Goal: Information Seeking & Learning: Learn about a topic

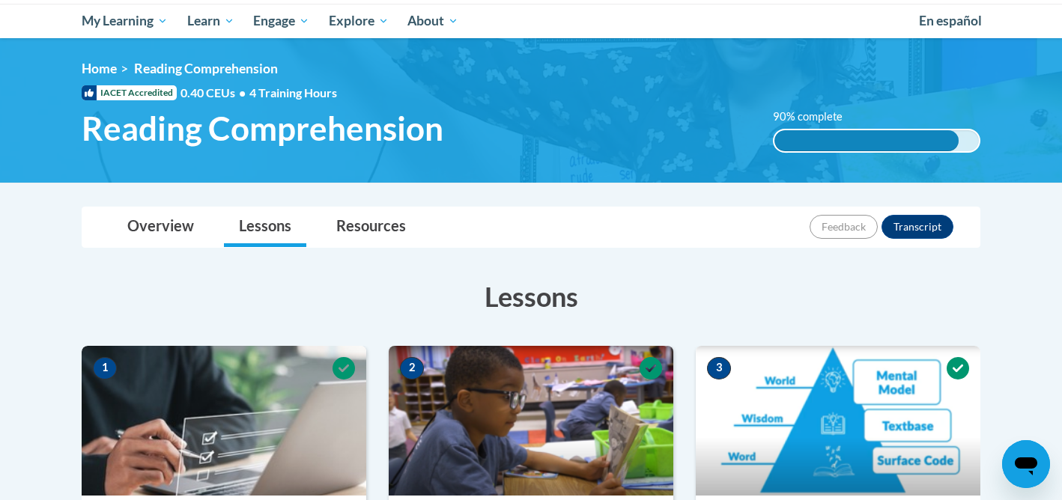
scroll to position [180, 0]
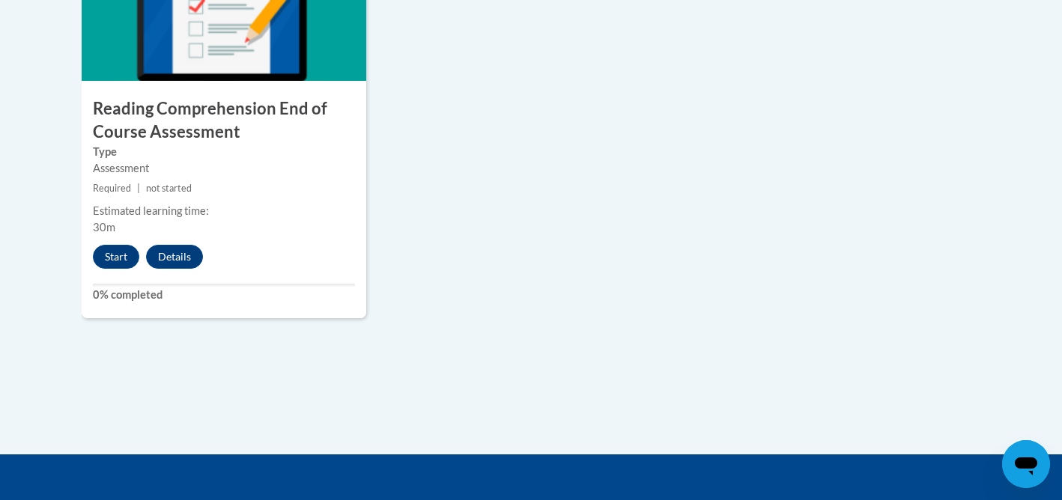
scroll to position [1857, 0]
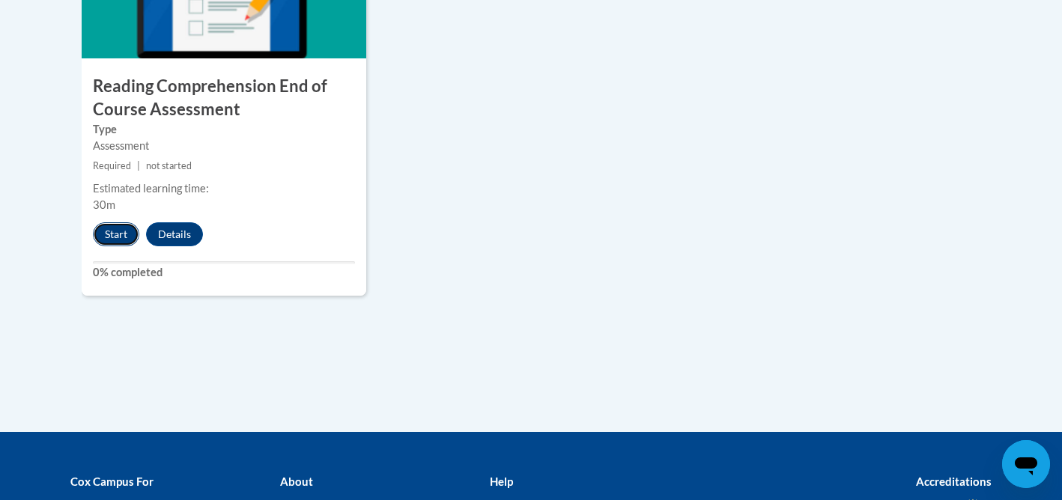
click at [119, 239] on button "Start" at bounding box center [116, 234] width 46 height 24
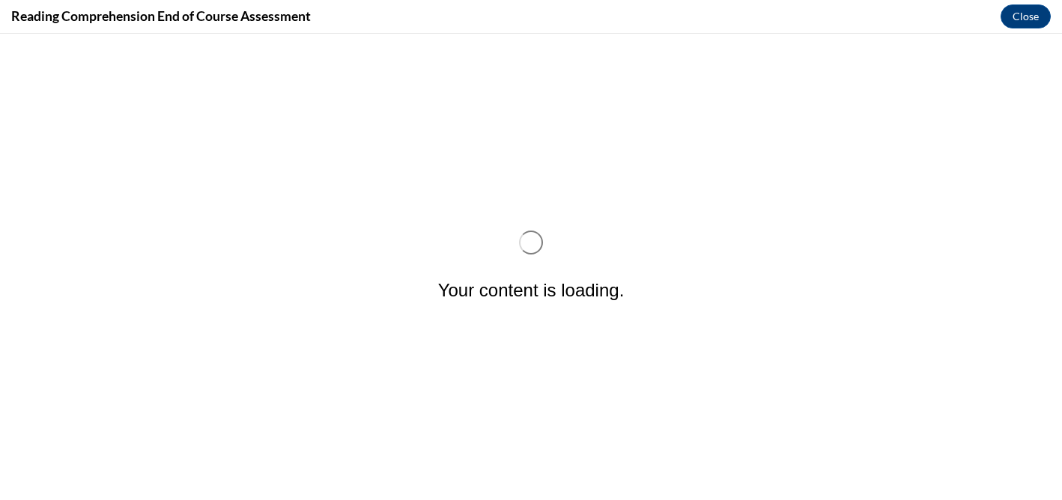
scroll to position [0, 0]
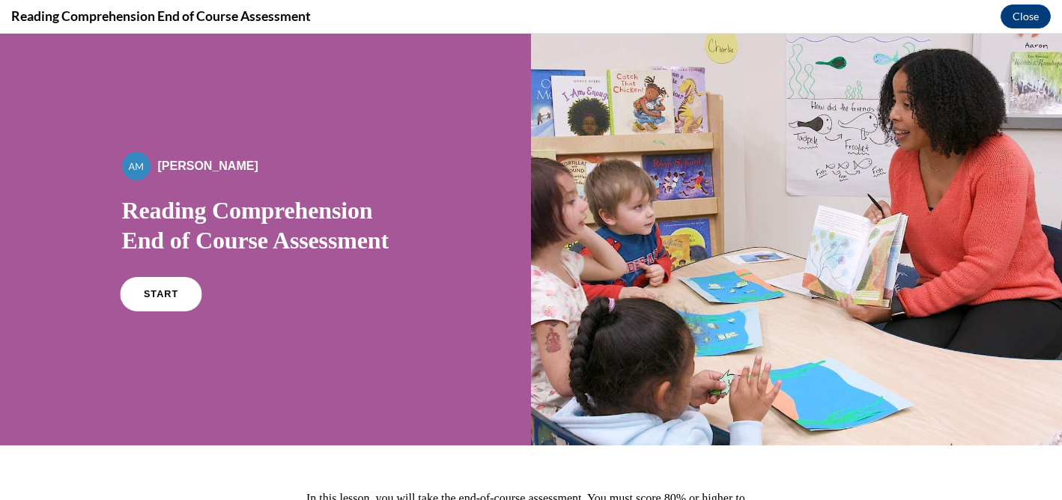
click at [169, 296] on span "START" at bounding box center [160, 294] width 34 height 11
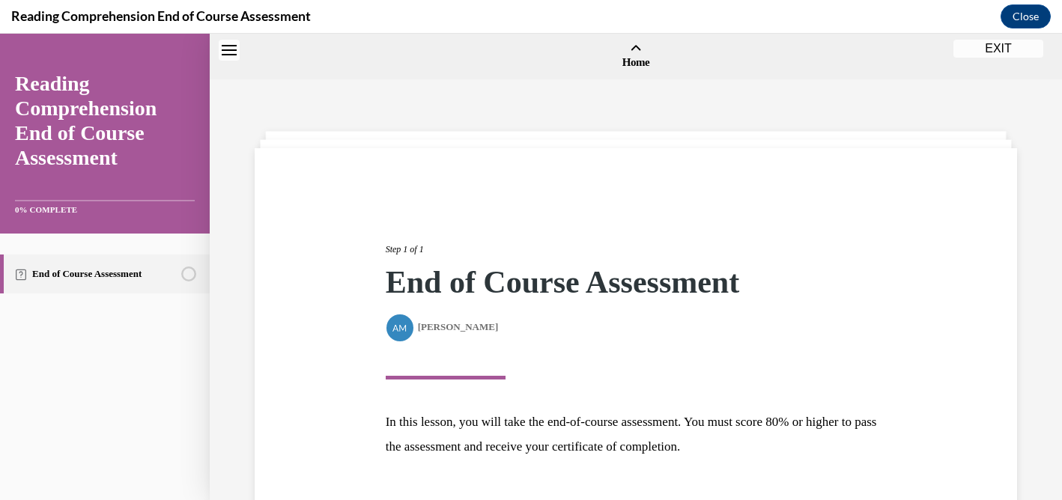
scroll to position [46, 0]
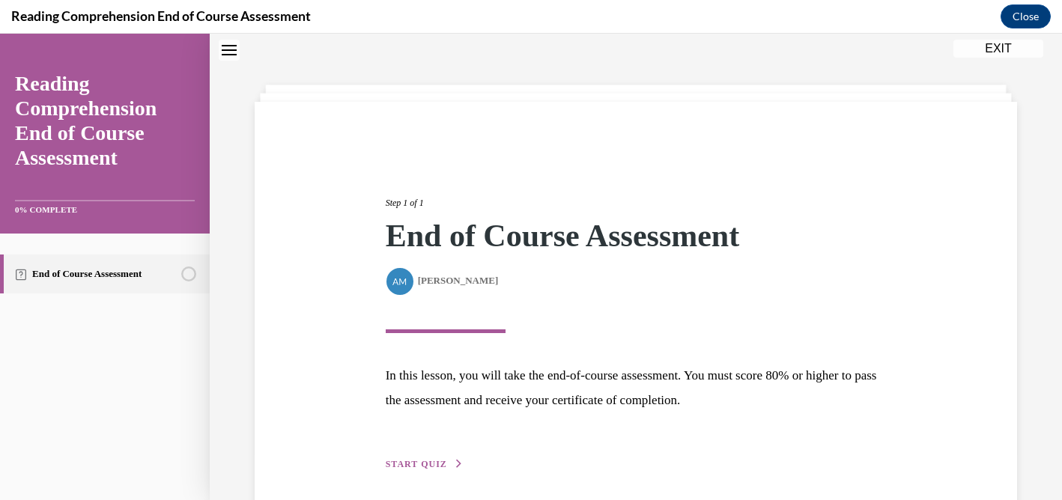
click at [630, 306] on div "Step 1 of 1 End of Course Assessment By Alexander Mackey Alexander Mackey" at bounding box center [636, 264] width 501 height 138
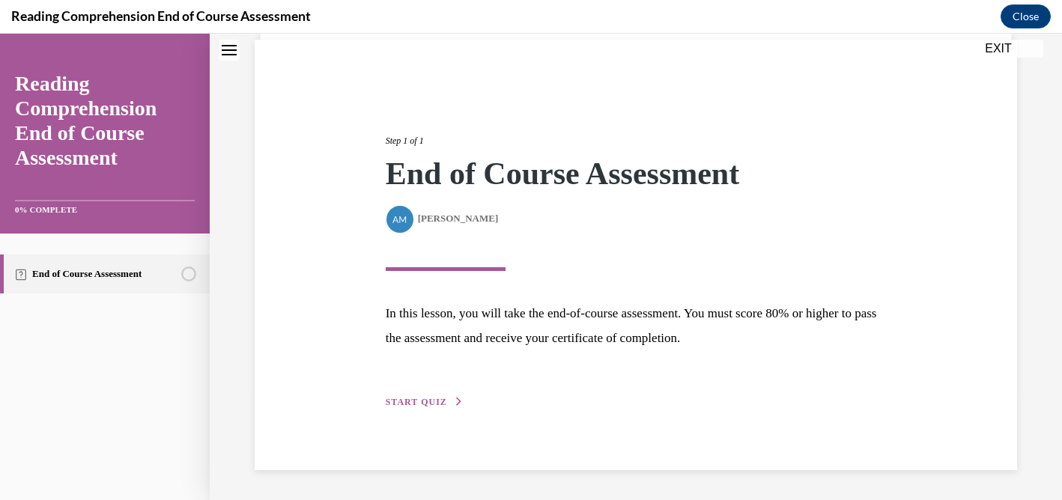
click at [434, 410] on div "Step 1 of 1 End of Course Assessment By Alexander Mackey Alexander Mackey In th…" at bounding box center [636, 255] width 524 height 311
click at [431, 402] on span "START QUIZ" at bounding box center [416, 402] width 61 height 10
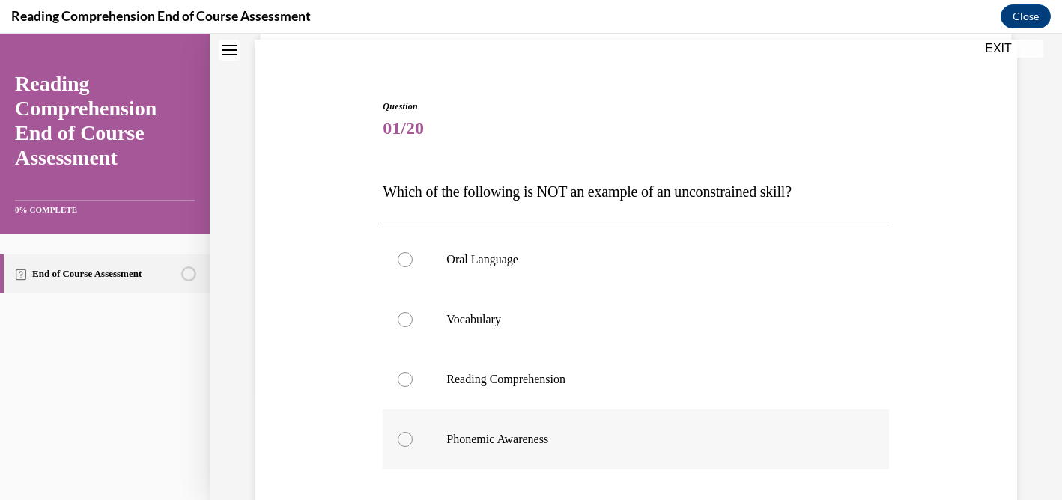
click at [405, 436] on div at bounding box center [405, 439] width 15 height 15
click at [405, 436] on input "Phonemic Awareness" at bounding box center [405, 439] width 15 height 15
radio input "true"
click at [398, 252] on input "Oral Language" at bounding box center [405, 259] width 15 height 15
radio input "true"
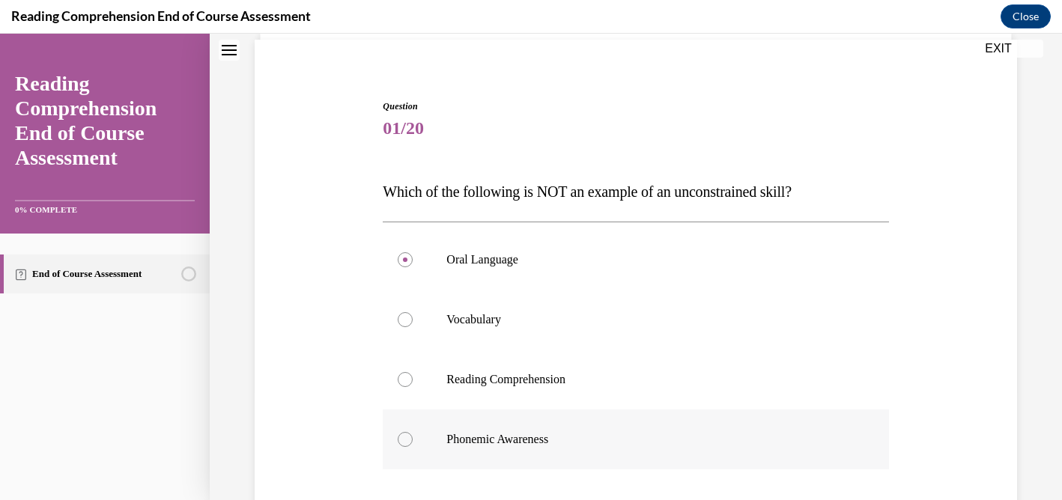
click at [407, 440] on div at bounding box center [405, 439] width 15 height 15
click at [407, 440] on input "Phonemic Awareness" at bounding box center [405, 439] width 15 height 15
radio input "true"
click at [1034, 422] on div "Question 01/20 Which of the following is NOT an example of an unconstrained ski…" at bounding box center [636, 328] width 852 height 713
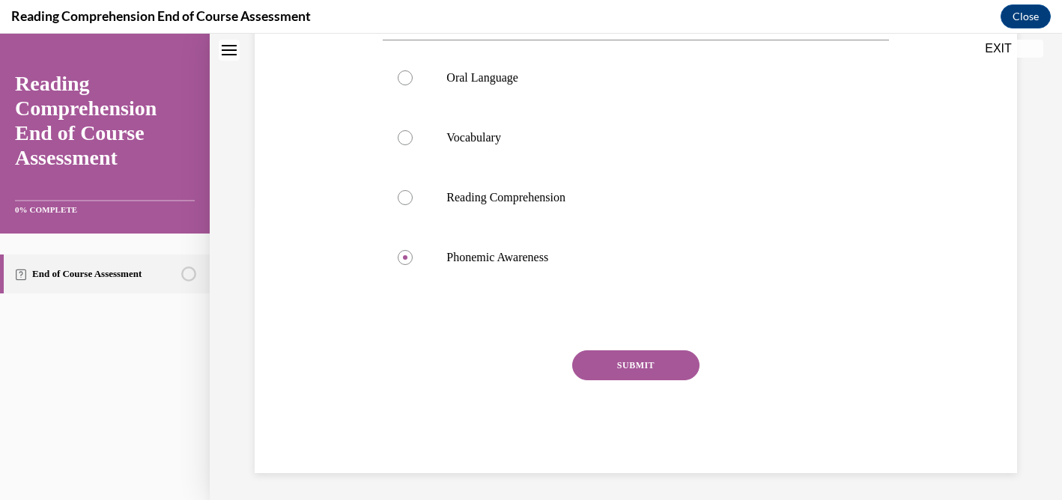
scroll to position [294, 0]
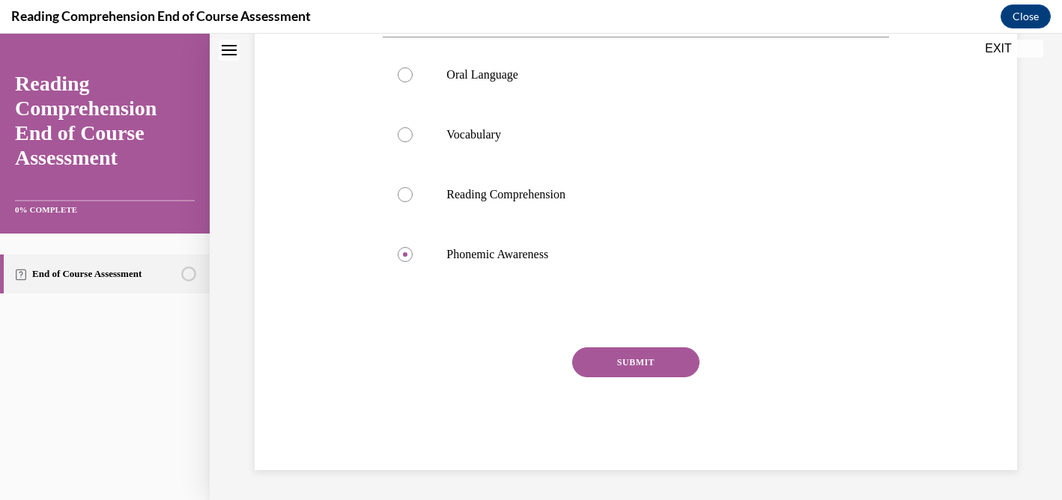
click at [630, 371] on button "SUBMIT" at bounding box center [635, 363] width 127 height 30
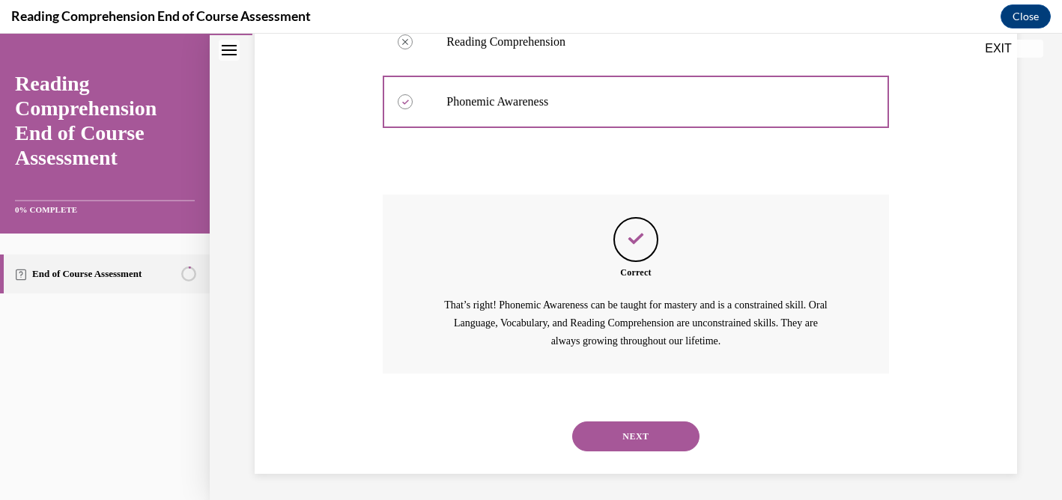
scroll to position [450, 0]
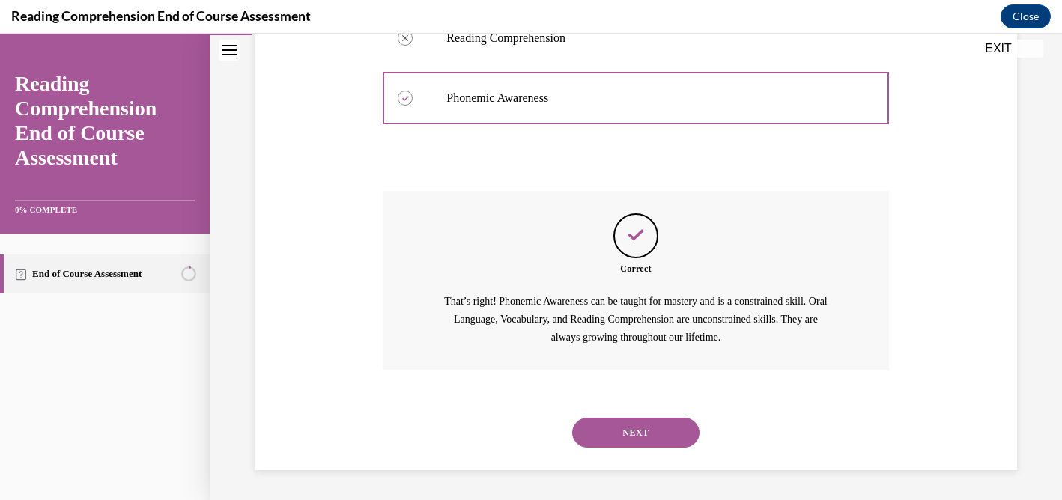
click at [635, 423] on button "NEXT" at bounding box center [635, 433] width 127 height 30
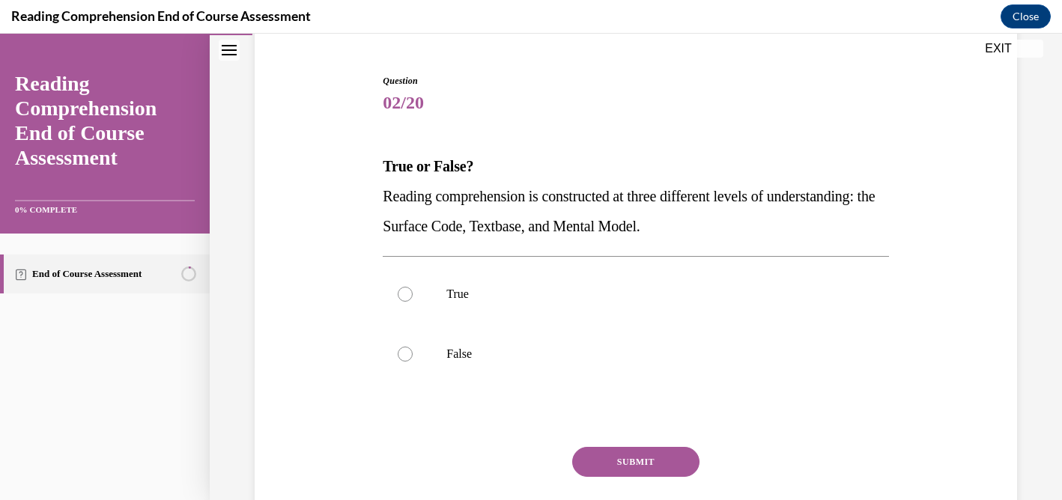
scroll to position [150, 0]
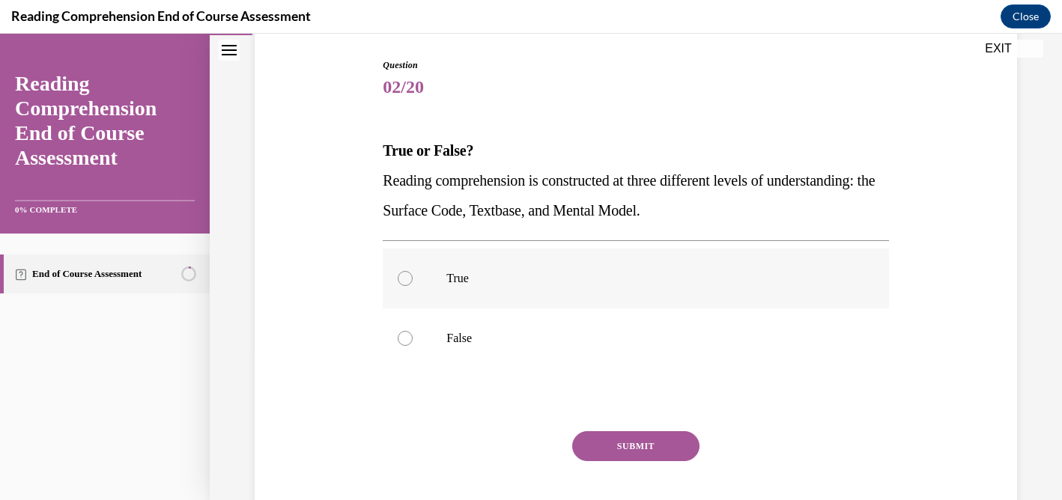
click at [404, 279] on div at bounding box center [405, 278] width 15 height 15
click at [404, 279] on input "True" at bounding box center [405, 278] width 15 height 15
radio input "true"
click at [651, 443] on button "SUBMIT" at bounding box center [635, 446] width 127 height 30
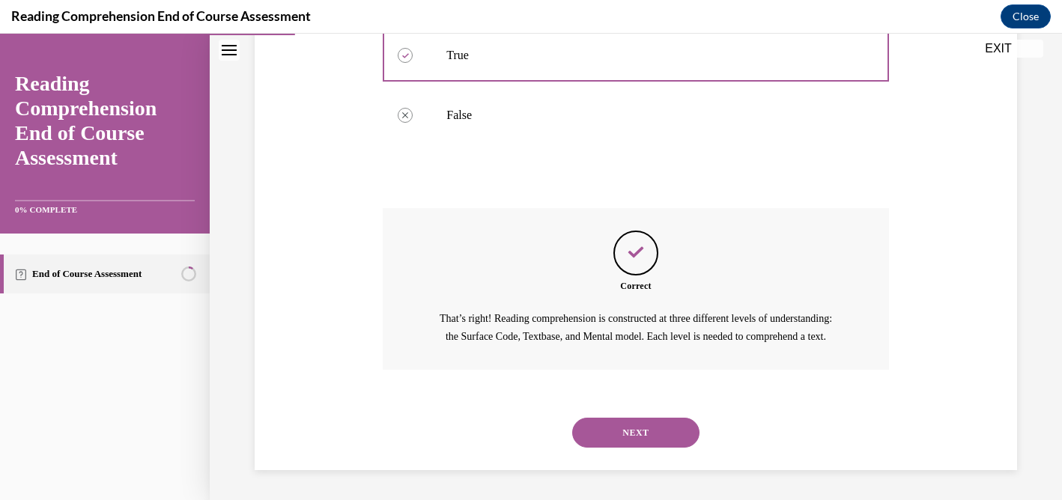
scroll to position [390, 0]
click at [651, 443] on button "NEXT" at bounding box center [635, 433] width 127 height 30
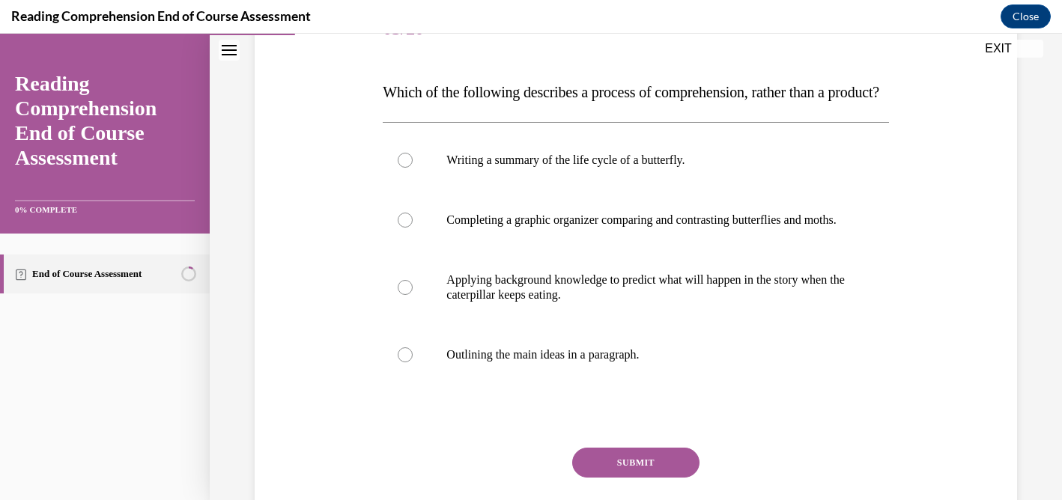
scroll to position [210, 0]
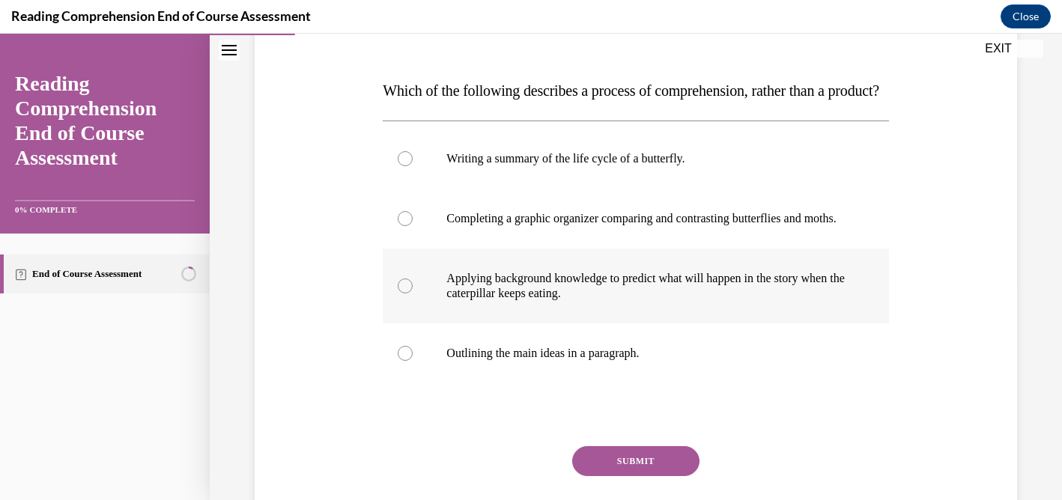
click at [406, 294] on div at bounding box center [405, 286] width 15 height 15
click at [406, 294] on input "Applying background knowledge to predict what will happen in the story when the…" at bounding box center [405, 286] width 15 height 15
radio input "true"
click at [643, 476] on button "SUBMIT" at bounding box center [635, 461] width 127 height 30
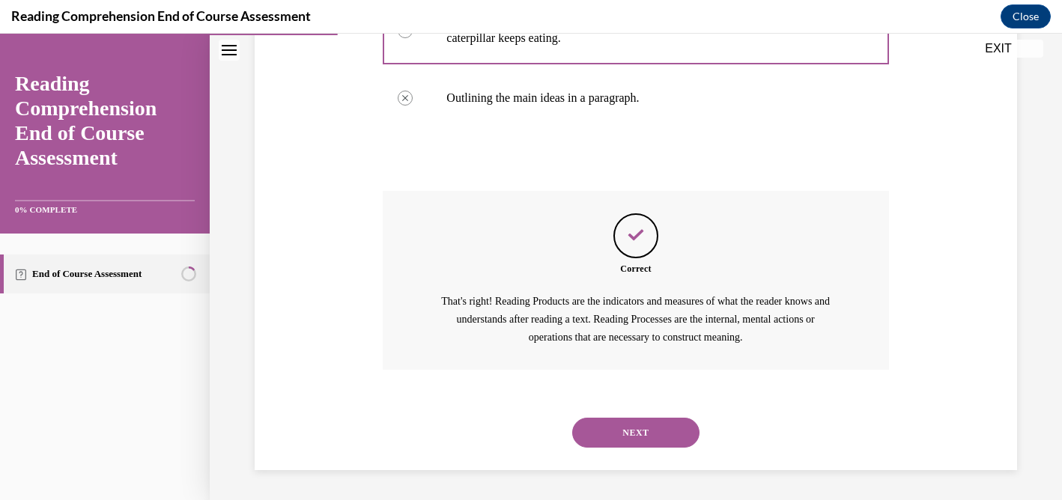
scroll to position [510, 0]
click at [657, 438] on button "NEXT" at bounding box center [635, 433] width 127 height 30
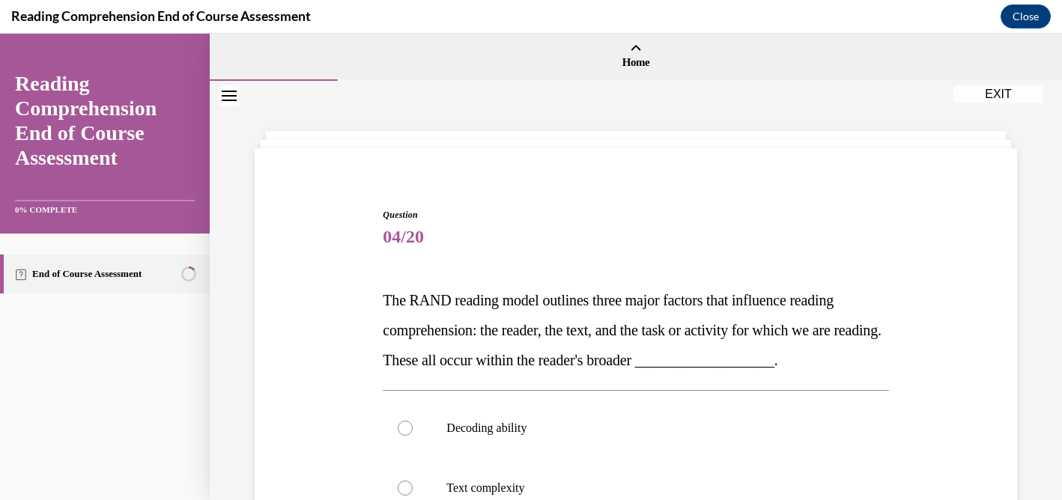
click at [973, 339] on div "Question 04/20 The RAND reading model outlines three major factors that influen…" at bounding box center [636, 493] width 770 height 661
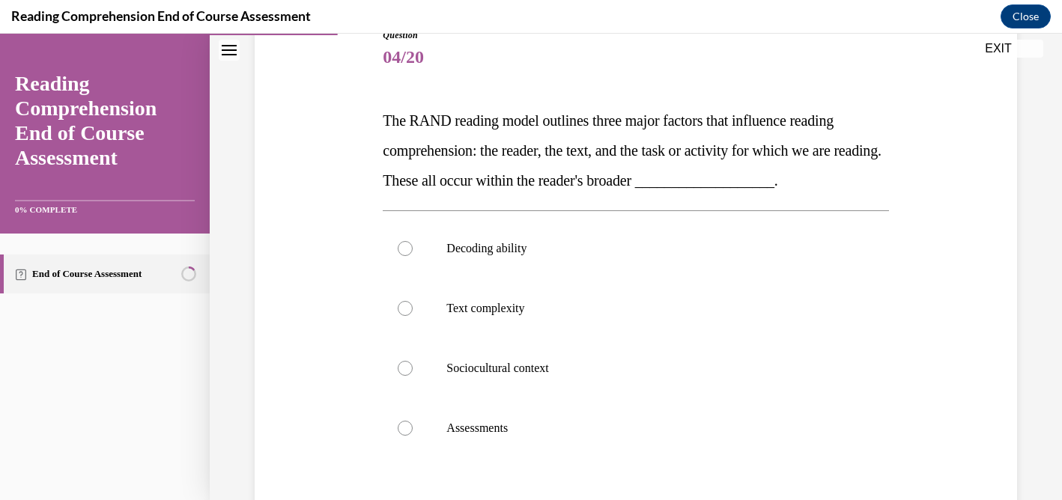
scroll to position [210, 0]
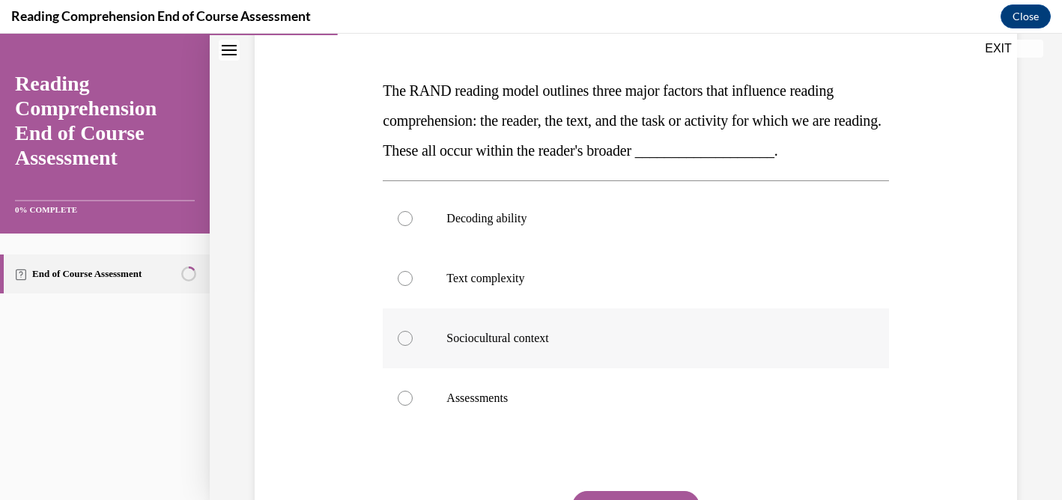
click at [405, 336] on div at bounding box center [405, 338] width 15 height 15
click at [405, 336] on input "Sociocultural context" at bounding box center [405, 338] width 15 height 15
radio input "true"
click at [969, 334] on div "Question 04/20 The RAND reading model outlines three major factors that influen…" at bounding box center [636, 284] width 770 height 661
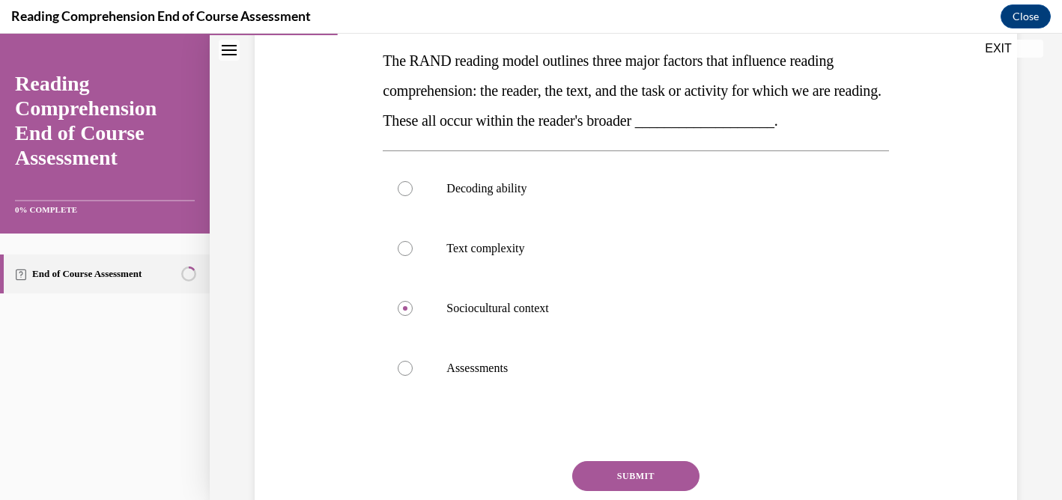
scroll to position [300, 0]
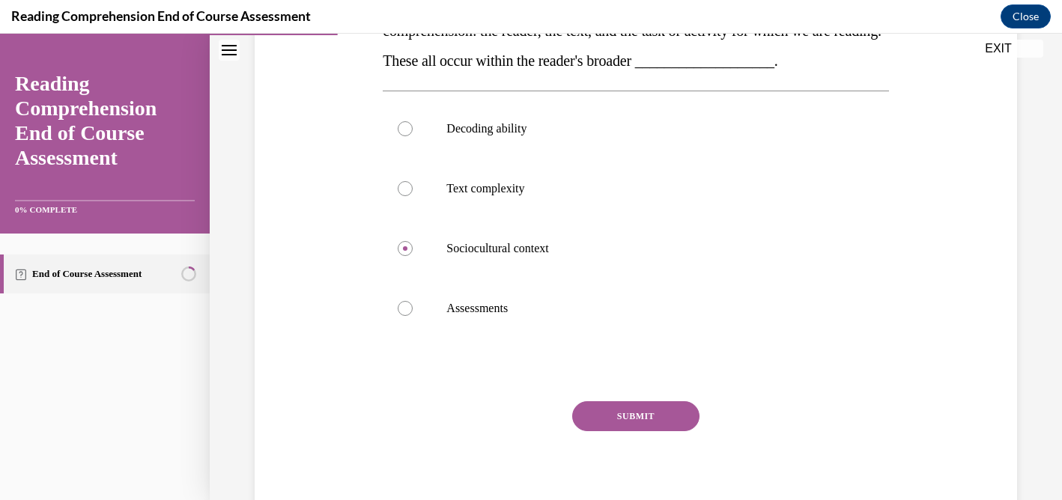
click at [637, 420] on button "SUBMIT" at bounding box center [635, 416] width 127 height 30
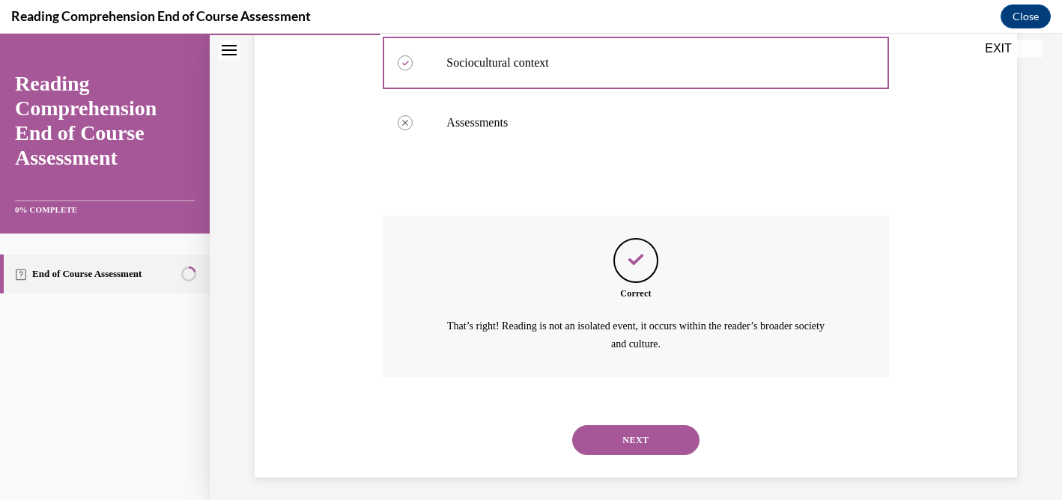
scroll to position [492, 0]
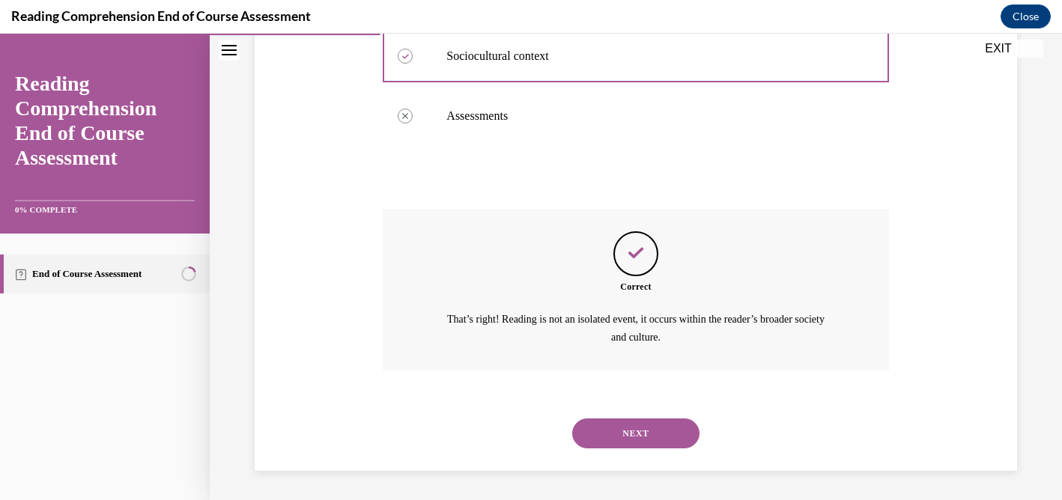
click at [637, 420] on button "NEXT" at bounding box center [635, 434] width 127 height 30
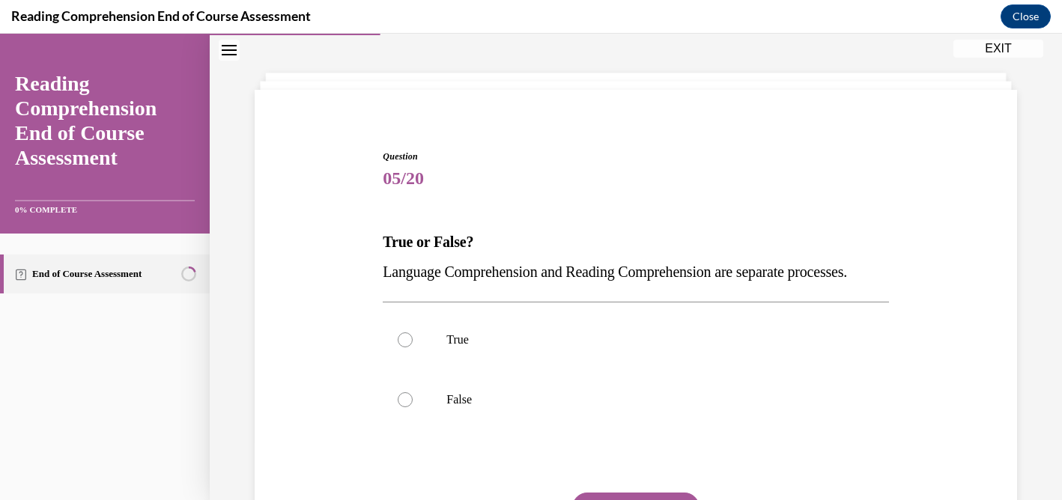
scroll to position [60, 0]
click at [401, 406] on div at bounding box center [405, 398] width 15 height 15
click at [401, 406] on input "False" at bounding box center [405, 398] width 15 height 15
radio input "true"
click at [398, 331] on input "True" at bounding box center [405, 338] width 15 height 15
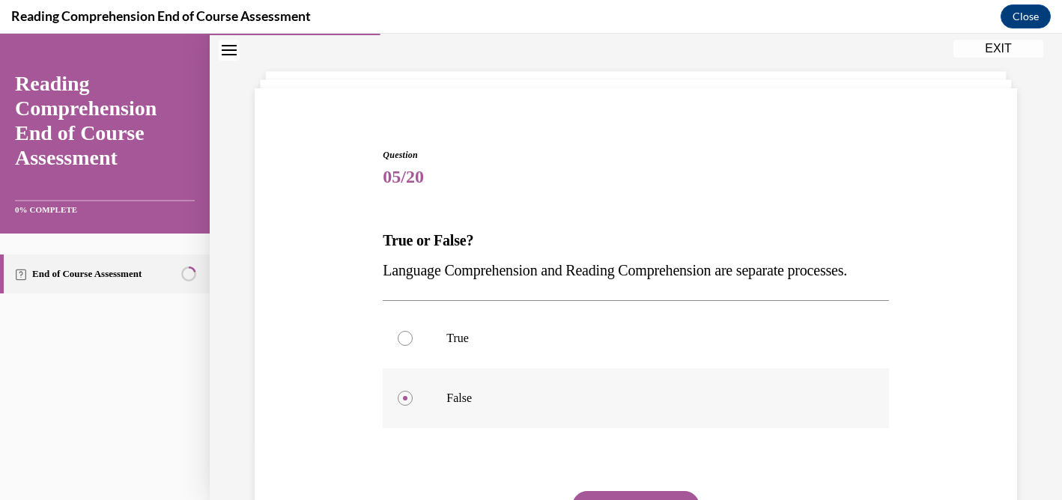
radio input "true"
click at [398, 391] on input "False" at bounding box center [405, 398] width 15 height 15
radio input "true"
click at [354, 426] on div "Question 05/20 True or False? Language Comprehension and Reading Comprehension …" at bounding box center [636, 358] width 770 height 511
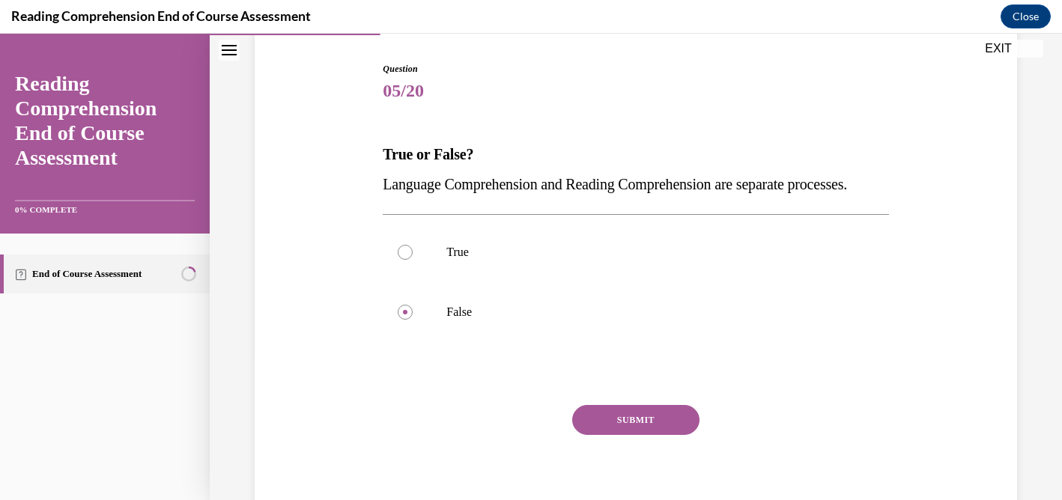
scroll to position [150, 0]
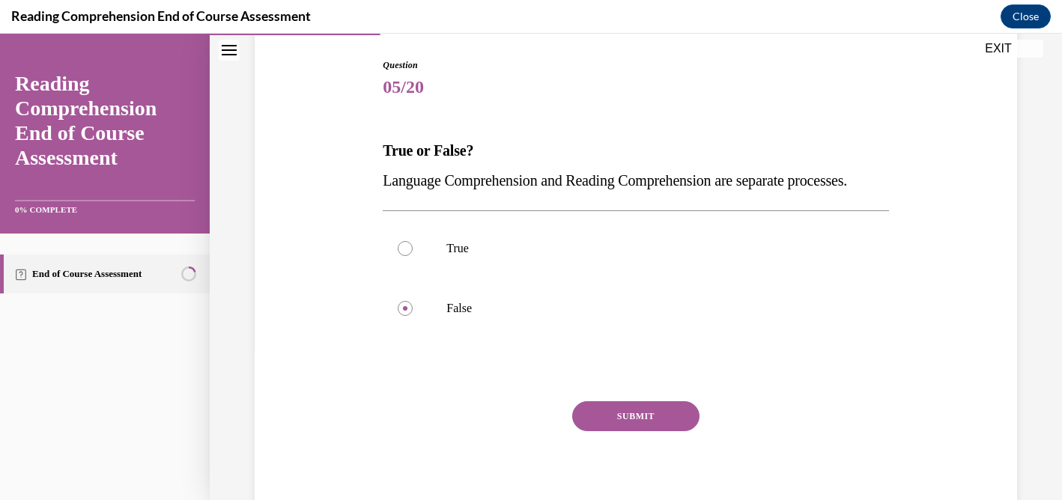
click at [626, 431] on button "SUBMIT" at bounding box center [635, 416] width 127 height 30
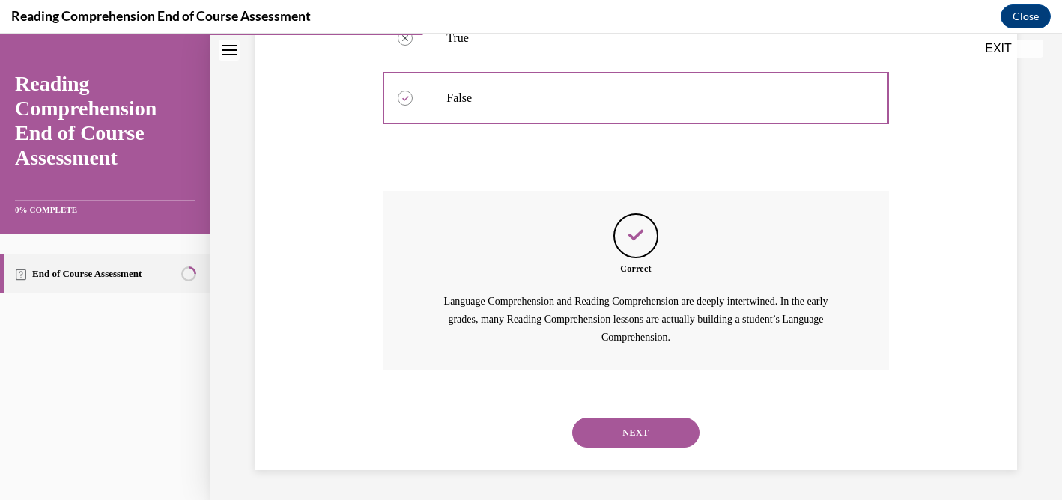
scroll to position [390, 0]
click at [634, 436] on button "NEXT" at bounding box center [635, 433] width 127 height 30
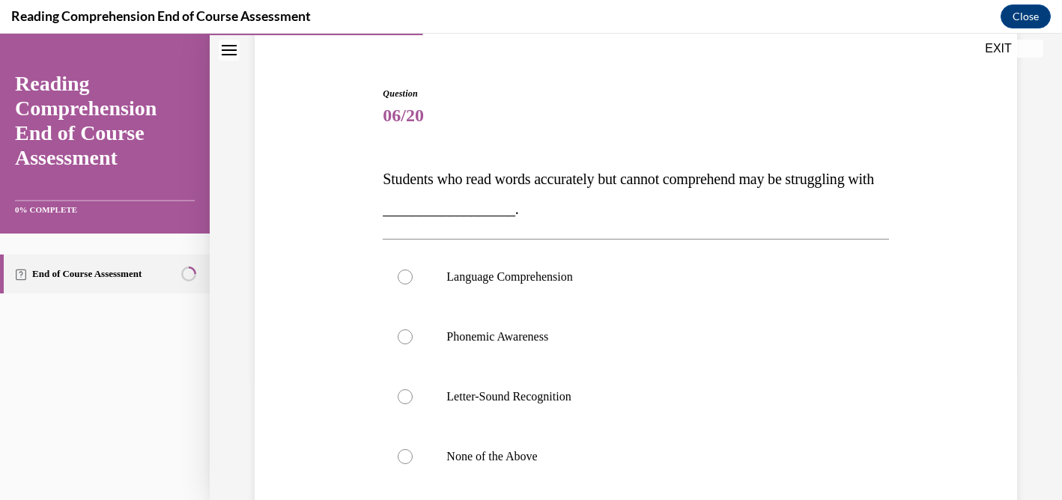
scroll to position [150, 0]
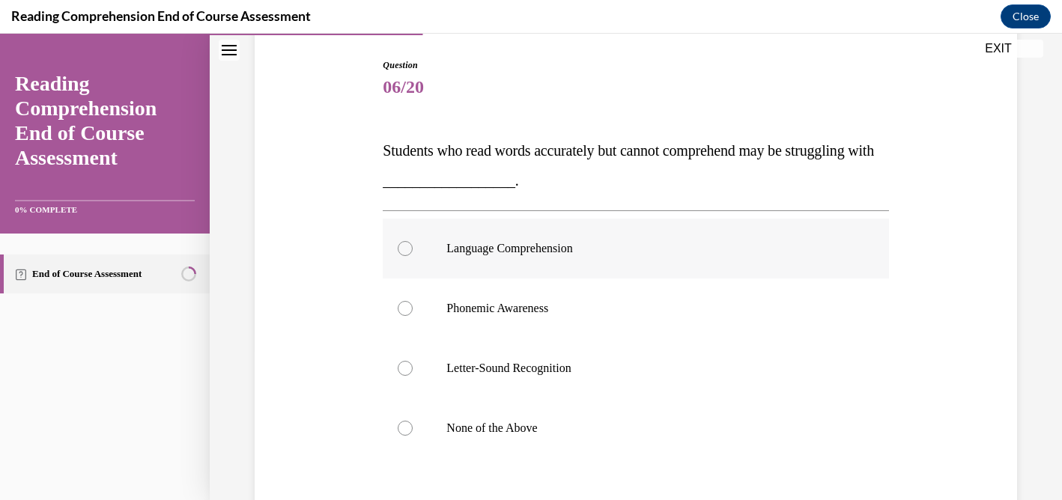
click at [408, 246] on div at bounding box center [405, 248] width 15 height 15
click at [408, 246] on input "Language Comprehension" at bounding box center [405, 248] width 15 height 15
radio input "true"
click at [980, 291] on div "Question 06/20 Students who read words accurately but cannot comprehend may be …" at bounding box center [636, 328] width 770 height 631
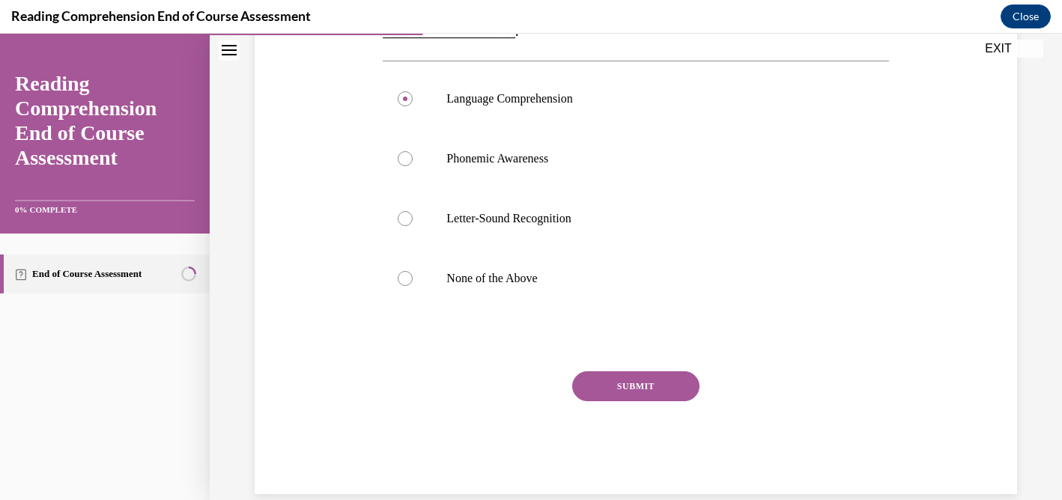
click at [624, 386] on button "SUBMIT" at bounding box center [635, 386] width 127 height 30
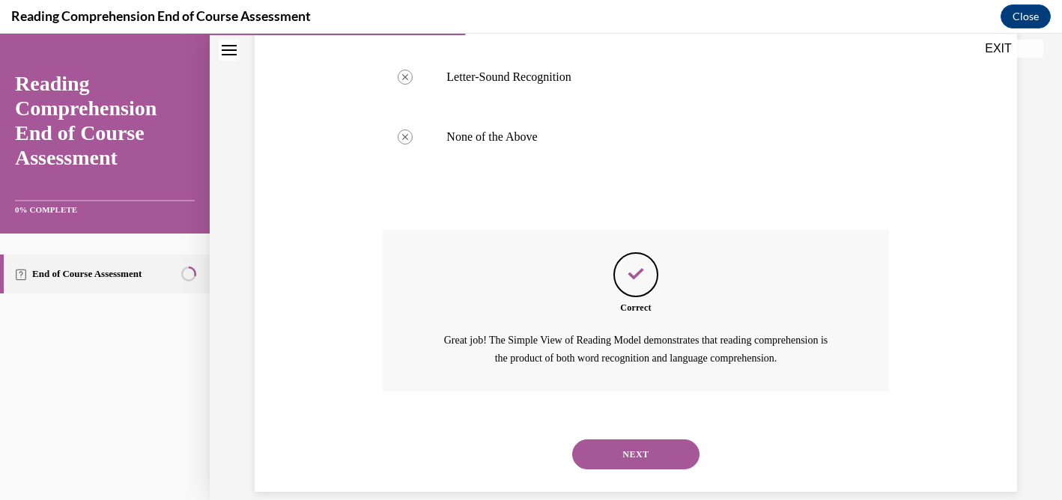
scroll to position [462, 0]
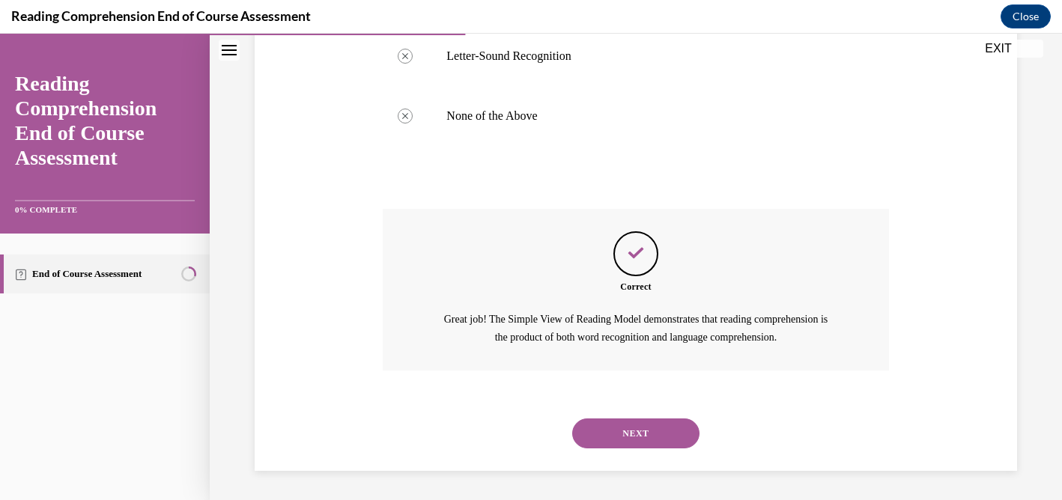
click at [622, 431] on button "NEXT" at bounding box center [635, 434] width 127 height 30
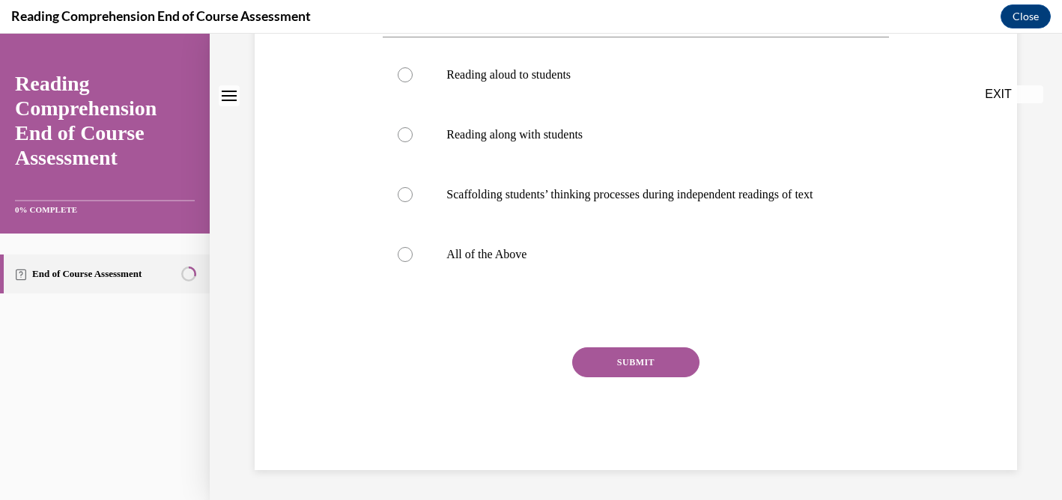
scroll to position [0, 0]
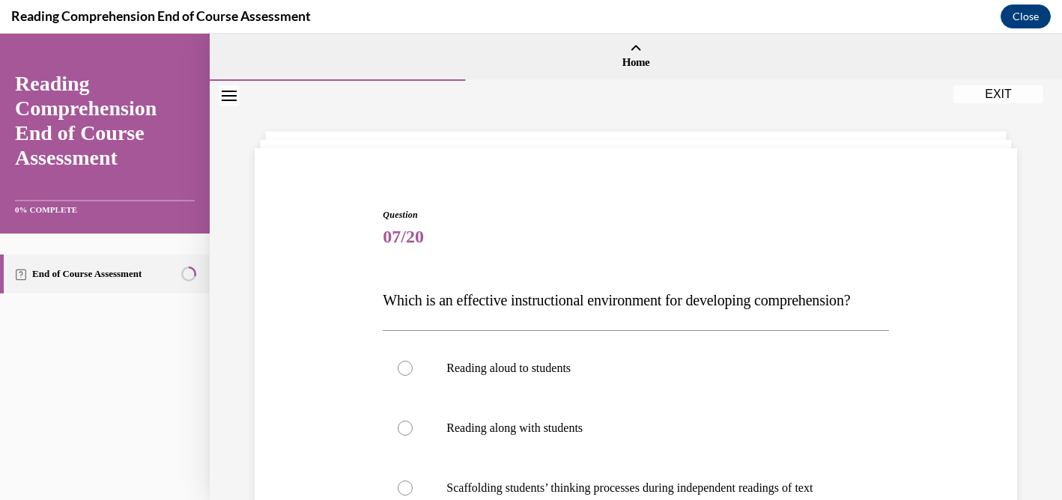
click at [891, 285] on div "Question 07/20 Which is an effective instructional environment for developing c…" at bounding box center [635, 475] width 513 height 578
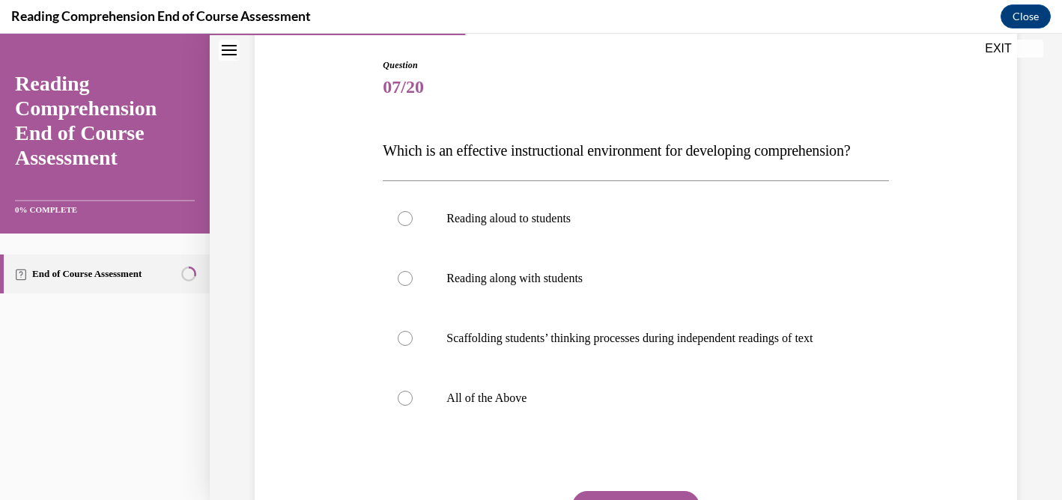
scroll to position [180, 0]
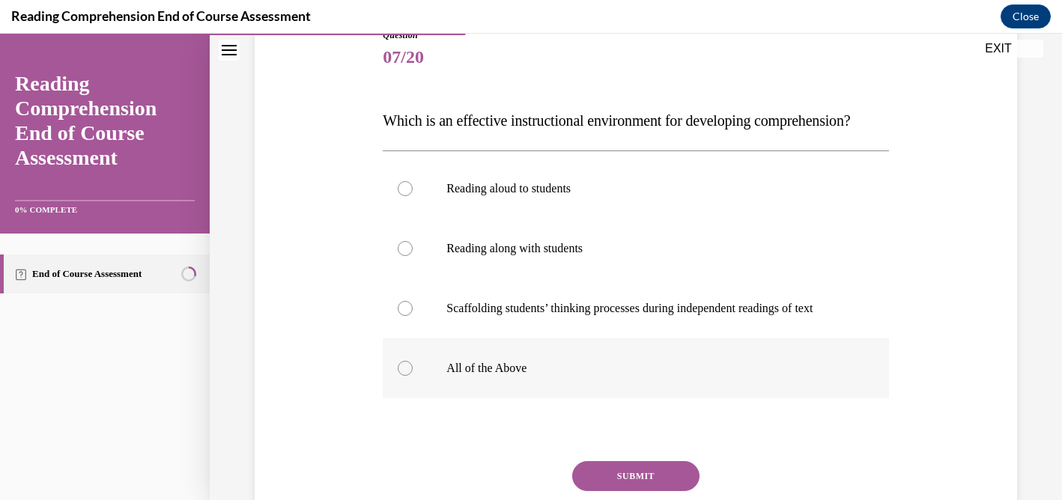
click at [401, 376] on div at bounding box center [405, 368] width 15 height 15
click at [401, 376] on input "All of the Above" at bounding box center [405, 368] width 15 height 15
radio input "true"
click at [649, 491] on button "SUBMIT" at bounding box center [635, 476] width 127 height 30
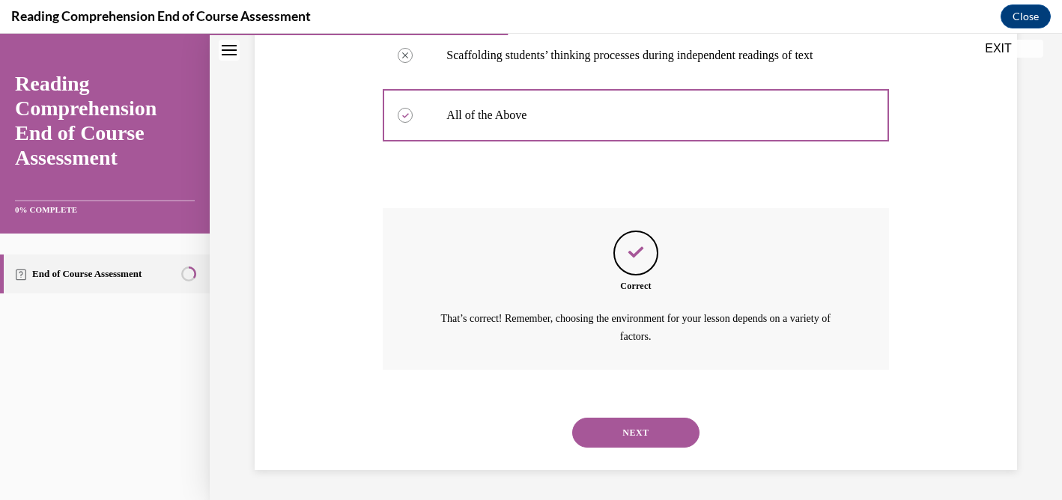
scroll to position [462, 0]
click at [634, 433] on button "NEXT" at bounding box center [635, 433] width 127 height 30
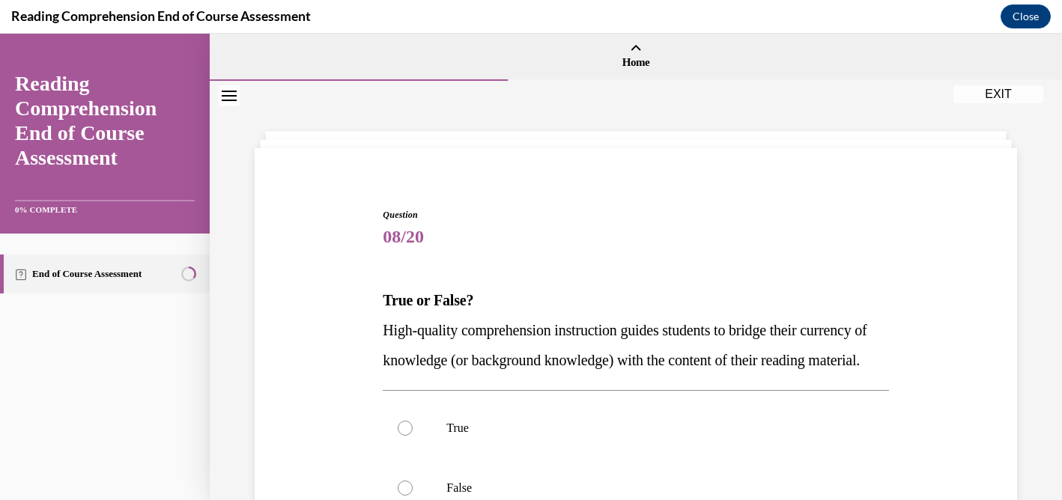
click at [703, 235] on span "08/20" at bounding box center [636, 237] width 506 height 30
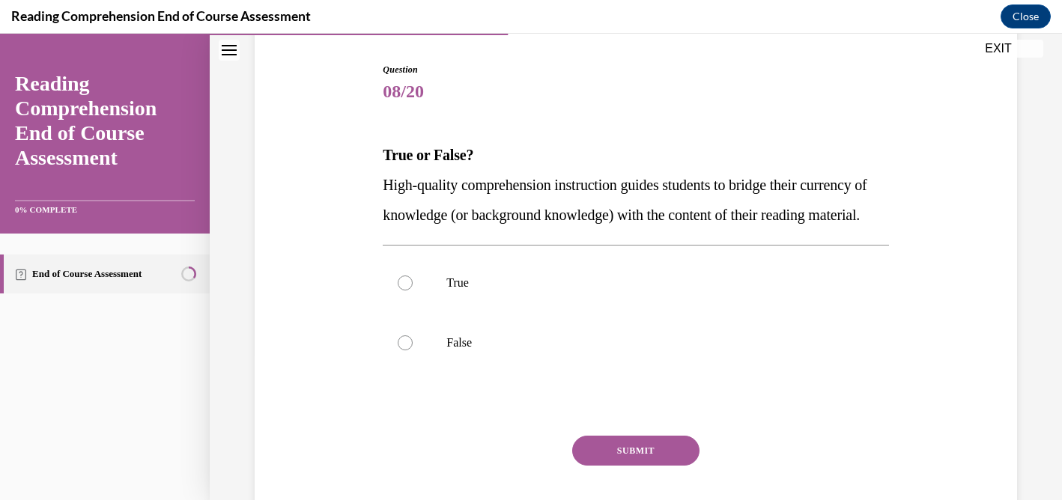
scroll to position [150, 0]
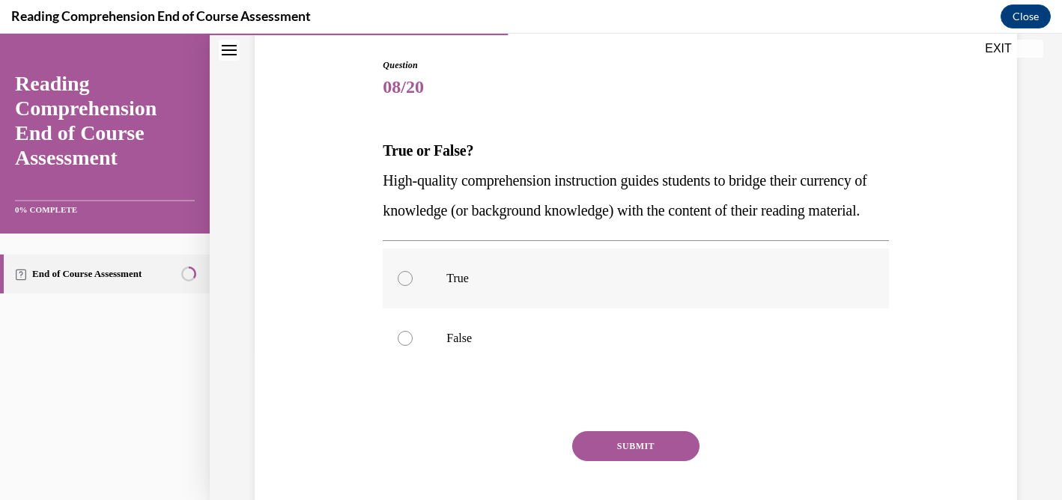
click at [408, 286] on div at bounding box center [405, 278] width 15 height 15
click at [408, 286] on input "True" at bounding box center [405, 278] width 15 height 15
radio input "true"
click at [666, 461] on button "SUBMIT" at bounding box center [635, 446] width 127 height 30
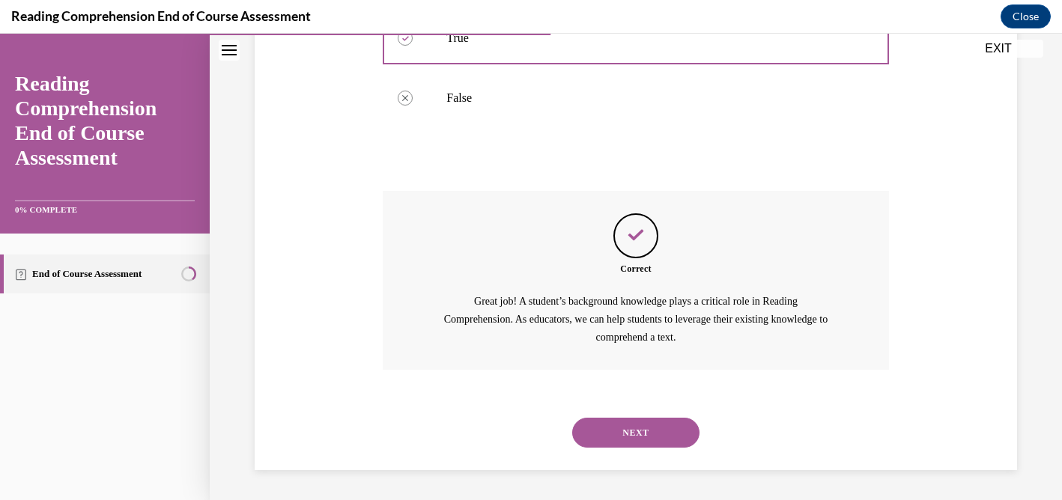
scroll to position [420, 0]
click at [643, 435] on button "NEXT" at bounding box center [635, 433] width 127 height 30
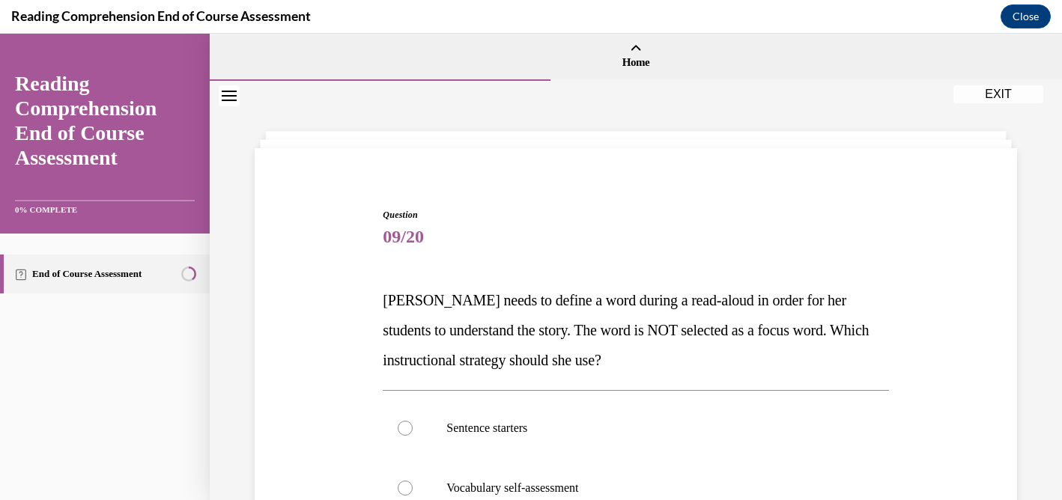
click at [849, 222] on span "09/20" at bounding box center [636, 237] width 506 height 30
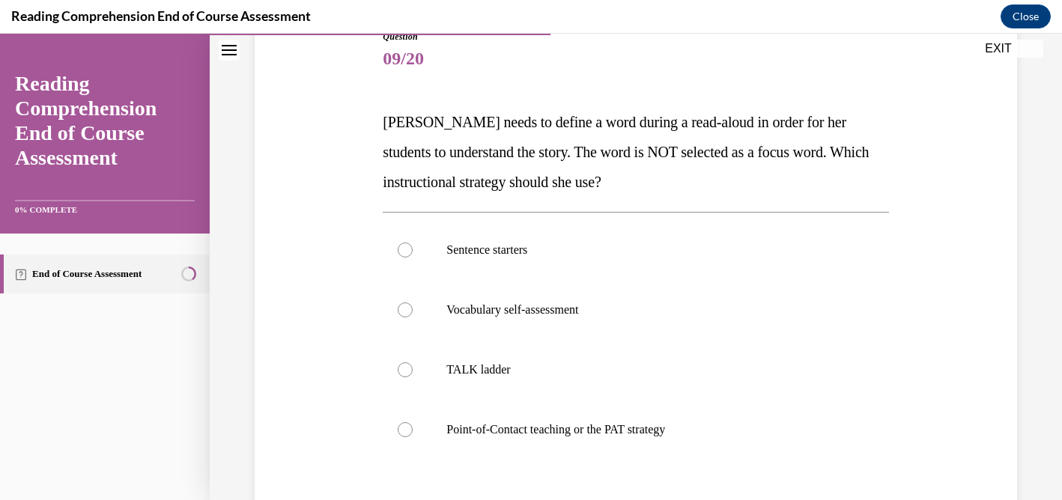
scroll to position [180, 0]
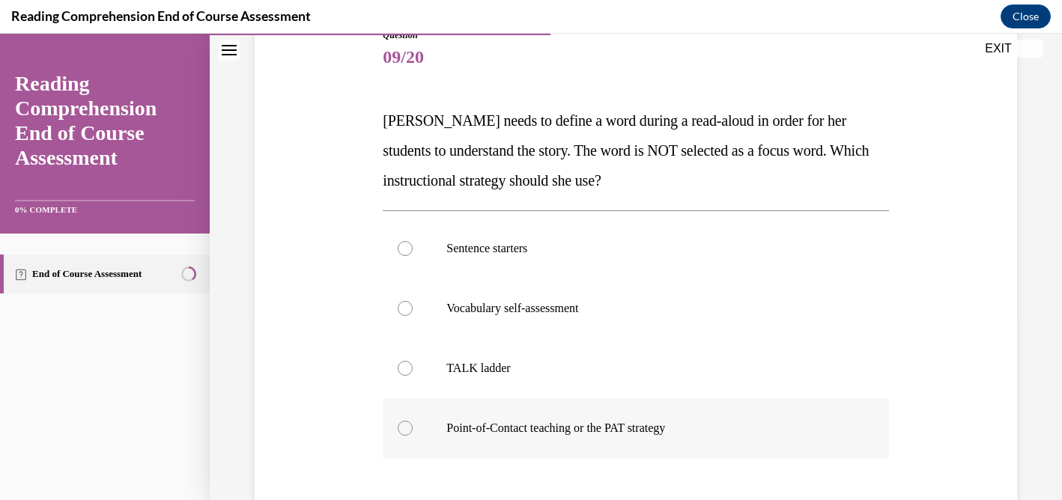
click at [409, 428] on div at bounding box center [405, 428] width 15 height 15
click at [409, 428] on input "Point-of-Contact teaching or the PAT strategy" at bounding box center [405, 428] width 15 height 15
radio input "true"
click at [521, 473] on div "Question 09/20 Mrs. Ivie needs to define a word during a read-aloud in order fo…" at bounding box center [636, 336] width 506 height 616
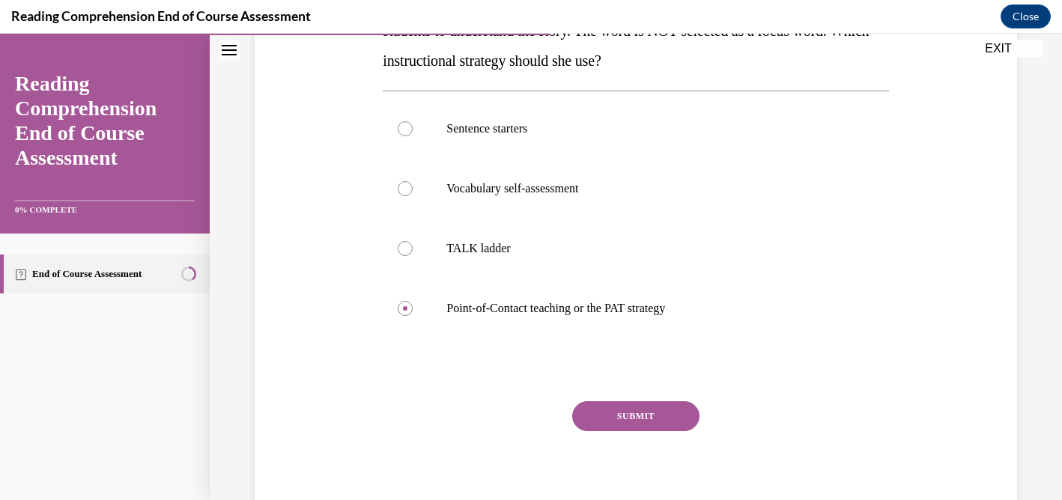
click at [632, 417] on button "SUBMIT" at bounding box center [635, 416] width 127 height 30
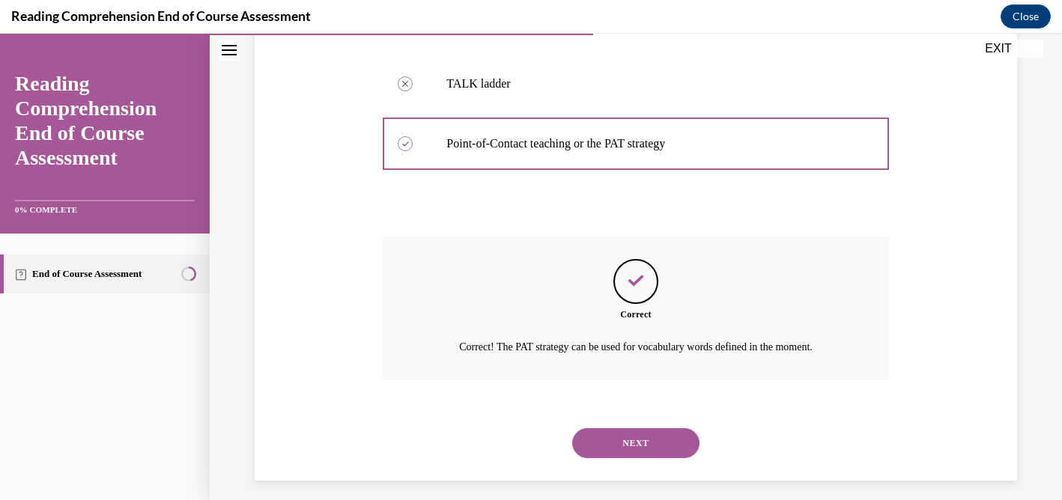
scroll to position [475, 0]
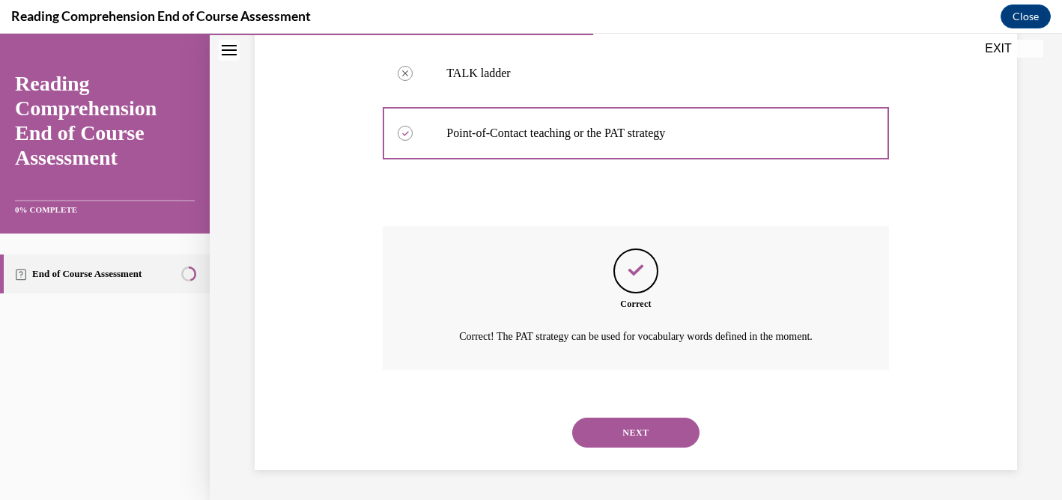
click at [646, 431] on button "NEXT" at bounding box center [635, 433] width 127 height 30
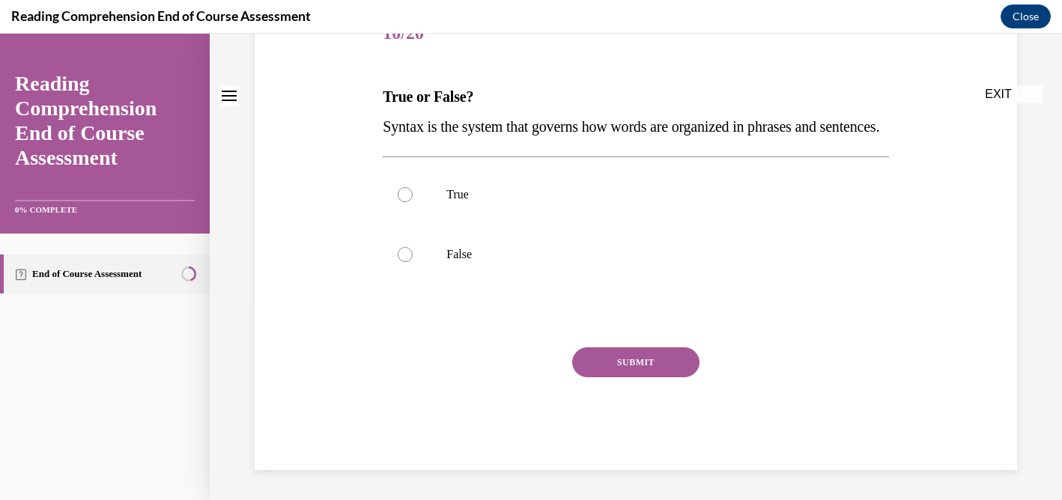
scroll to position [0, 0]
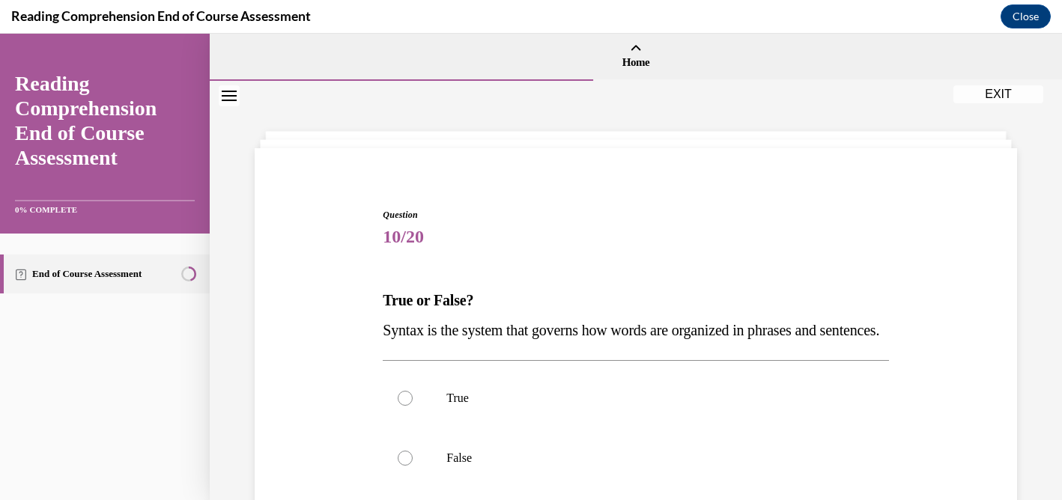
click at [634, 273] on div "Question 10/20 True or False? Syntax is the system that governs how words are o…" at bounding box center [636, 441] width 506 height 466
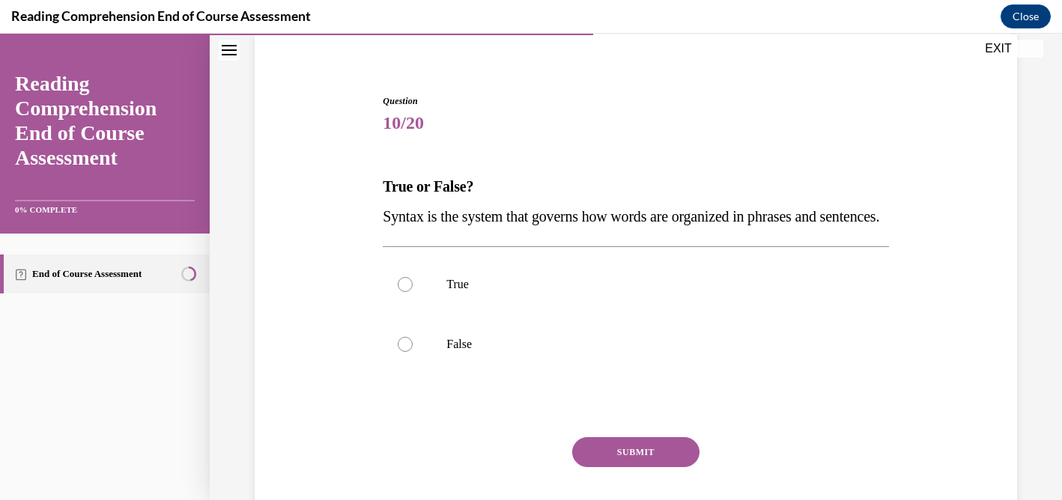
scroll to position [120, 0]
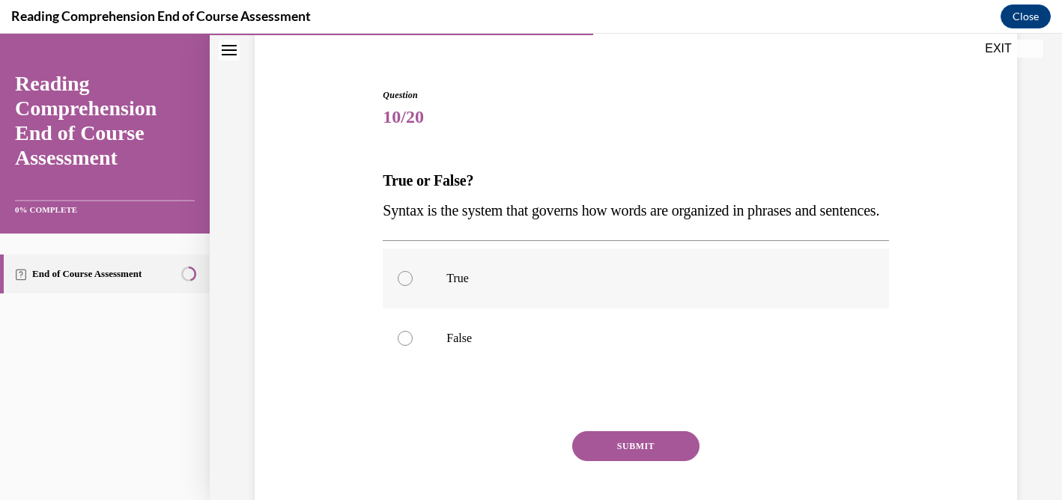
click at [408, 286] on div at bounding box center [405, 278] width 15 height 15
click at [408, 286] on input "True" at bounding box center [405, 278] width 15 height 15
radio input "true"
click at [611, 461] on button "SUBMIT" at bounding box center [635, 446] width 127 height 30
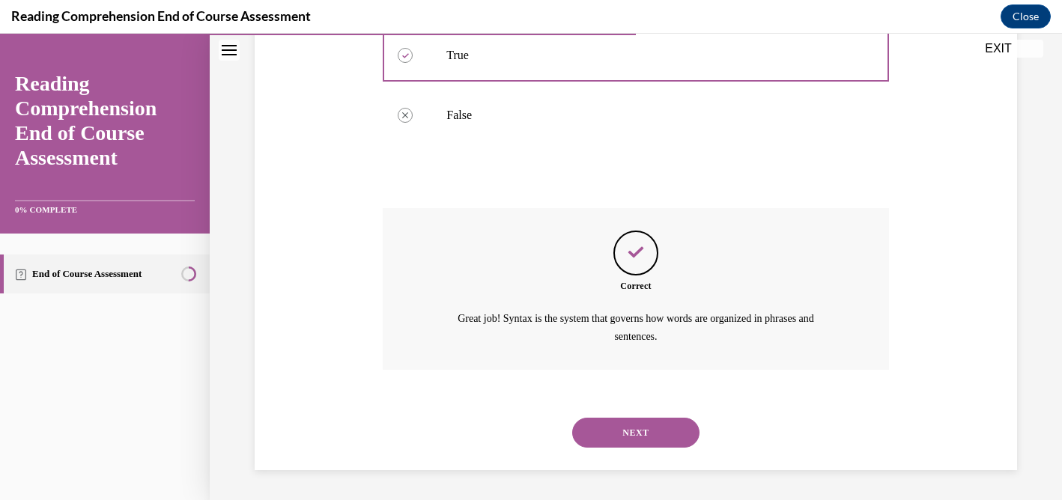
scroll to position [372, 0]
click at [652, 437] on button "NEXT" at bounding box center [635, 433] width 127 height 30
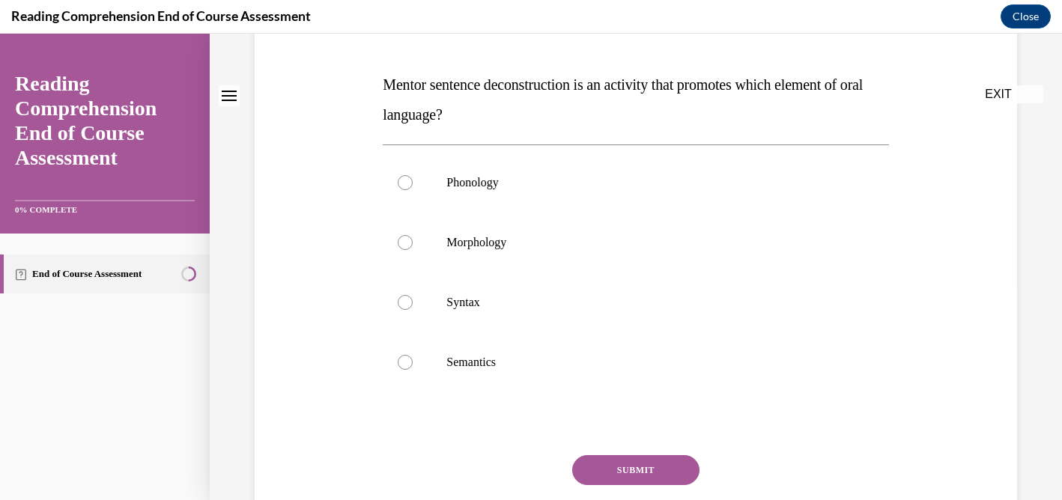
scroll to position [0, 0]
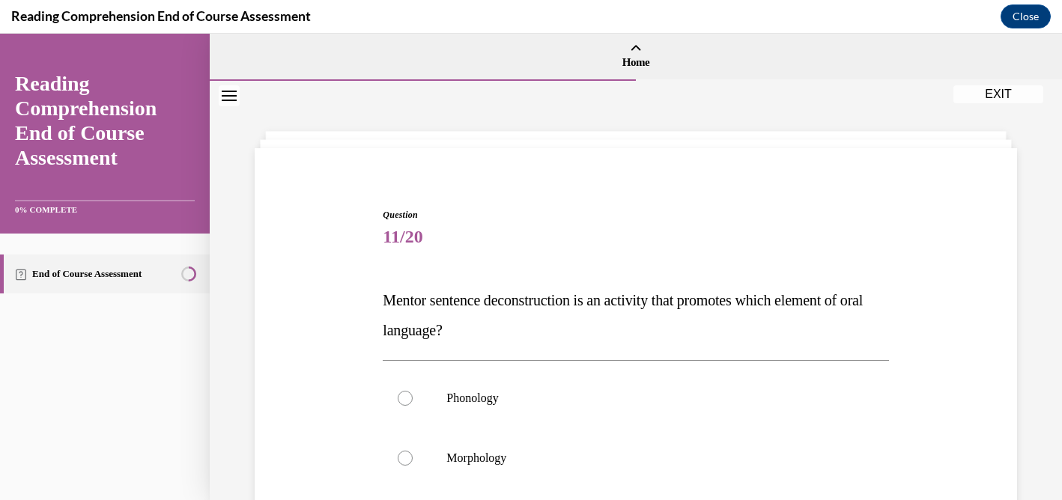
click at [738, 236] on span "11/20" at bounding box center [636, 237] width 506 height 30
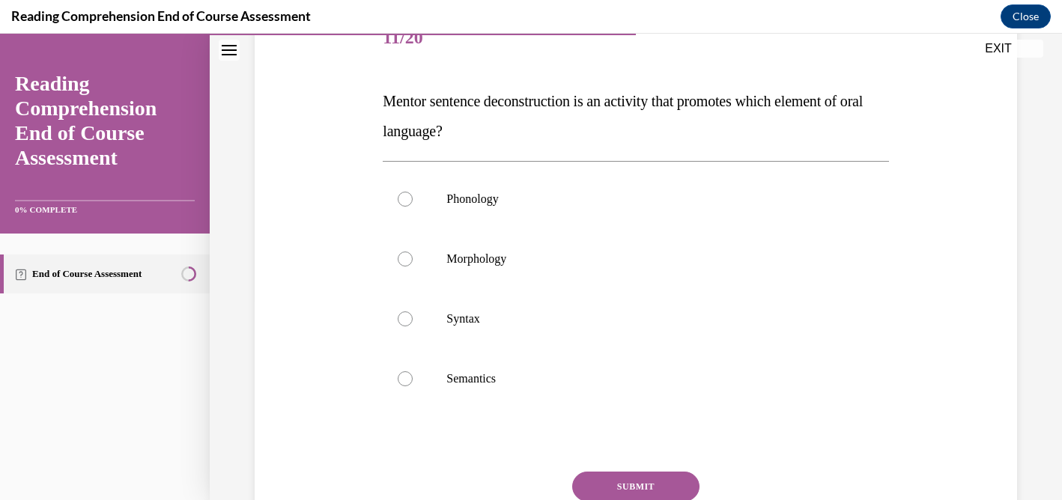
scroll to position [210, 0]
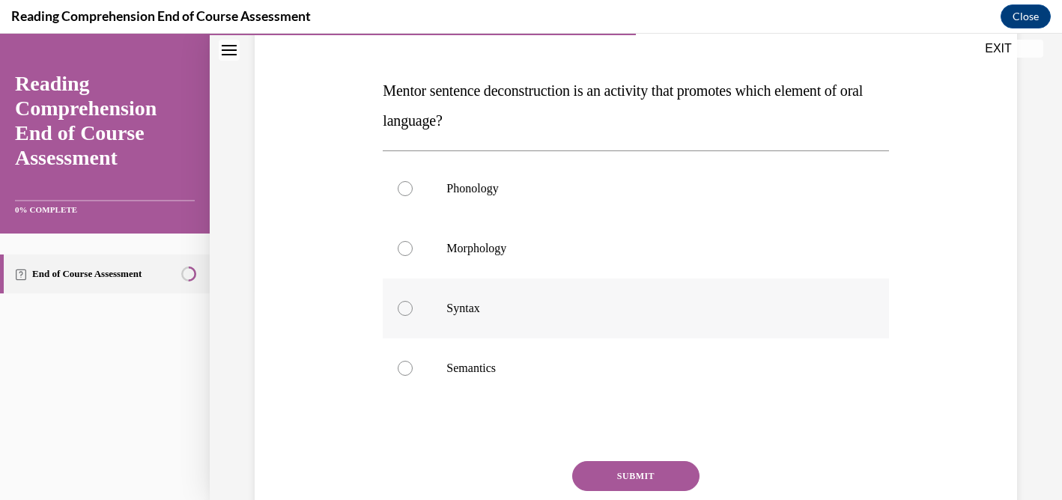
click at [404, 311] on div at bounding box center [405, 308] width 15 height 15
click at [404, 311] on input "Syntax" at bounding box center [405, 308] width 15 height 15
radio input "true"
click at [626, 469] on button "SUBMIT" at bounding box center [635, 476] width 127 height 30
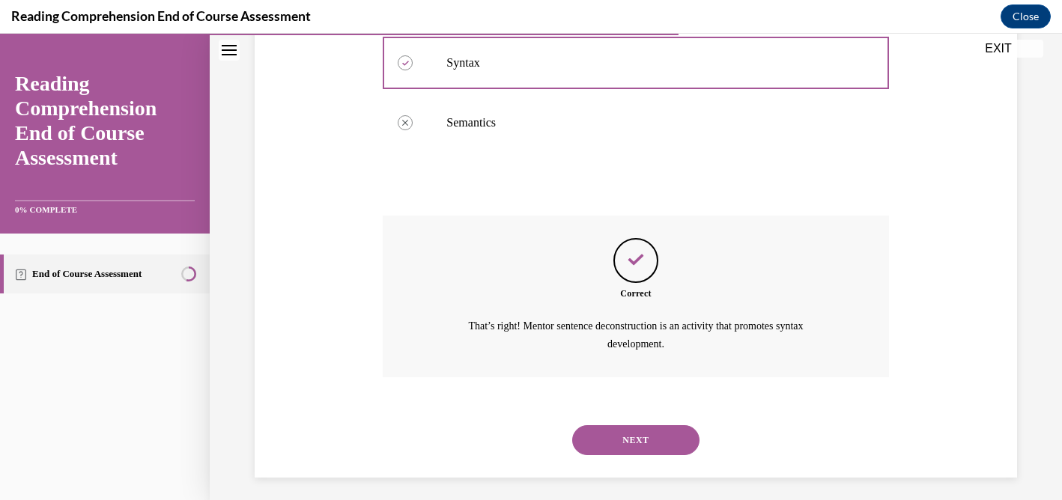
scroll to position [462, 0]
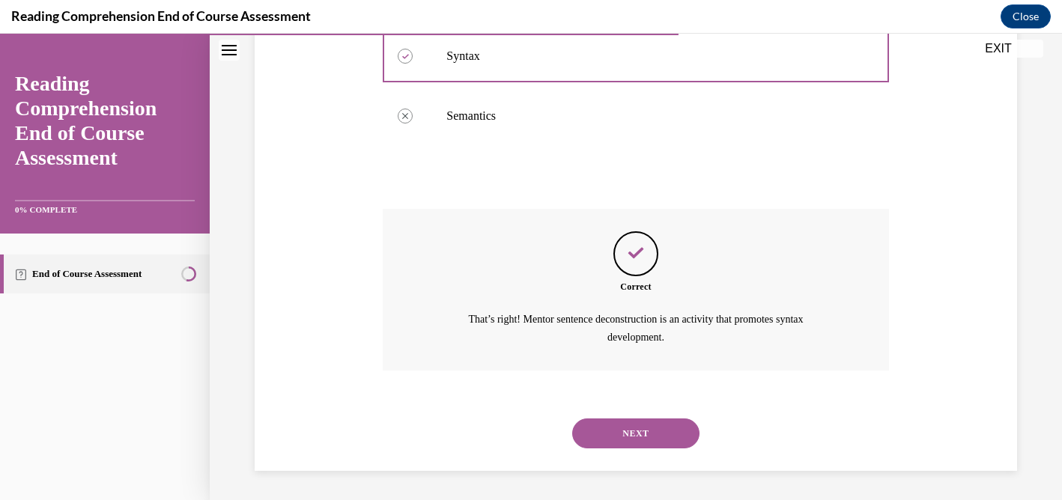
click at [631, 431] on button "NEXT" at bounding box center [635, 434] width 127 height 30
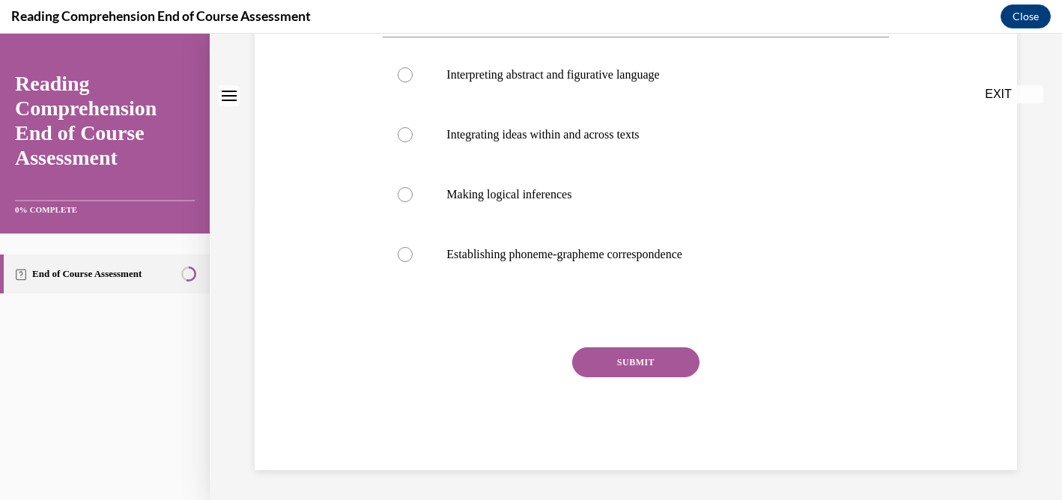
scroll to position [0, 0]
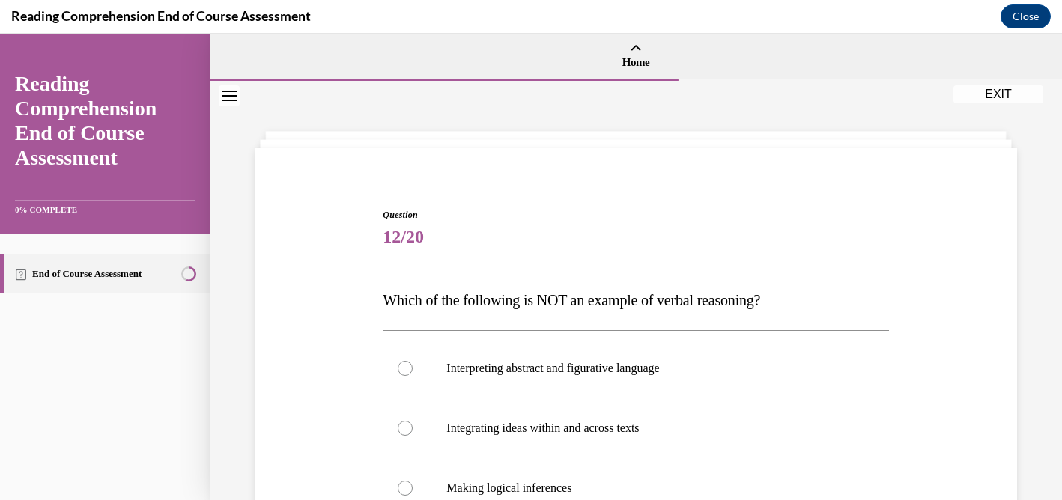
click at [694, 209] on span "Question" at bounding box center [636, 214] width 506 height 13
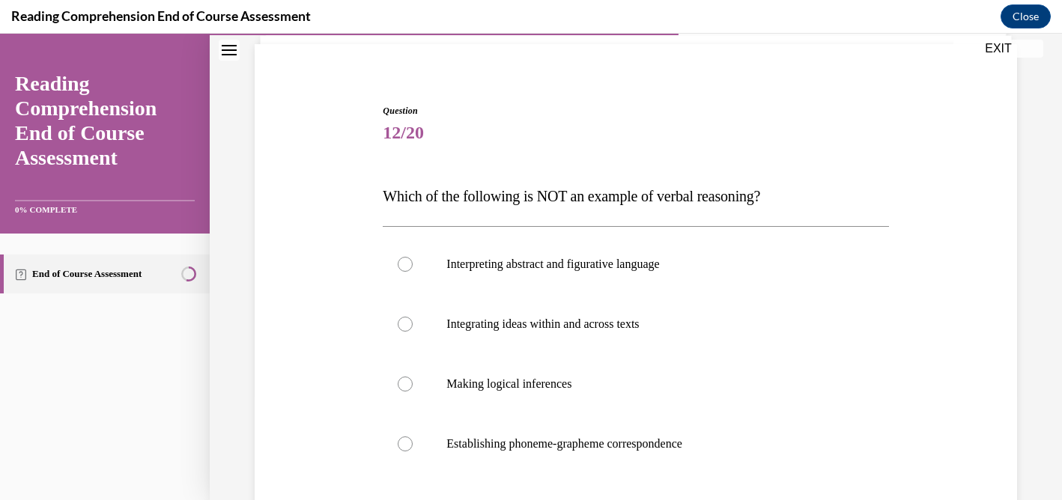
scroll to position [150, 0]
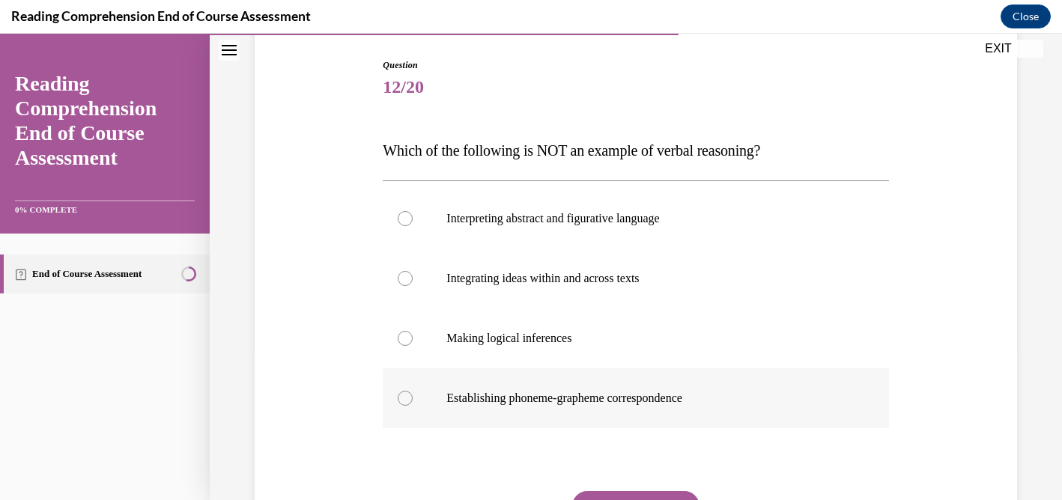
click at [404, 399] on div at bounding box center [405, 398] width 15 height 15
click at [404, 399] on input "Establishing phoneme-grapheme correspondence" at bounding box center [405, 398] width 15 height 15
radio input "true"
click at [655, 488] on div "Question 12/20 Which of the following is NOT an example of verbal reasoning? In…" at bounding box center [636, 336] width 506 height 556
click at [651, 494] on button "SUBMIT" at bounding box center [635, 506] width 127 height 30
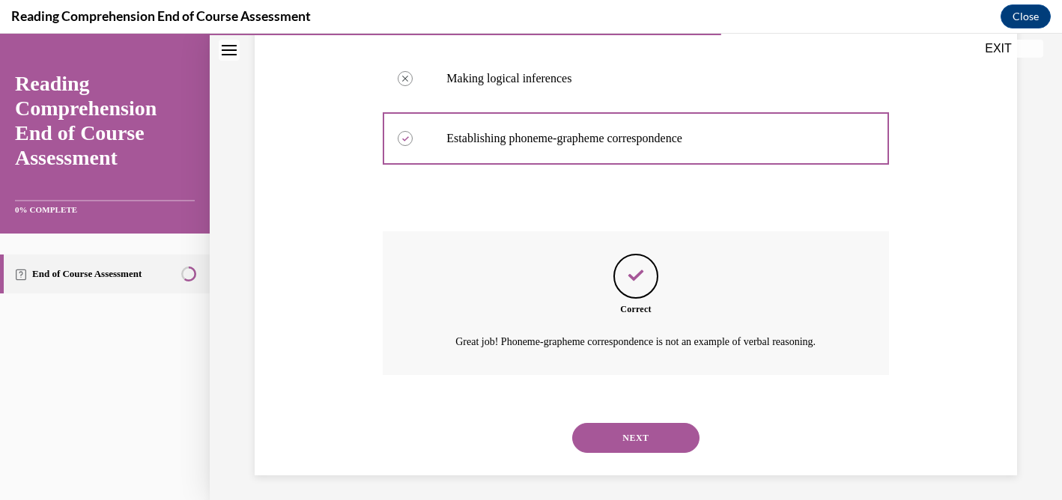
scroll to position [415, 0]
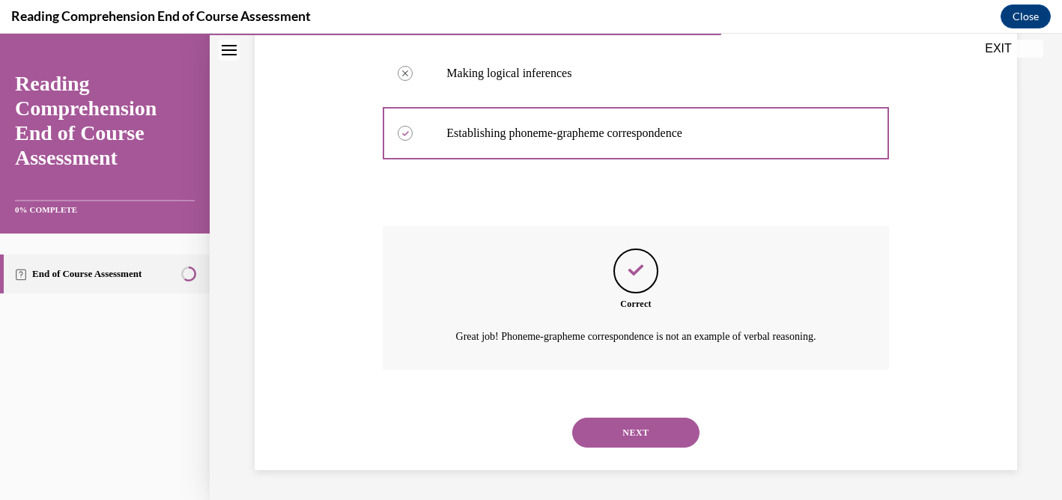
click at [637, 429] on button "NEXT" at bounding box center [635, 433] width 127 height 30
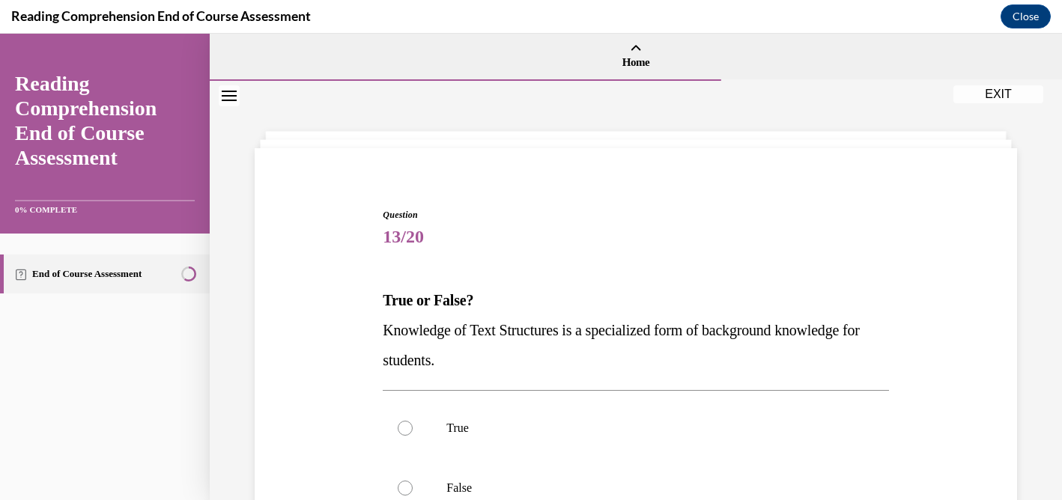
click at [707, 231] on span "13/20" at bounding box center [636, 237] width 506 height 30
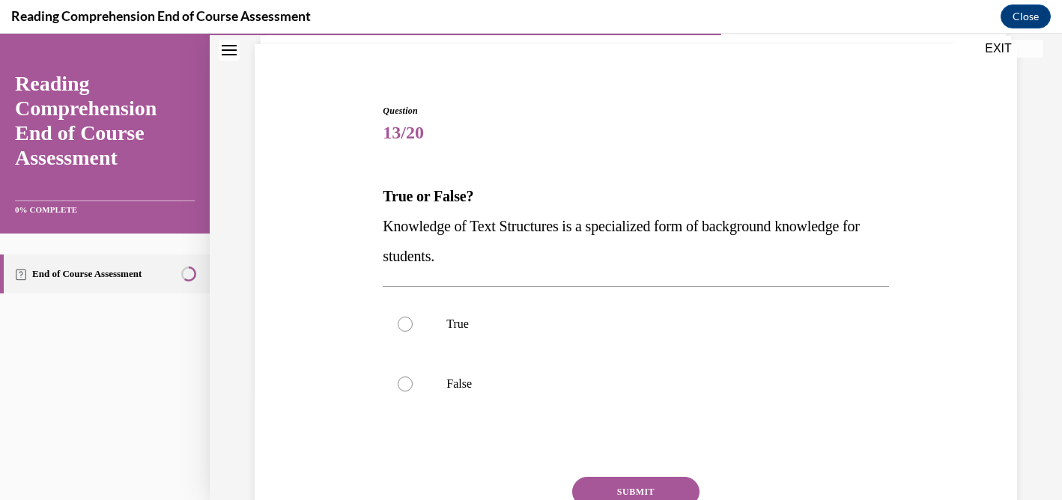
scroll to position [150, 0]
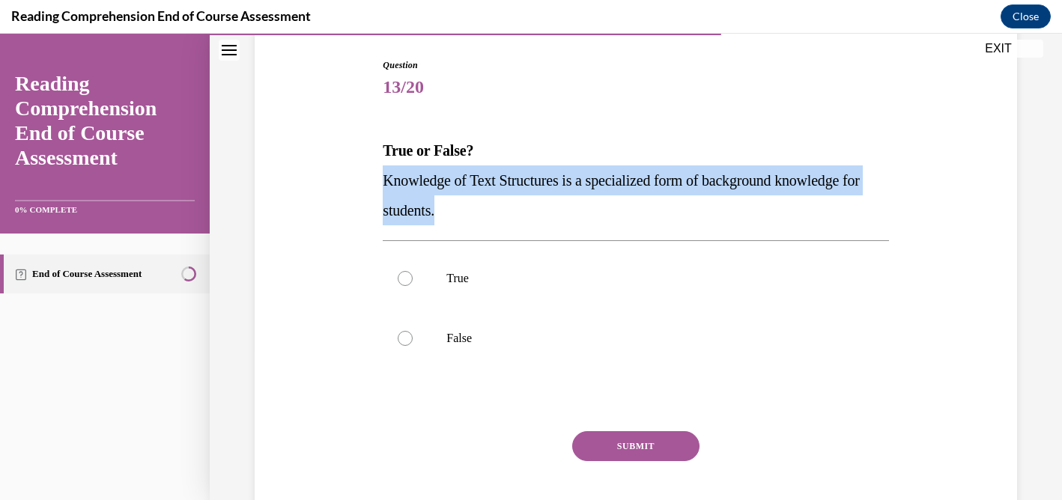
drag, startPoint x: 497, startPoint y: 222, endPoint x: 375, endPoint y: 181, distance: 128.1
click at [375, 181] on div "Question 13/20 True or False? Knowledge of Text Structures is a specialized for…" at bounding box center [636, 283] width 770 height 541
copy span "Knowledge of Text Structures is a specialized form of background knowledge for …"
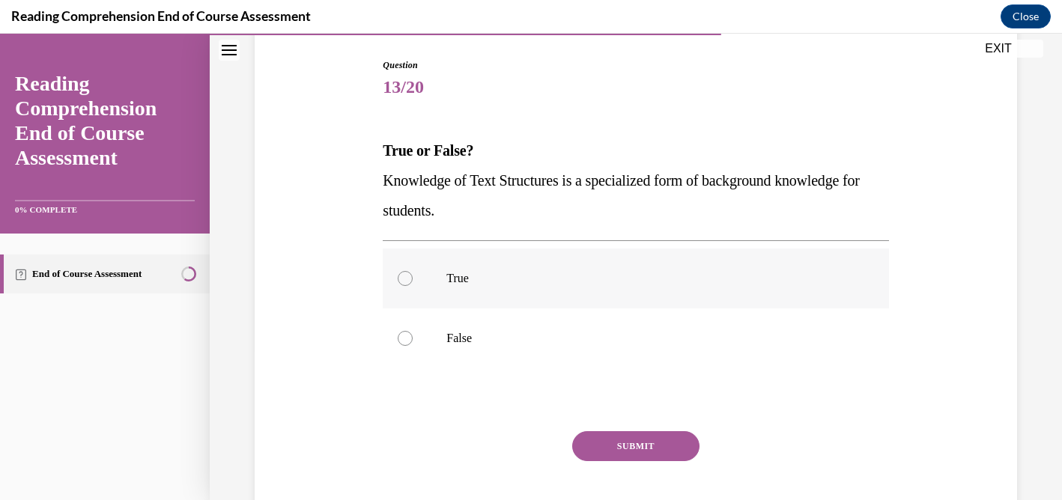
click at [404, 273] on div at bounding box center [405, 278] width 15 height 15
click at [404, 273] on input "True" at bounding box center [405, 278] width 15 height 15
radio input "true"
click at [631, 441] on button "SUBMIT" at bounding box center [635, 446] width 127 height 30
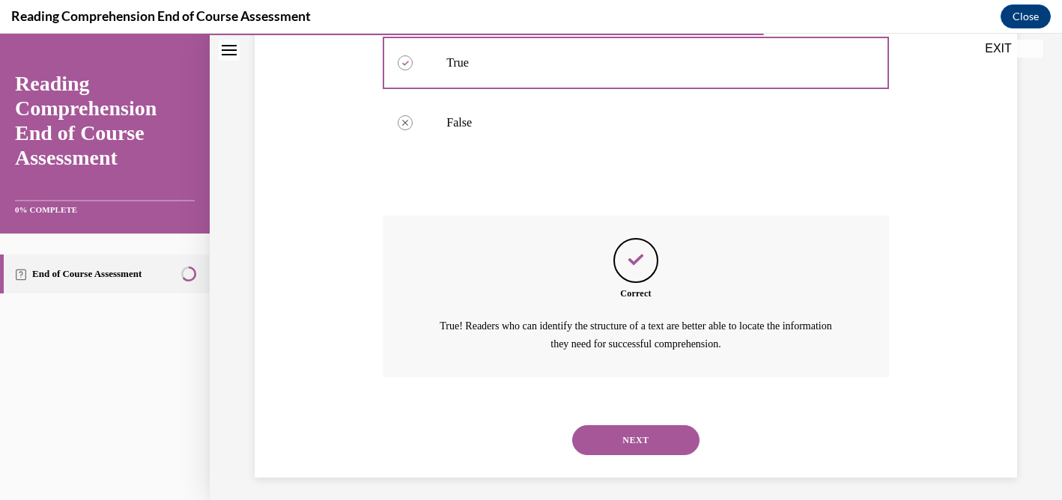
scroll to position [372, 0]
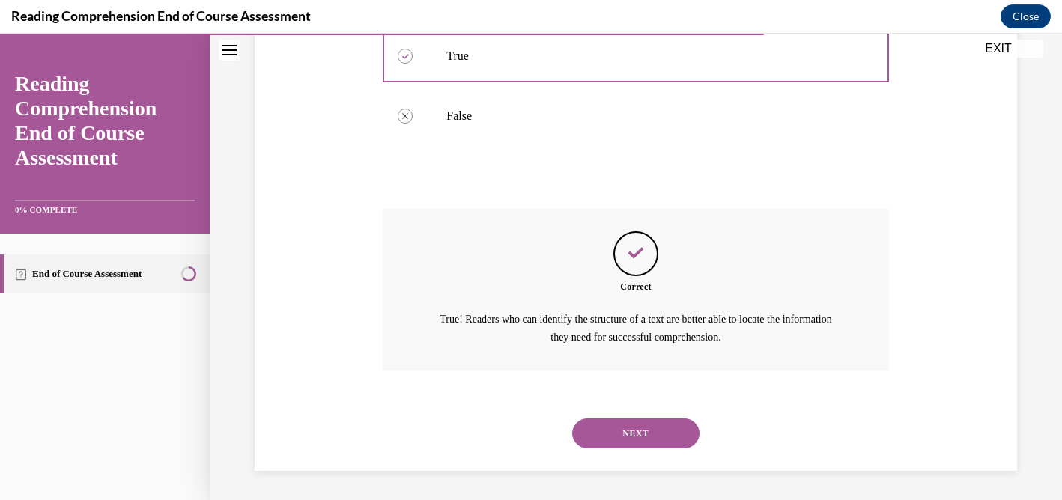
click at [636, 427] on button "NEXT" at bounding box center [635, 434] width 127 height 30
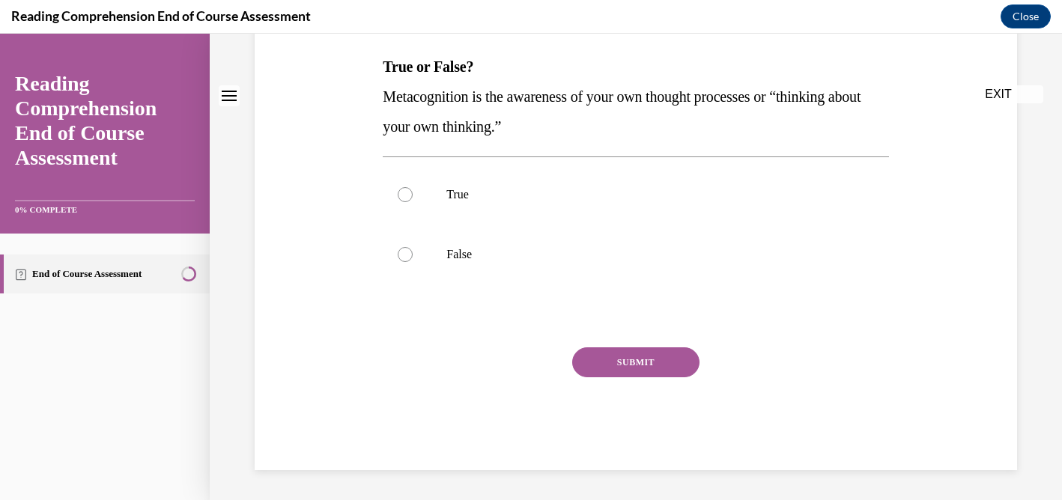
scroll to position [0, 0]
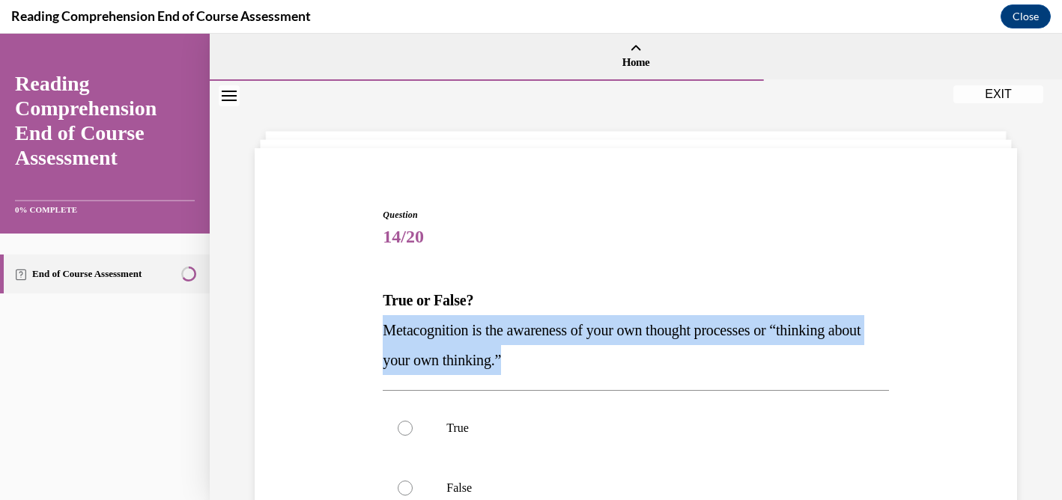
drag, startPoint x: 598, startPoint y: 364, endPoint x: 384, endPoint y: 333, distance: 215.8
click at [384, 333] on p "Metacognition is the awareness of your own thought processes or “thinking about…" at bounding box center [636, 345] width 506 height 60
copy span "Metacognition is the awareness of your own thought processes or “thinking about…"
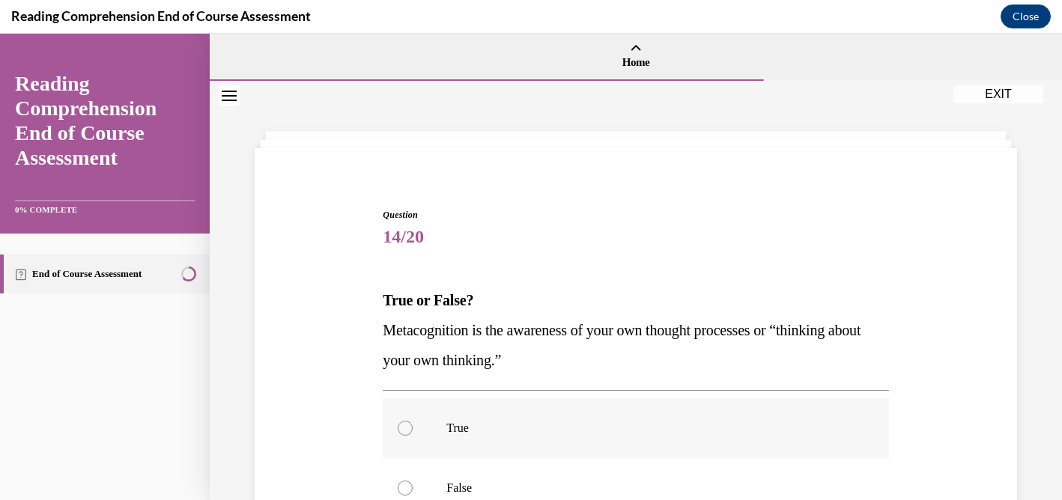
click at [408, 420] on label "True" at bounding box center [636, 428] width 506 height 60
click at [408, 421] on input "True" at bounding box center [405, 428] width 15 height 15
radio input "true"
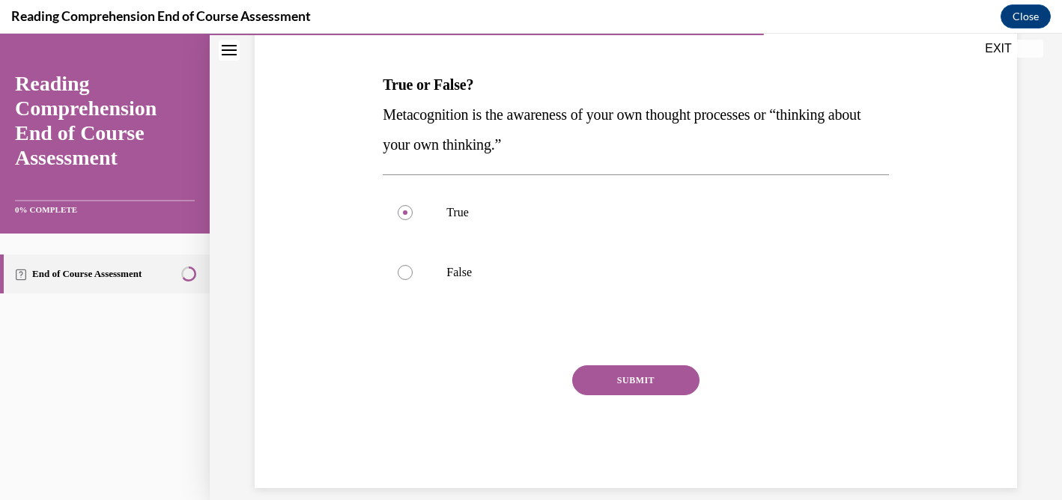
scroll to position [234, 0]
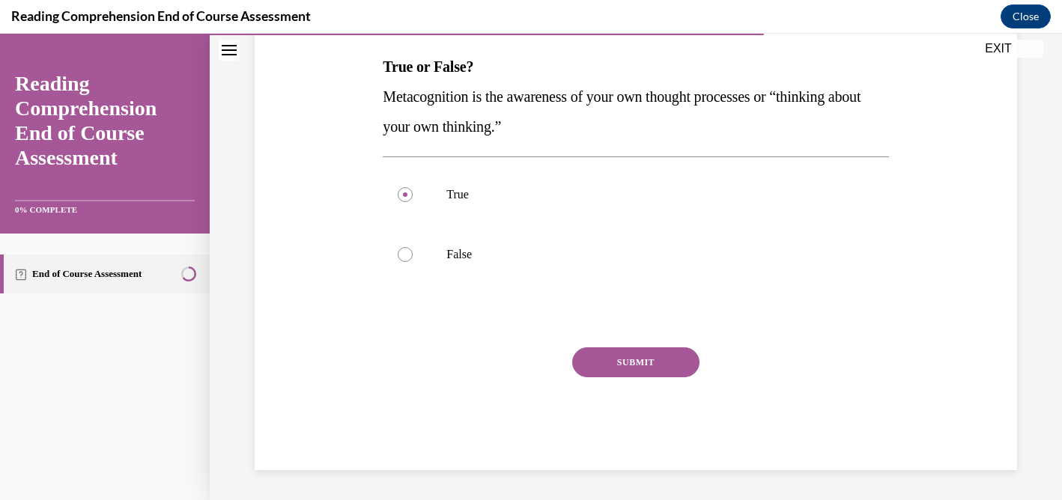
click at [640, 363] on button "SUBMIT" at bounding box center [635, 363] width 127 height 30
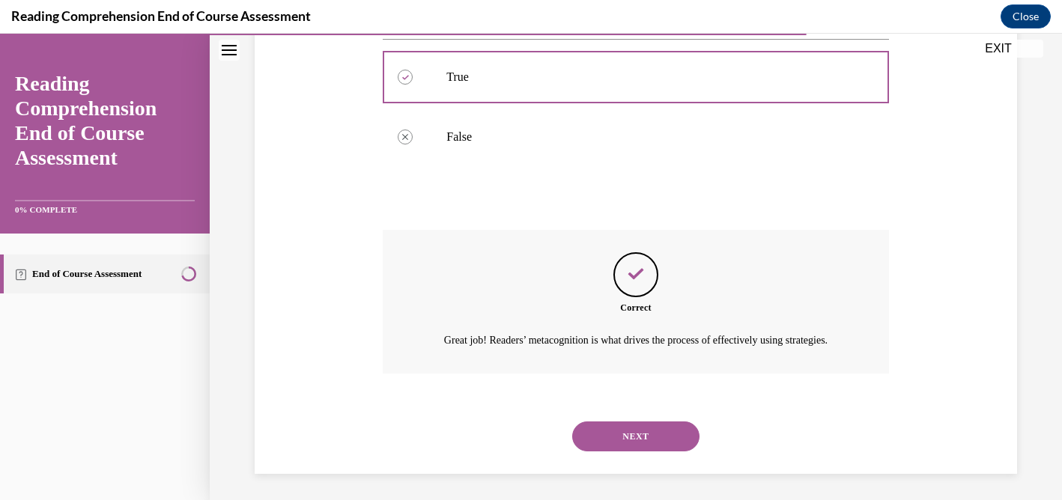
scroll to position [372, 0]
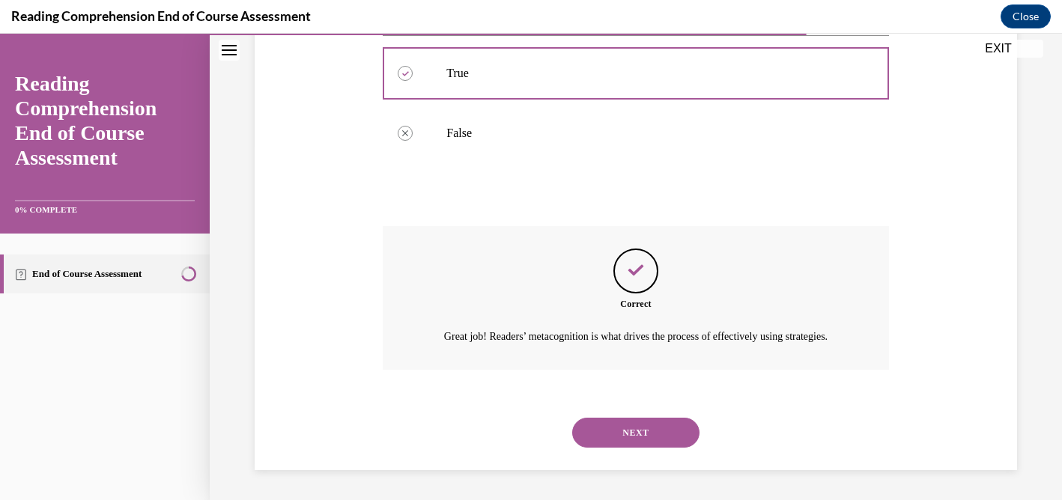
click at [628, 425] on button "NEXT" at bounding box center [635, 433] width 127 height 30
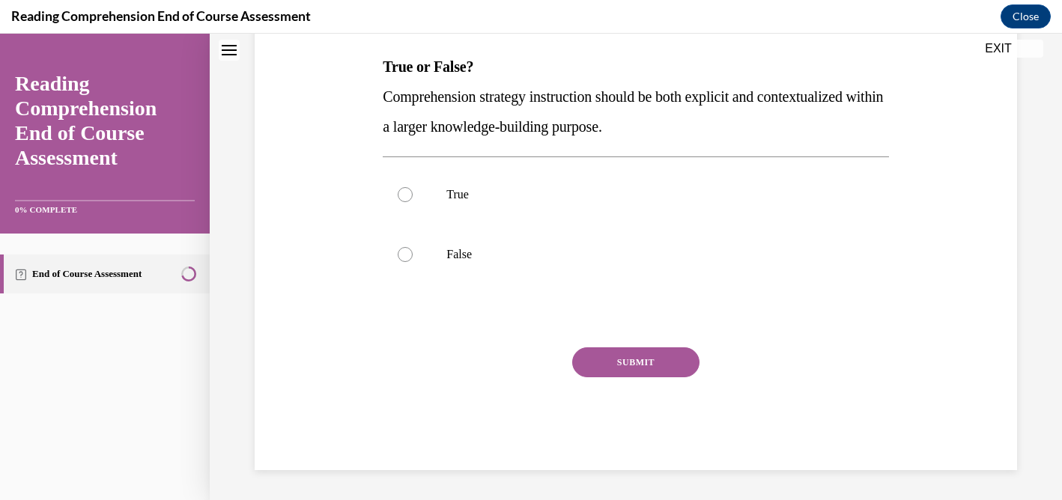
scroll to position [0, 0]
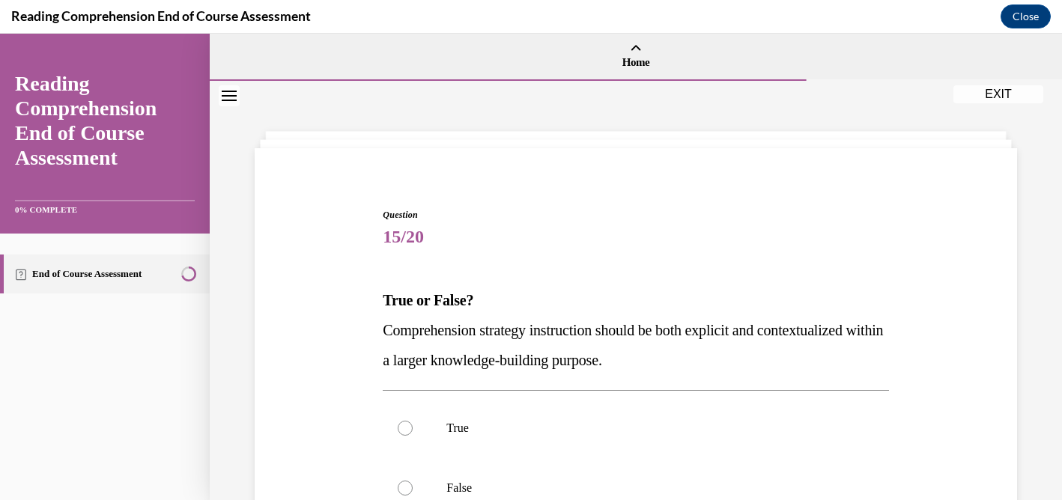
click at [743, 247] on span "15/20" at bounding box center [636, 237] width 506 height 30
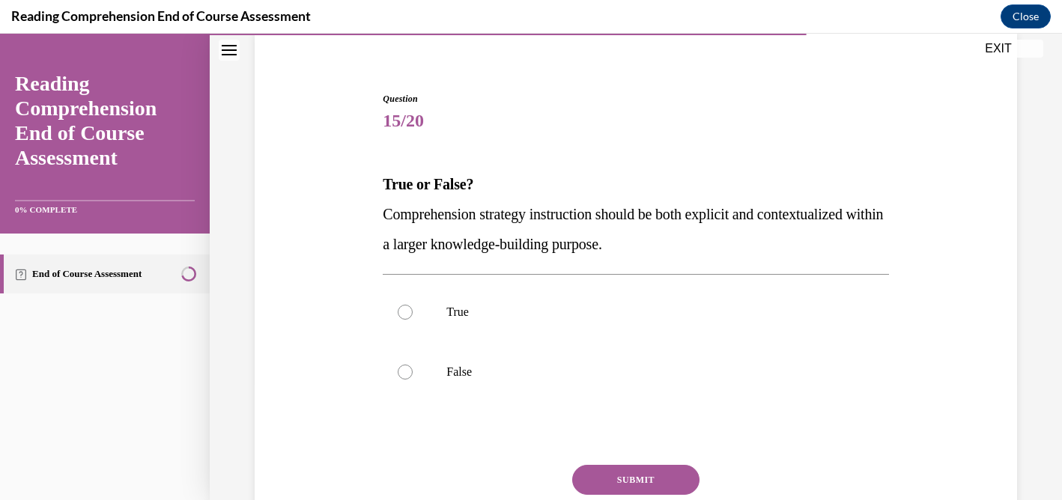
scroll to position [120, 0]
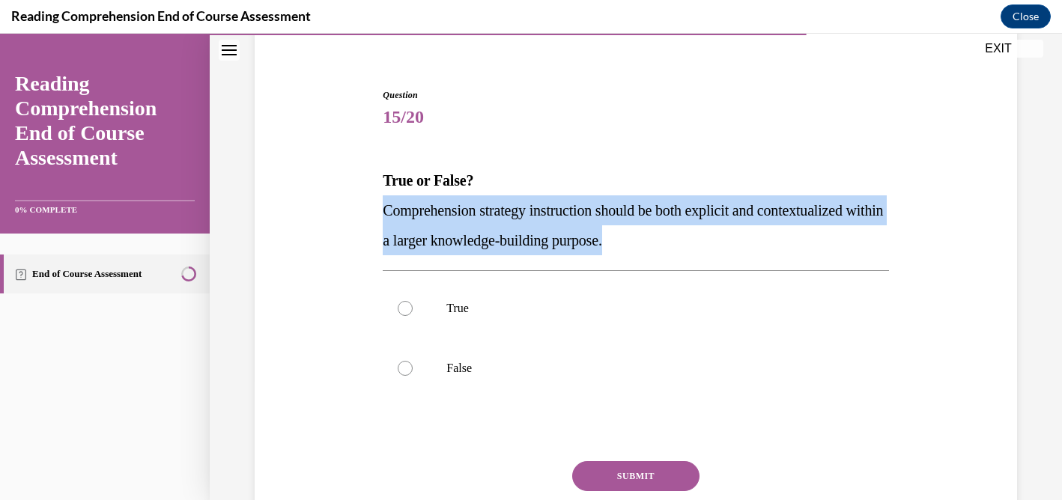
drag, startPoint x: 715, startPoint y: 244, endPoint x: 379, endPoint y: 218, distance: 336.6
click at [379, 218] on div "Question 15/20 True or False? Comprehension strategy instruction should be both…" at bounding box center [635, 325] width 513 height 518
copy span "Comprehension strategy instruction should be both explicit and contextualized w…"
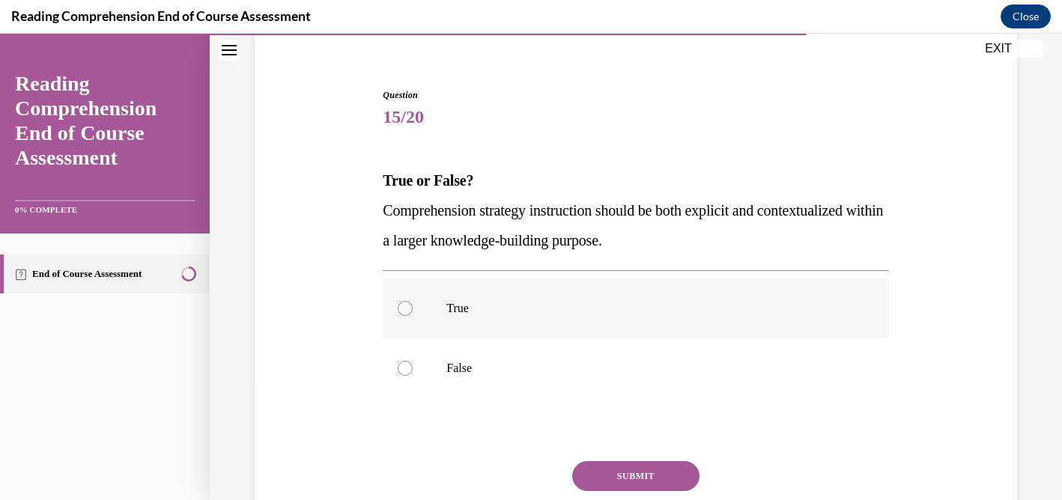
click at [404, 309] on div at bounding box center [405, 308] width 15 height 15
click at [404, 309] on input "True" at bounding box center [405, 308] width 15 height 15
radio input "true"
click at [658, 479] on button "SUBMIT" at bounding box center [635, 476] width 127 height 30
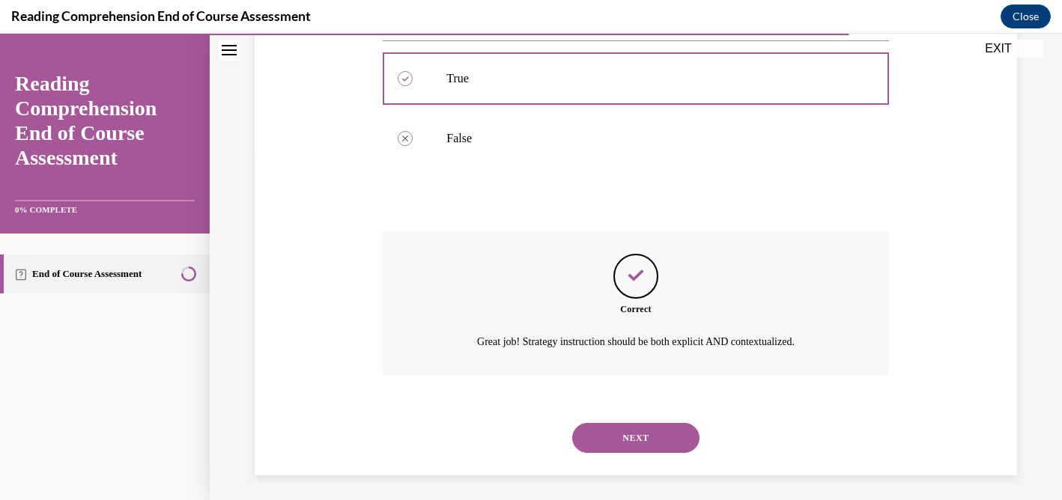
scroll to position [355, 0]
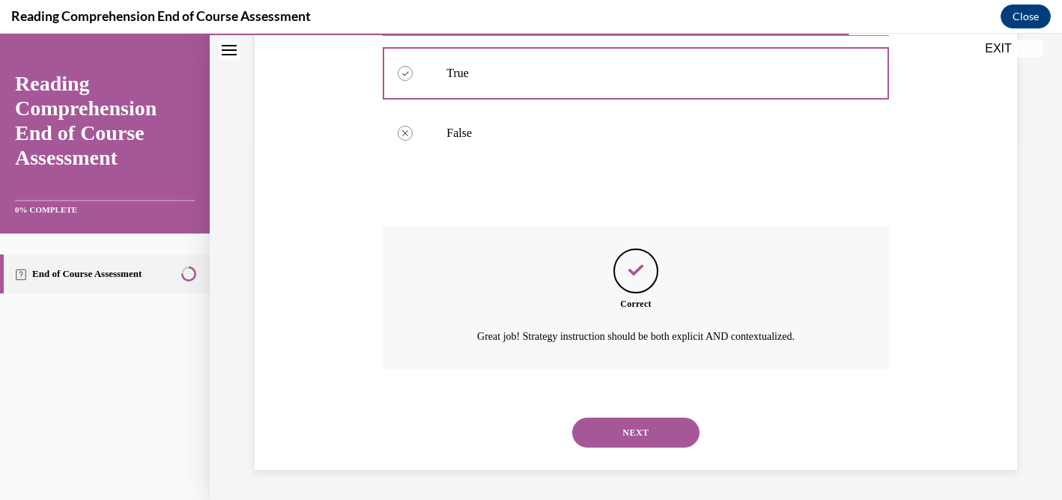
click at [651, 429] on button "NEXT" at bounding box center [635, 433] width 127 height 30
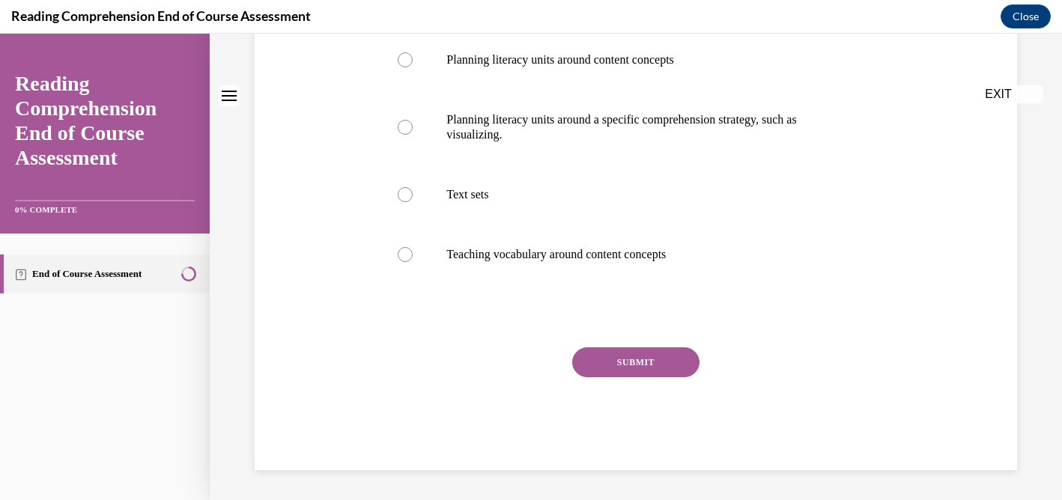
scroll to position [0, 0]
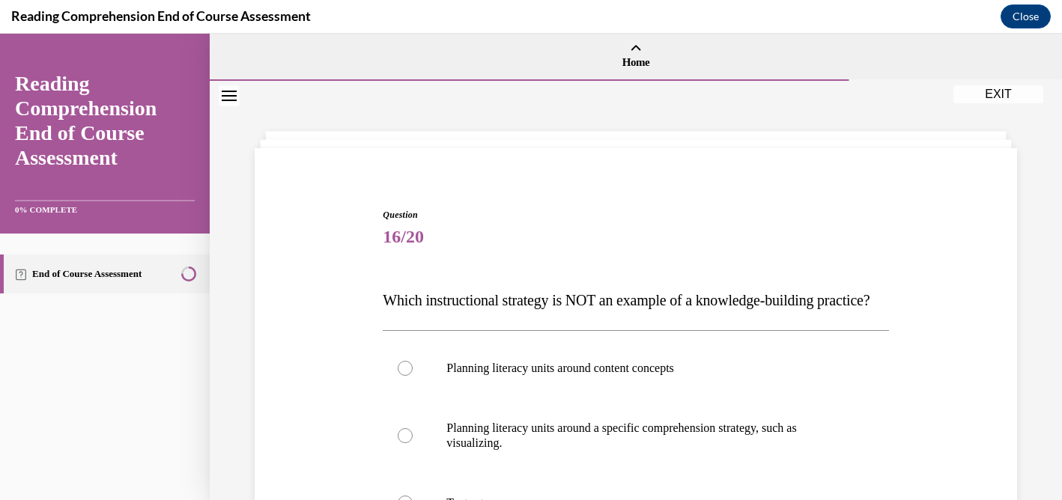
click at [785, 193] on div "Question 16/20 Which instructional strategy is NOT an example of a knowledge-bu…" at bounding box center [635, 482] width 513 height 593
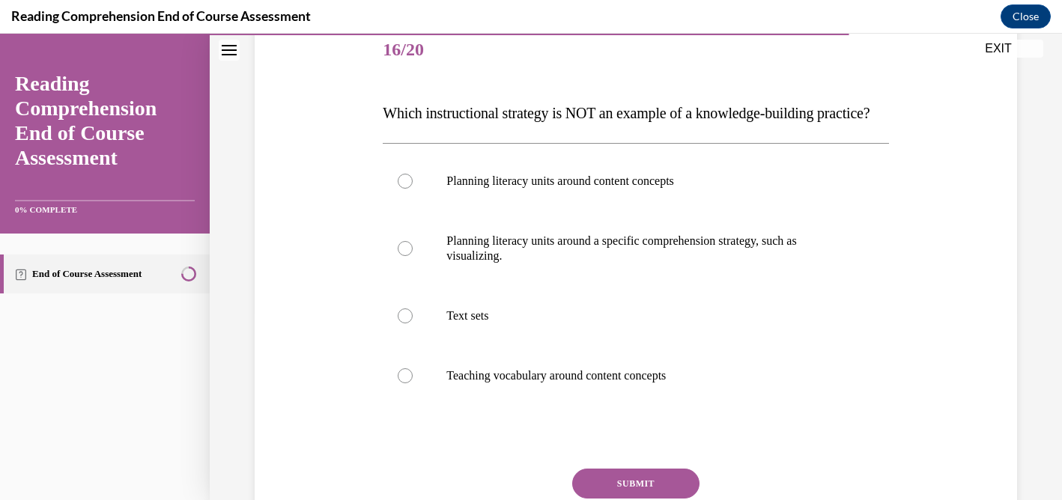
scroll to position [210, 0]
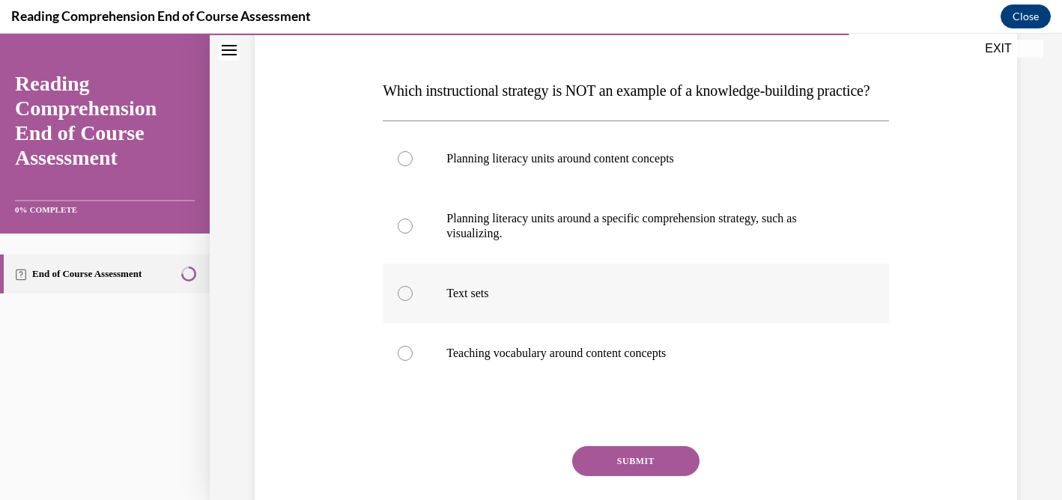
click at [405, 301] on div at bounding box center [405, 293] width 15 height 15
click at [405, 301] on input "Text sets" at bounding box center [405, 293] width 15 height 15
radio input "true"
click at [625, 476] on button "SUBMIT" at bounding box center [635, 461] width 127 height 30
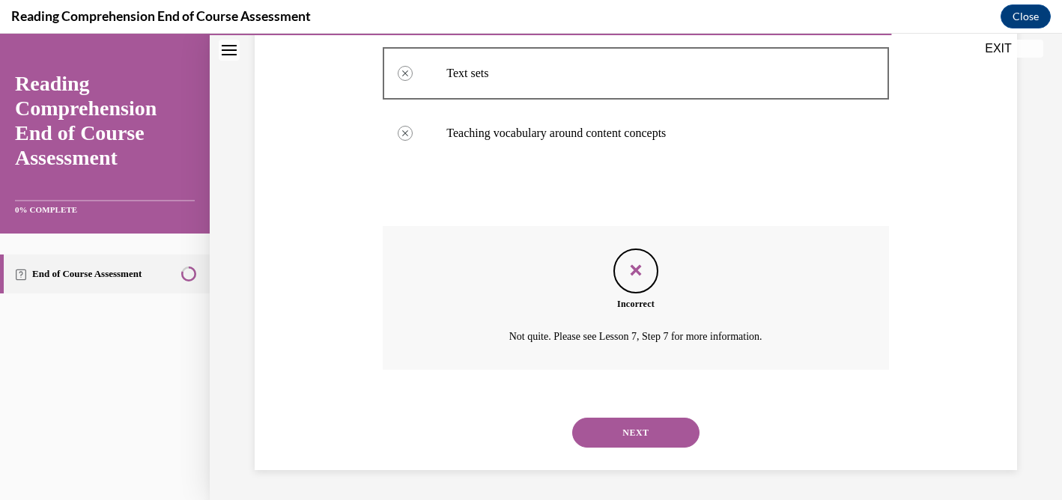
scroll to position [460, 0]
click at [982, 333] on div "Question 16/20 Which instructional strategy is NOT an example of a knowledge-bu…" at bounding box center [636, 101] width 770 height 737
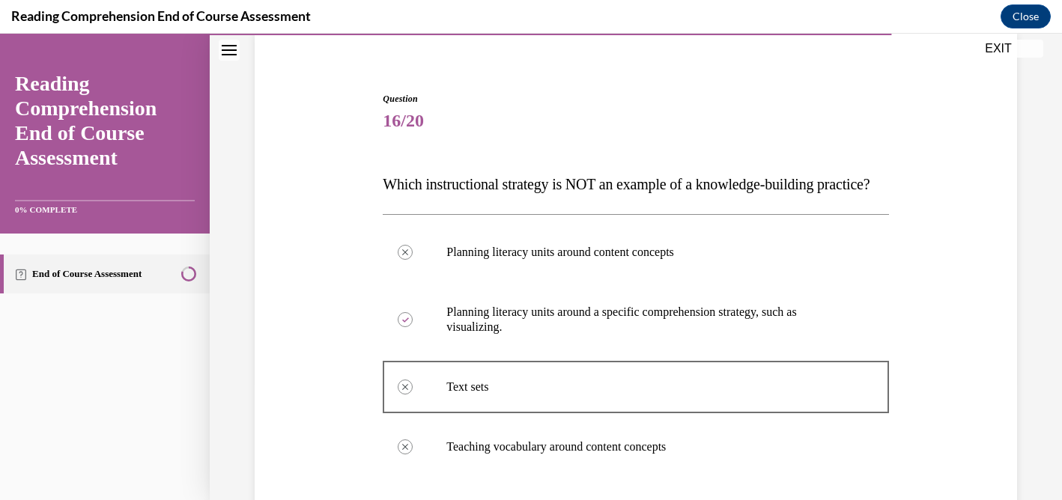
scroll to position [100, 0]
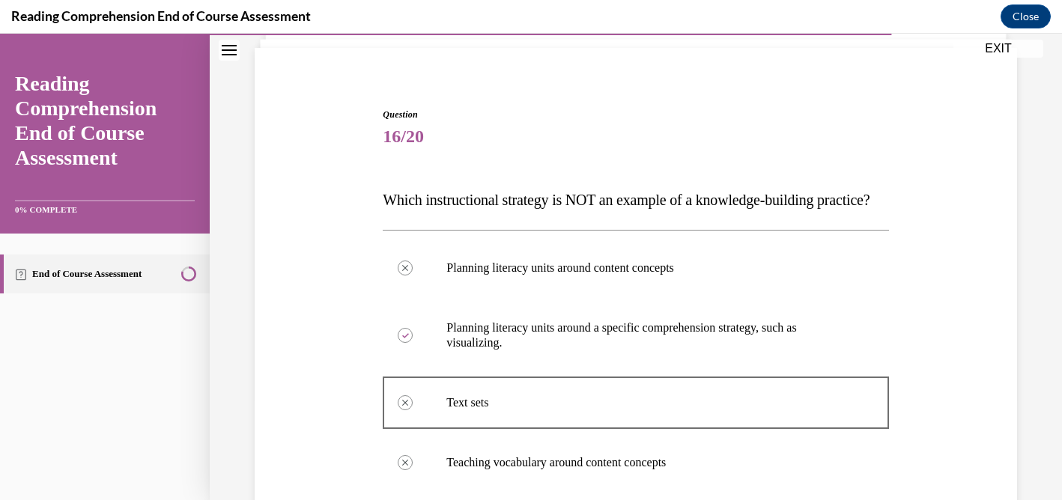
click at [961, 313] on div "Question 16/20 Which instructional strategy is NOT an example of a knowledge-bu…" at bounding box center [636, 431] width 770 height 737
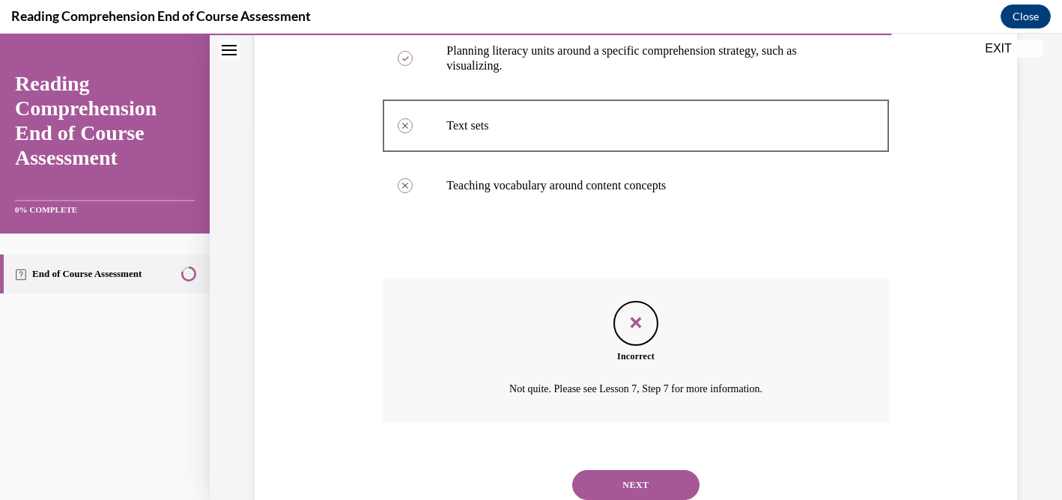
scroll to position [400, 0]
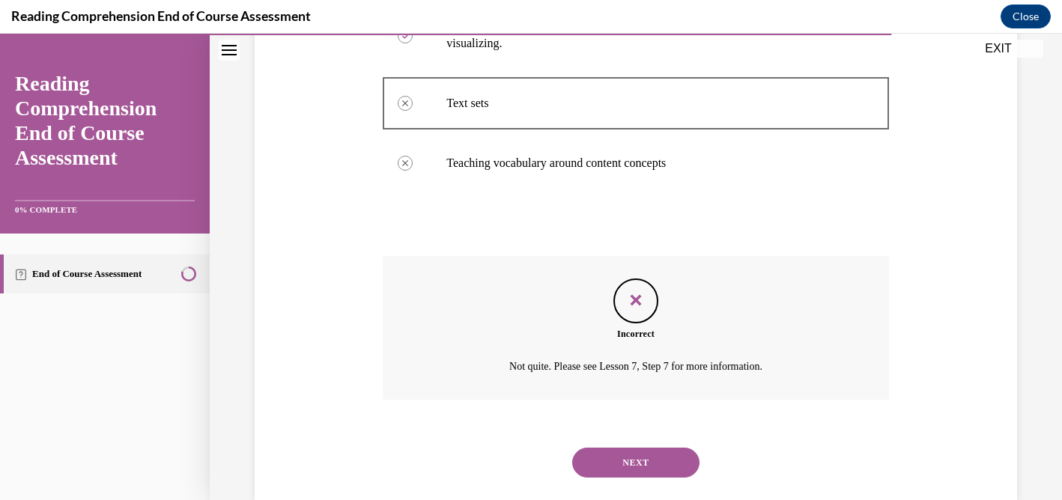
click at [651, 478] on button "NEXT" at bounding box center [635, 463] width 127 height 30
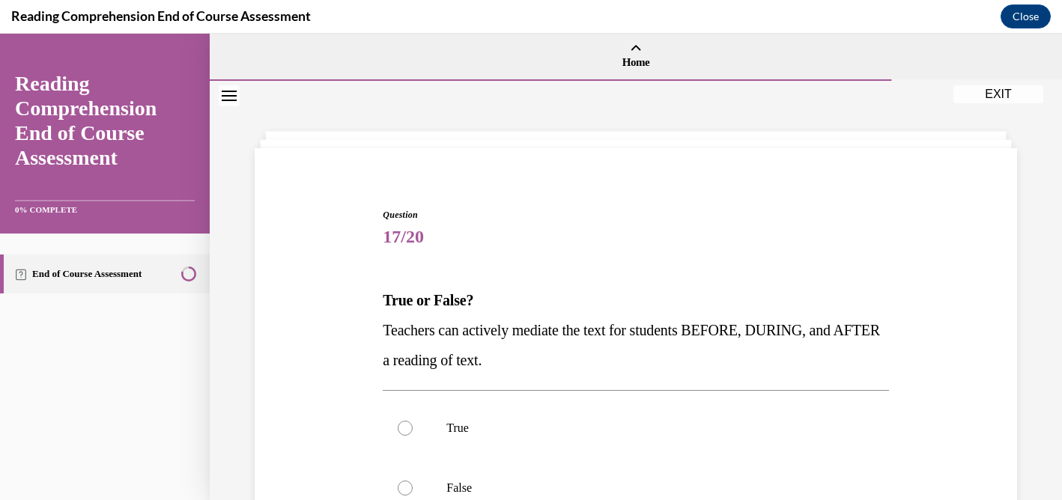
click at [718, 214] on span "Question" at bounding box center [636, 214] width 506 height 13
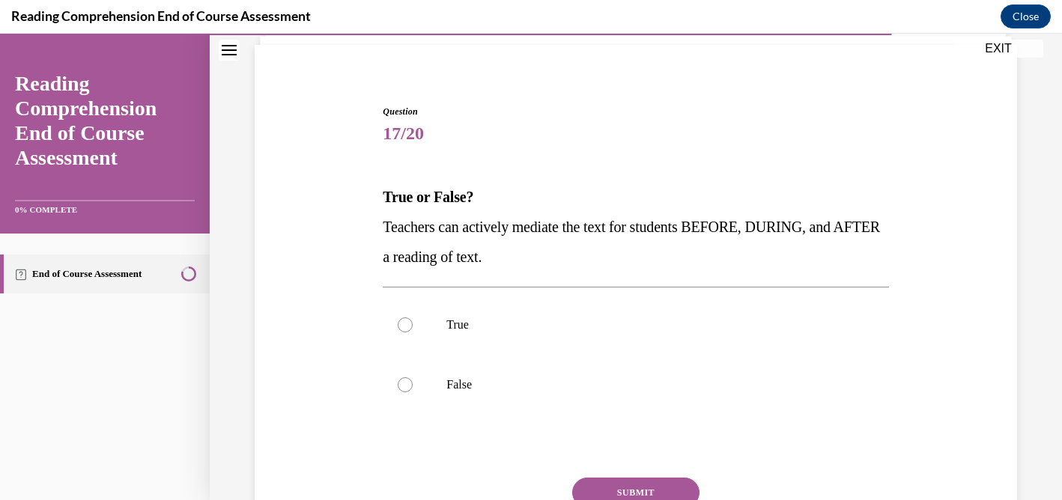
scroll to position [150, 0]
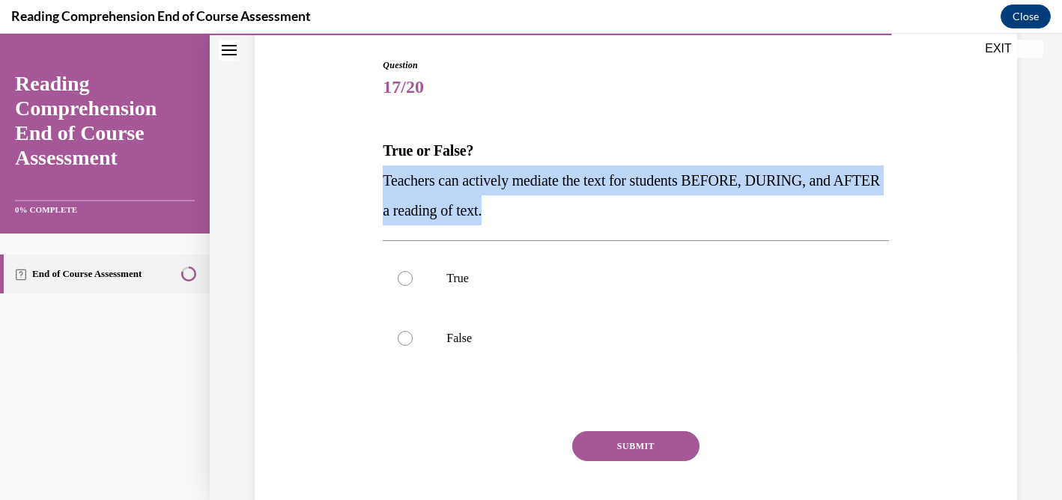
drag, startPoint x: 570, startPoint y: 211, endPoint x: 383, endPoint y: 178, distance: 190.1
click at [383, 178] on p "Teachers can actively mediate the text for students BEFORE, DURING, and AFTER a…" at bounding box center [636, 196] width 506 height 60
copy span "Teachers can actively mediate the text for students BEFORE, DURING, and AFTER a…"
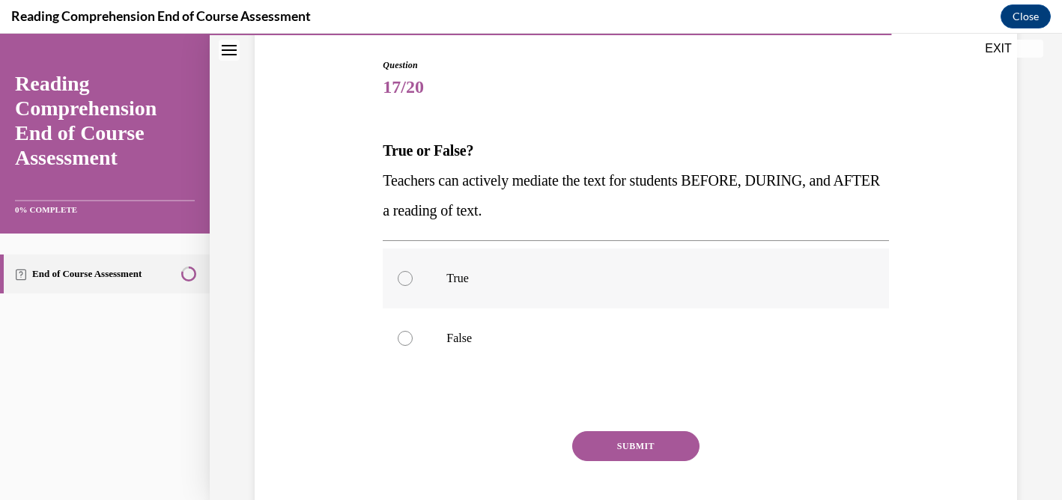
click at [404, 279] on div at bounding box center [405, 278] width 15 height 15
click at [404, 279] on input "True" at bounding box center [405, 278] width 15 height 15
radio input "true"
click at [662, 450] on button "SUBMIT" at bounding box center [635, 446] width 127 height 30
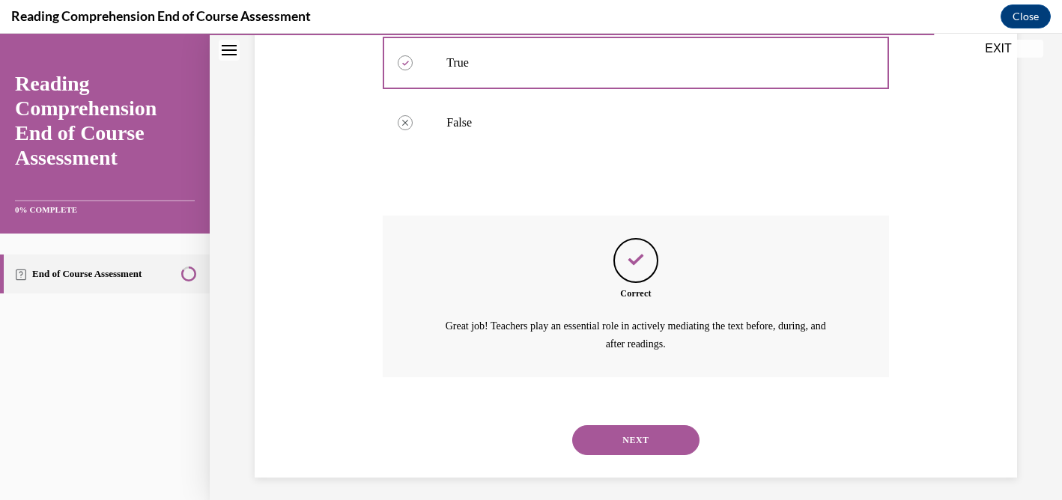
scroll to position [372, 0]
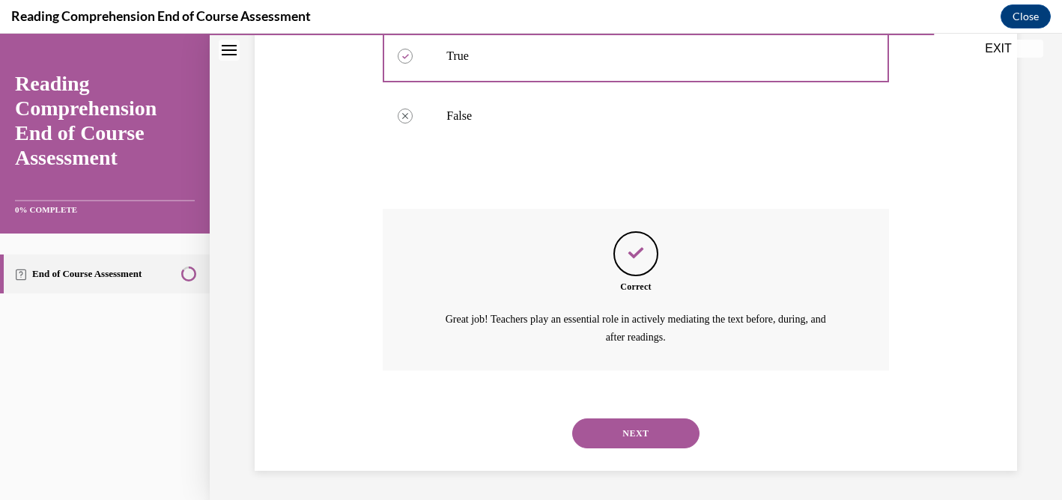
click at [650, 435] on button "NEXT" at bounding box center [635, 434] width 127 height 30
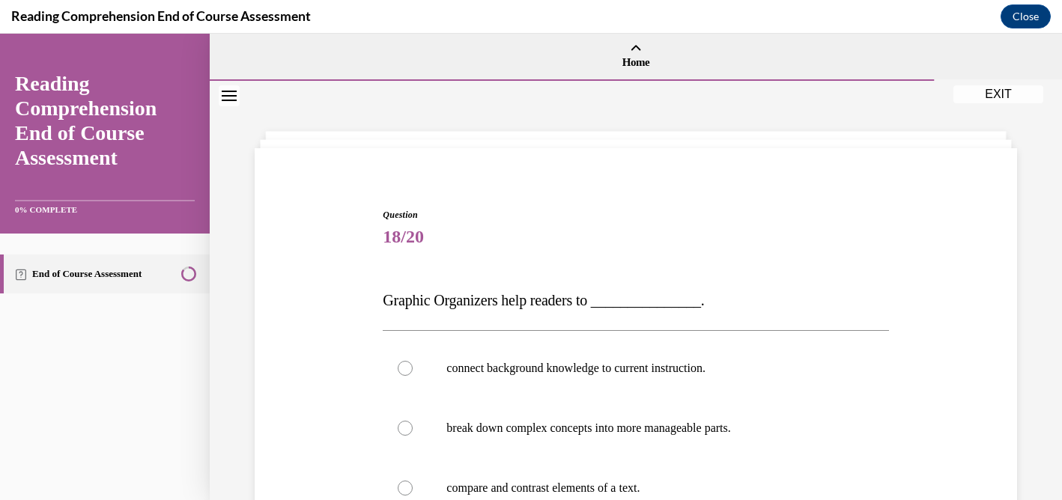
click at [972, 202] on div "Question 18/20 Graphic Organizers help readers to _______________. connect back…" at bounding box center [636, 463] width 770 height 601
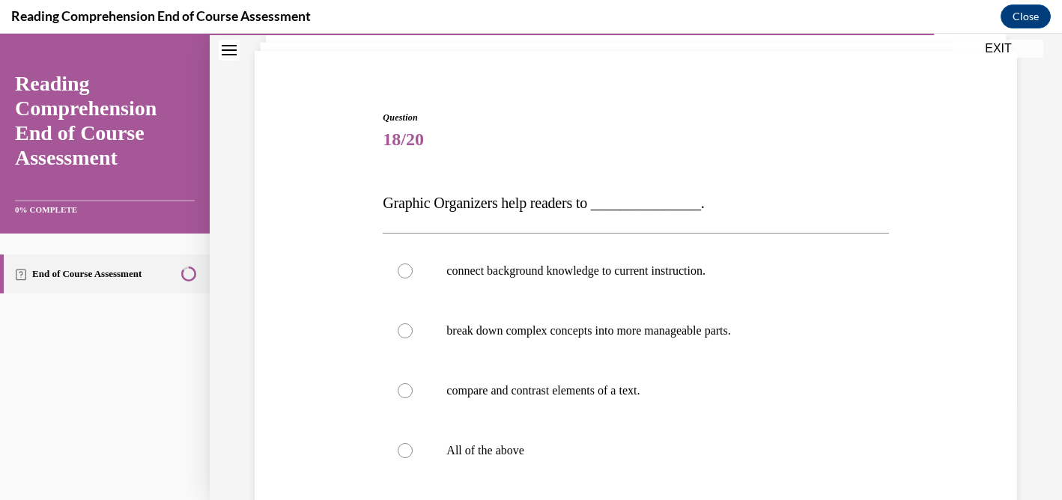
scroll to position [150, 0]
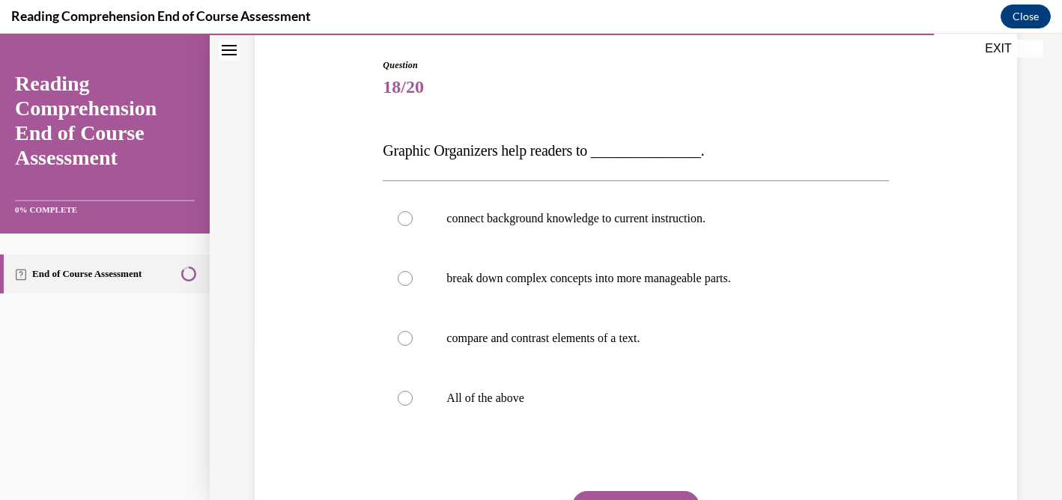
click at [371, 151] on div "Question 18/20 Graphic Organizers help readers to _______________. connect back…" at bounding box center [636, 313] width 770 height 601
click at [410, 398] on div at bounding box center [405, 398] width 15 height 15
click at [410, 398] on input "All of the above" at bounding box center [405, 398] width 15 height 15
radio input "true"
click at [622, 494] on button "SUBMIT" at bounding box center [635, 506] width 127 height 30
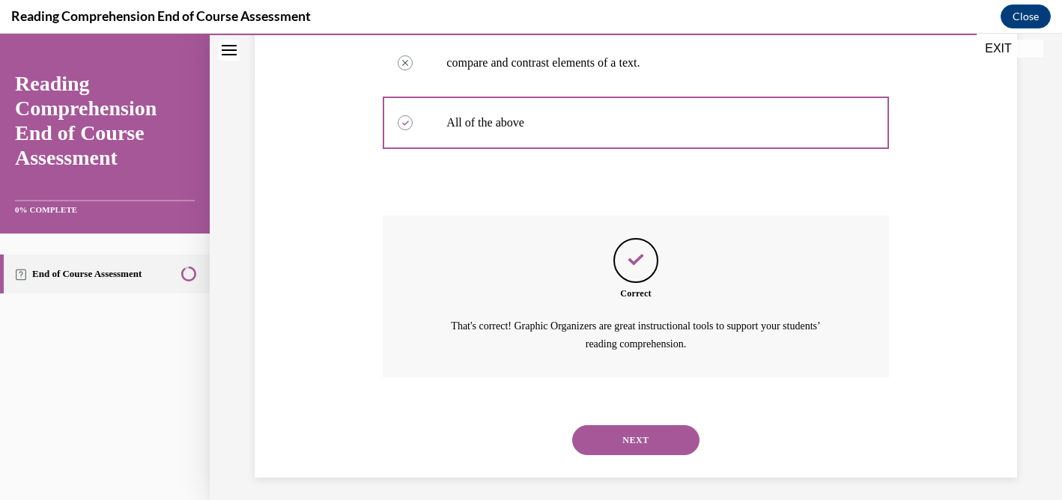
scroll to position [432, 0]
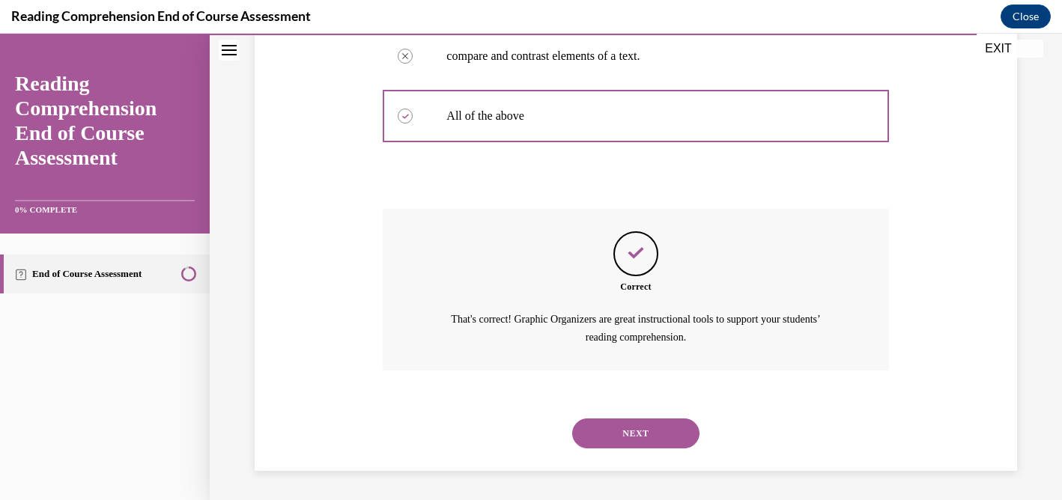
click at [630, 431] on button "NEXT" at bounding box center [635, 434] width 127 height 30
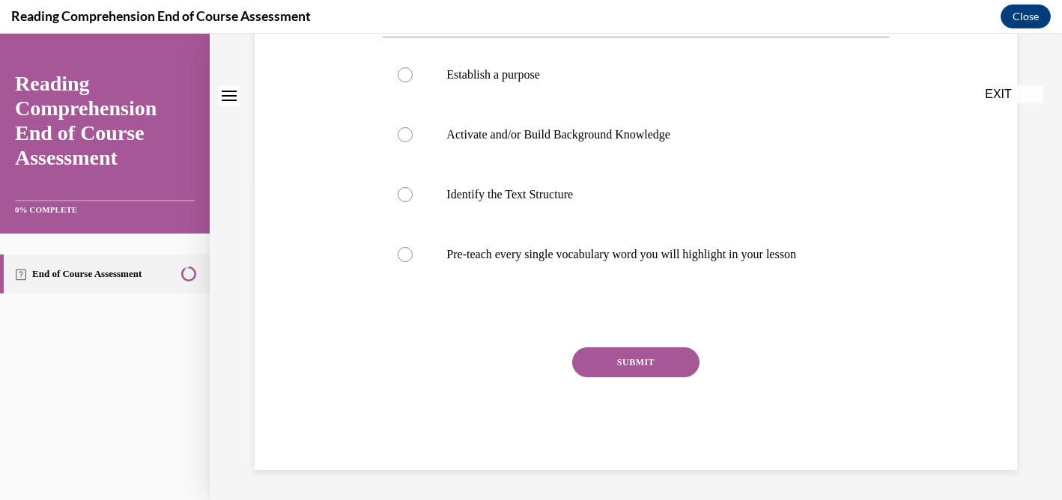
scroll to position [0, 0]
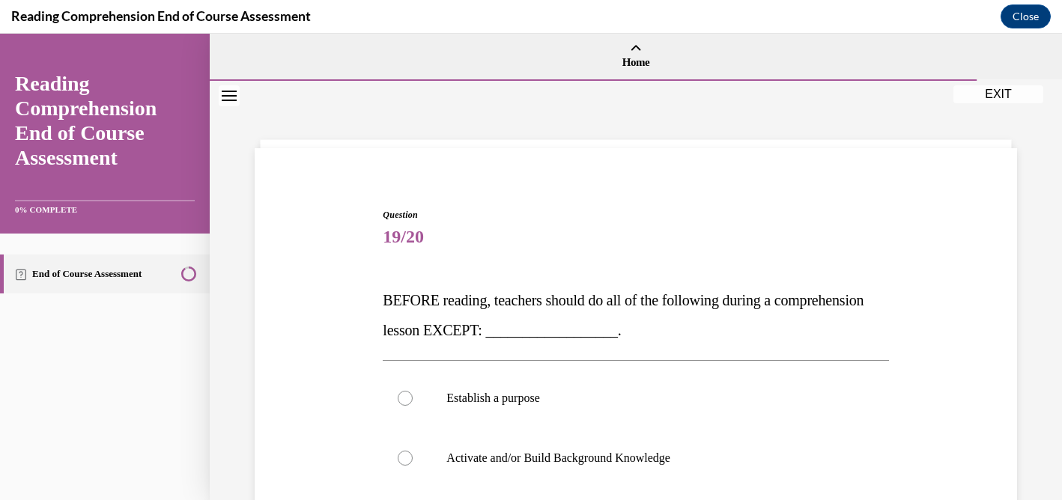
click at [888, 220] on span "Question" at bounding box center [636, 214] width 506 height 13
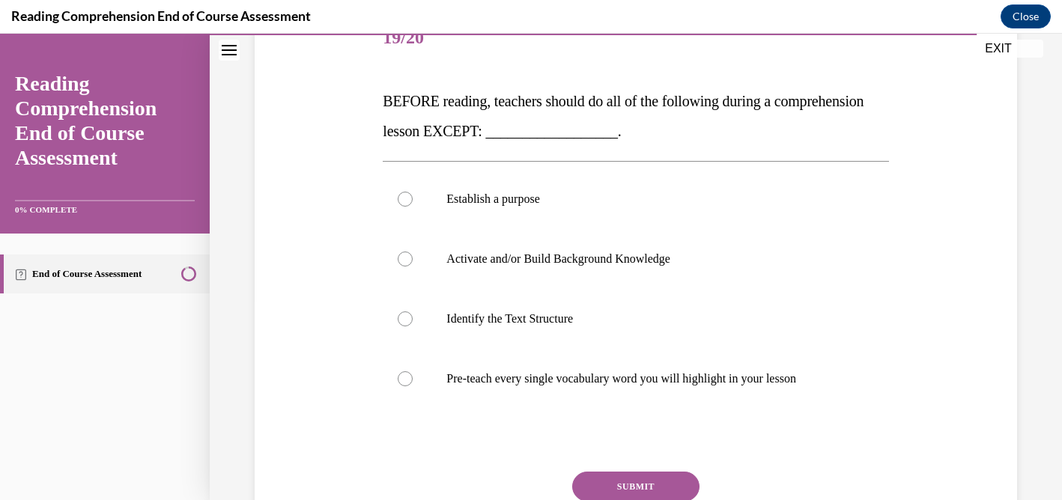
scroll to position [240, 0]
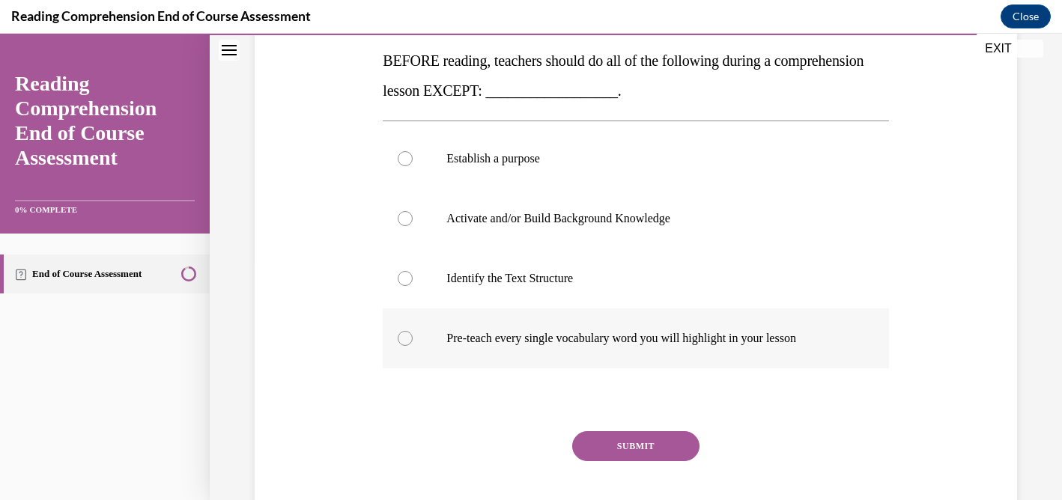
click at [404, 339] on div at bounding box center [405, 338] width 15 height 15
click at [404, 339] on input "Pre-teach every single vocabulary word you will highlight in your lesson" at bounding box center [405, 338] width 15 height 15
radio input "true"
click at [628, 443] on button "SUBMIT" at bounding box center [635, 446] width 127 height 30
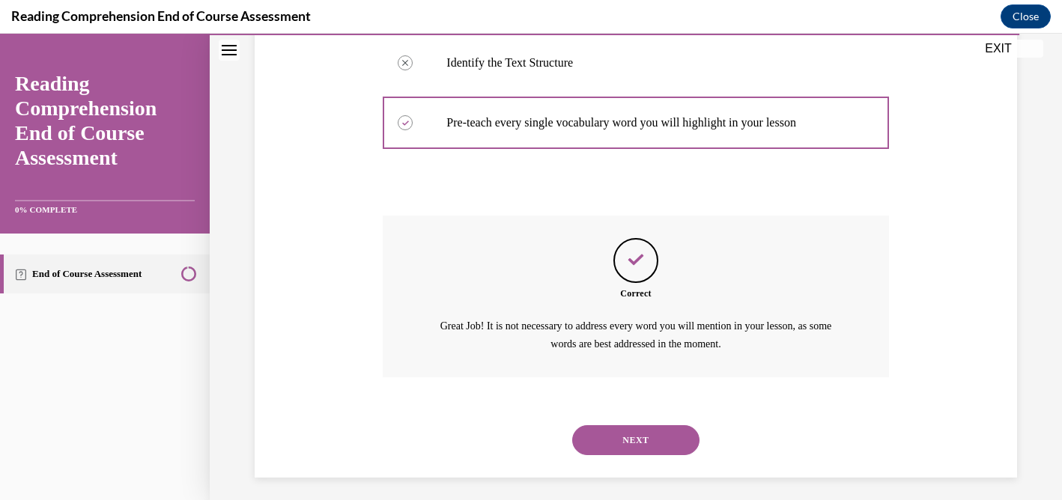
scroll to position [462, 0]
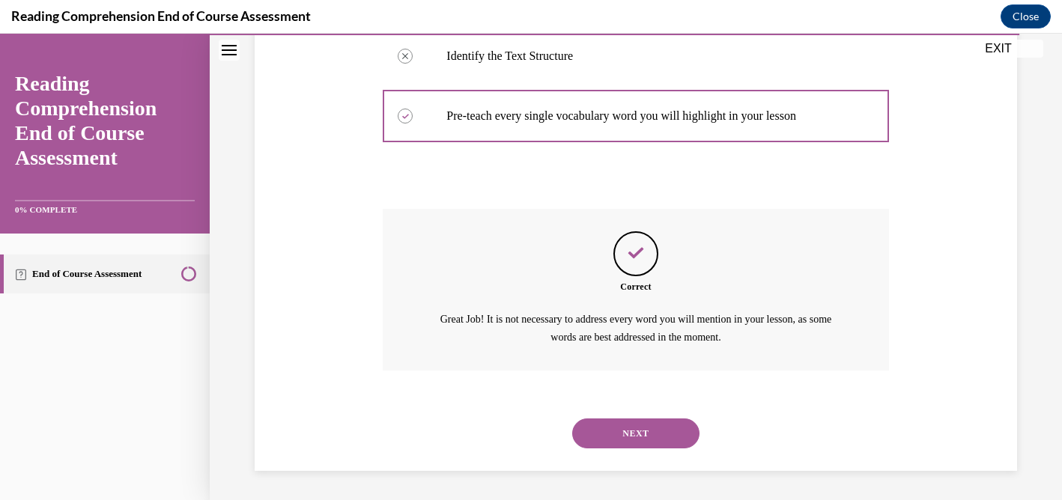
click at [637, 436] on button "NEXT" at bounding box center [635, 434] width 127 height 30
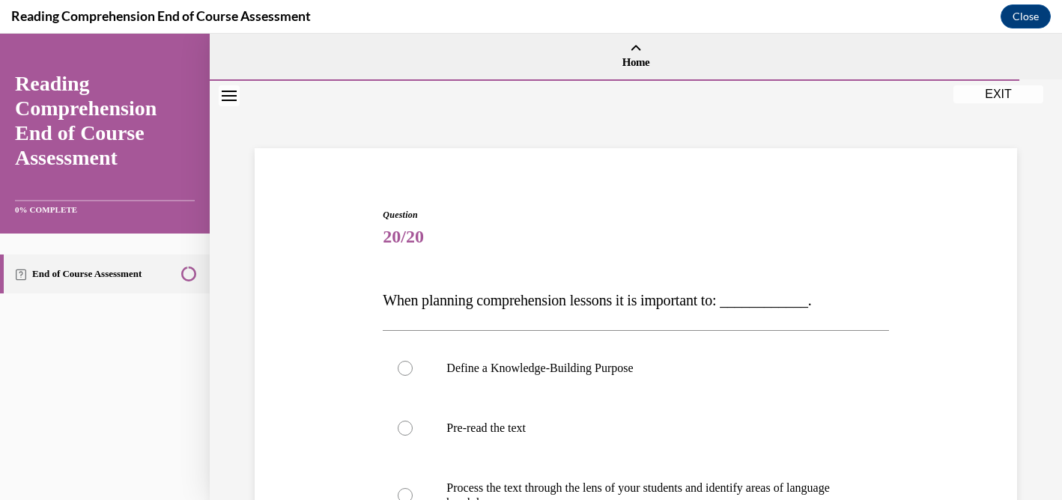
click at [810, 194] on div "Question 20/20 When planning comprehension lessons it is important to: ________…" at bounding box center [635, 482] width 513 height 593
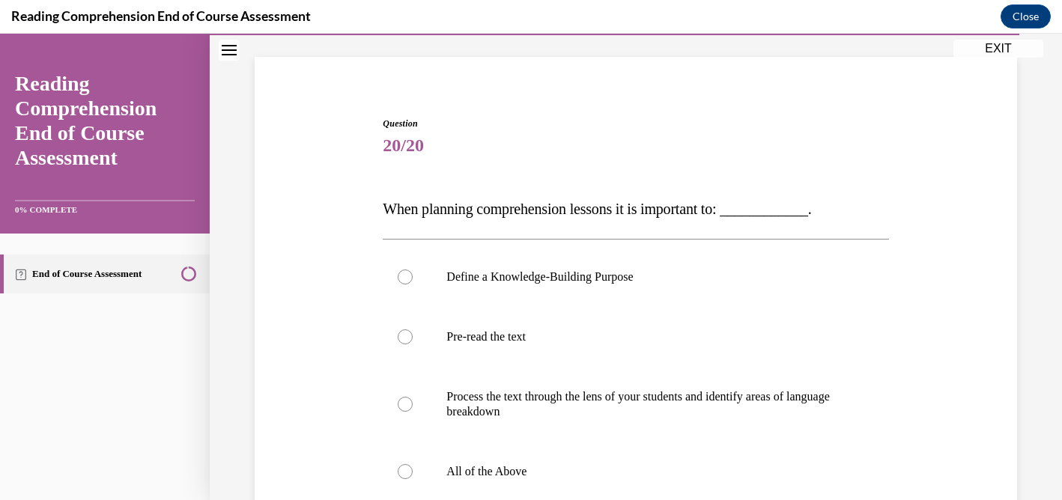
scroll to position [150, 0]
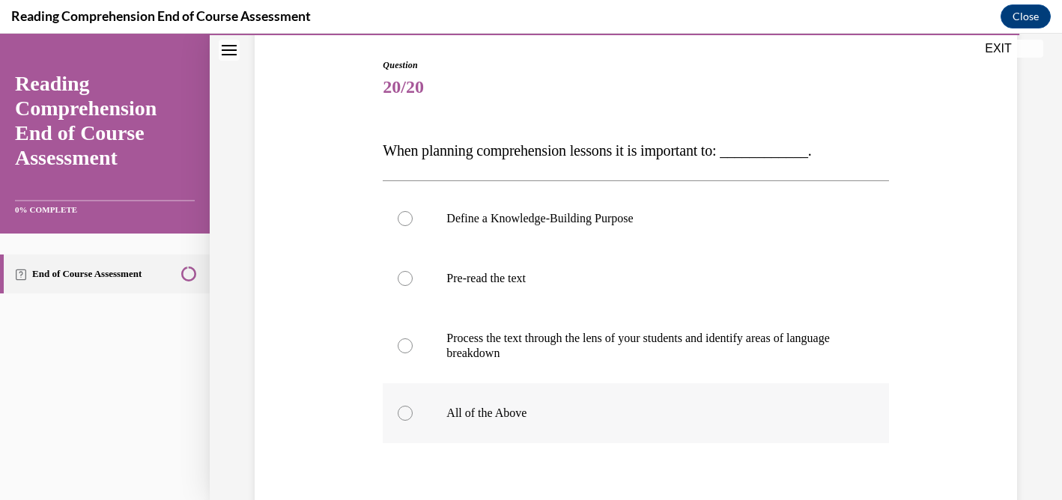
click at [407, 411] on div at bounding box center [405, 413] width 15 height 15
click at [407, 411] on input "All of the Above" at bounding box center [405, 413] width 15 height 15
radio input "true"
click at [536, 468] on div at bounding box center [636, 475] width 506 height 18
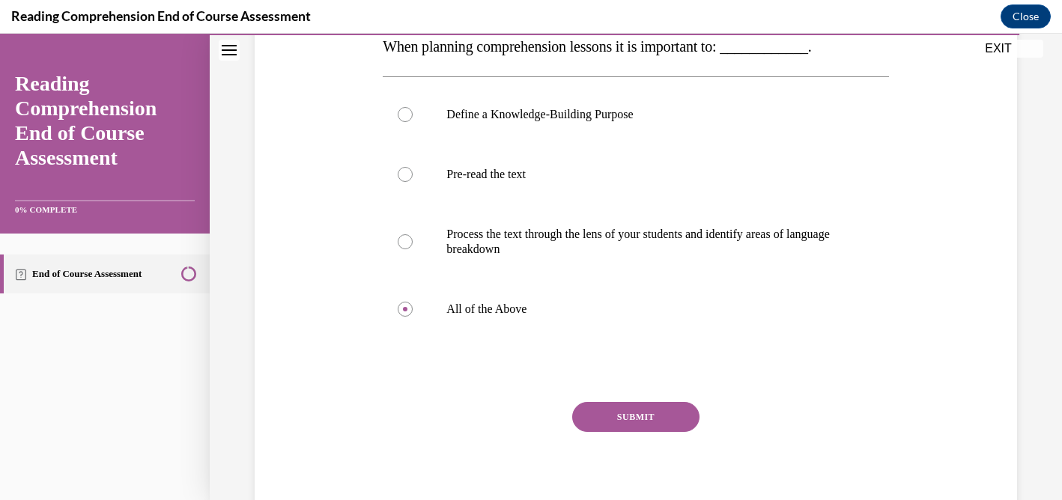
scroll to position [270, 0]
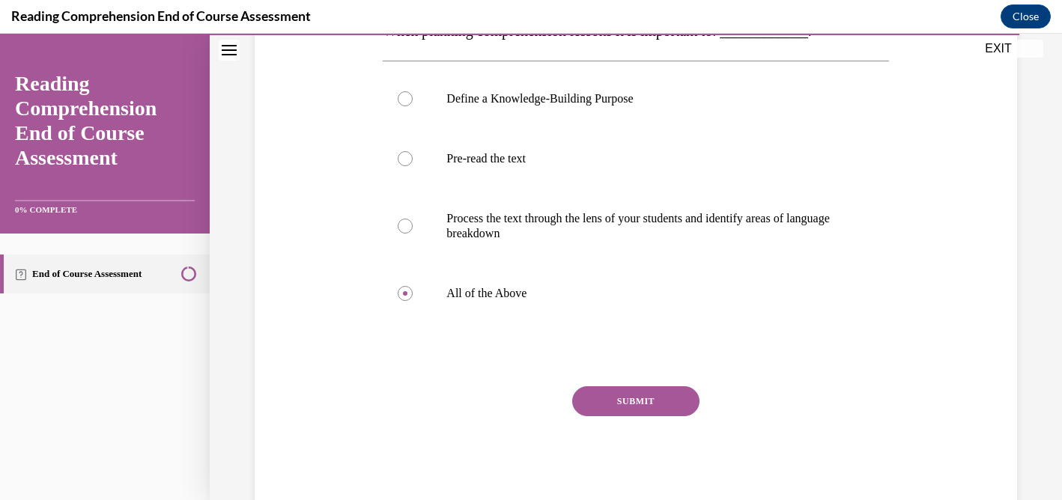
click at [627, 398] on button "SUBMIT" at bounding box center [635, 401] width 127 height 30
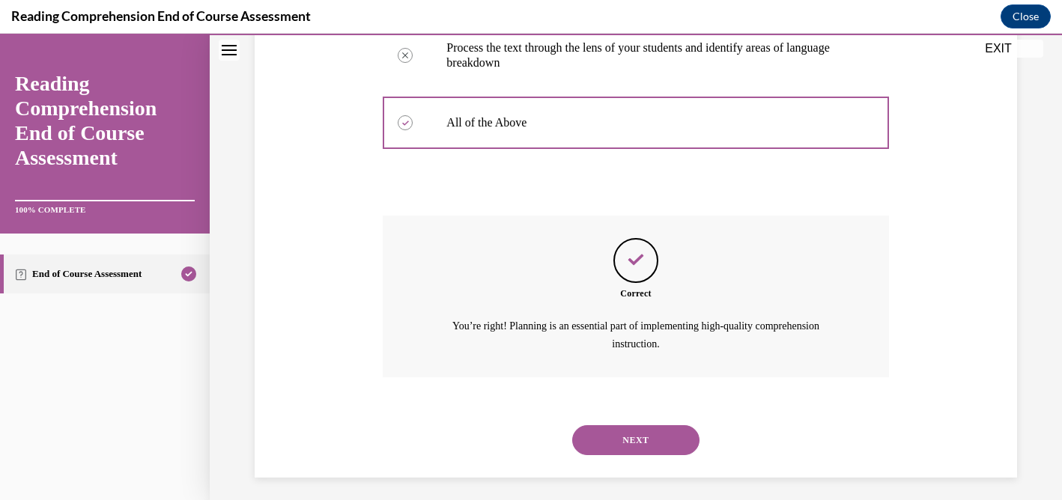
scroll to position [447, 0]
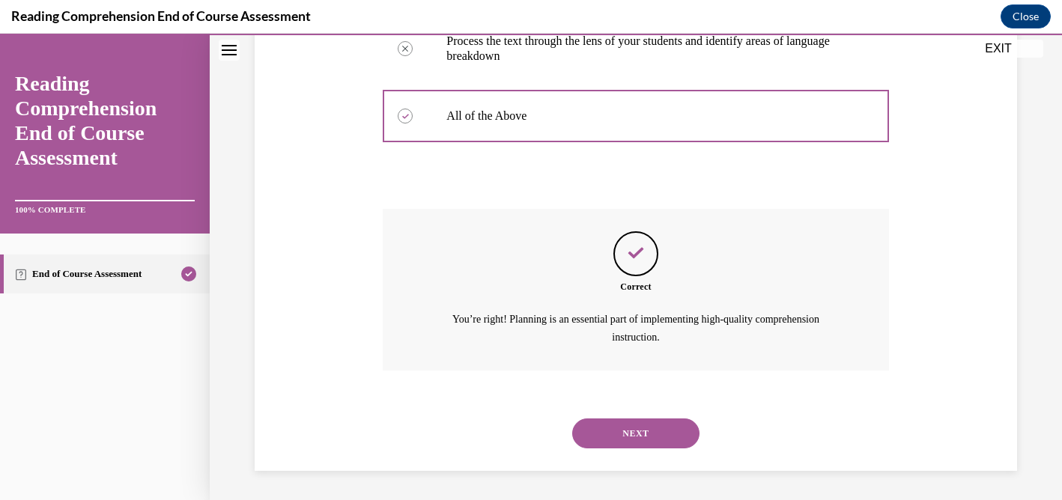
click at [634, 434] on button "NEXT" at bounding box center [635, 434] width 127 height 30
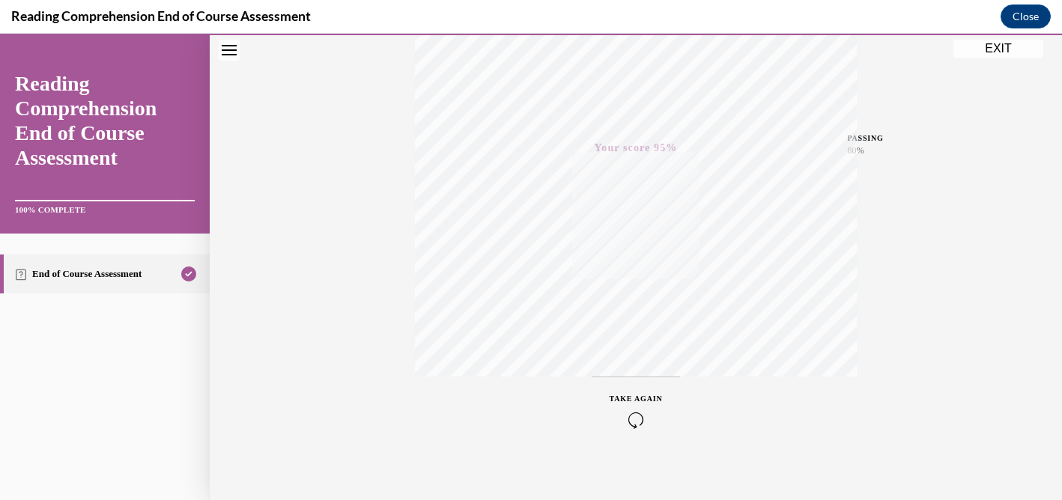
scroll to position [301, 0]
click at [1003, 52] on button "EXIT" at bounding box center [998, 49] width 90 height 18
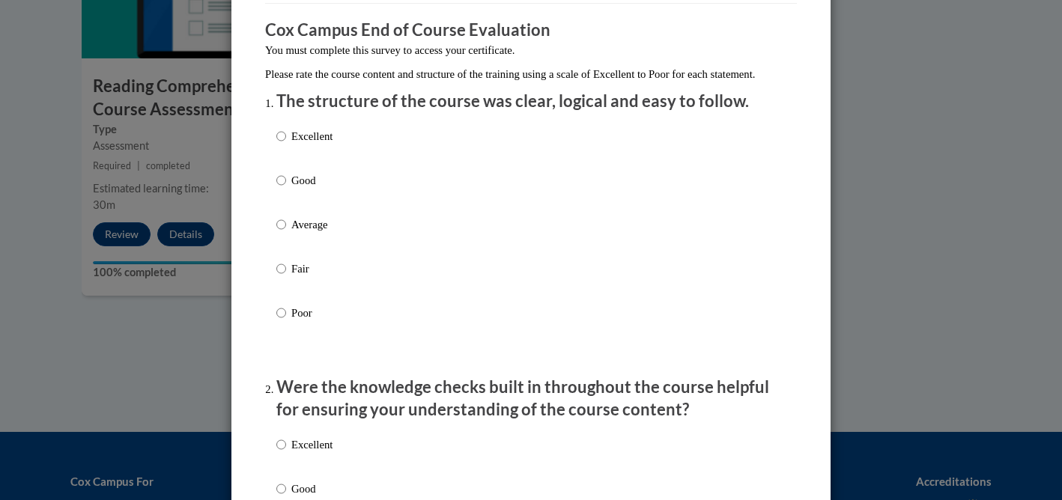
scroll to position [120, 0]
click at [285, 144] on input "Excellent" at bounding box center [281, 135] width 10 height 16
radio input "true"
click at [276, 172] on input "Good" at bounding box center [281, 180] width 10 height 16
radio input "true"
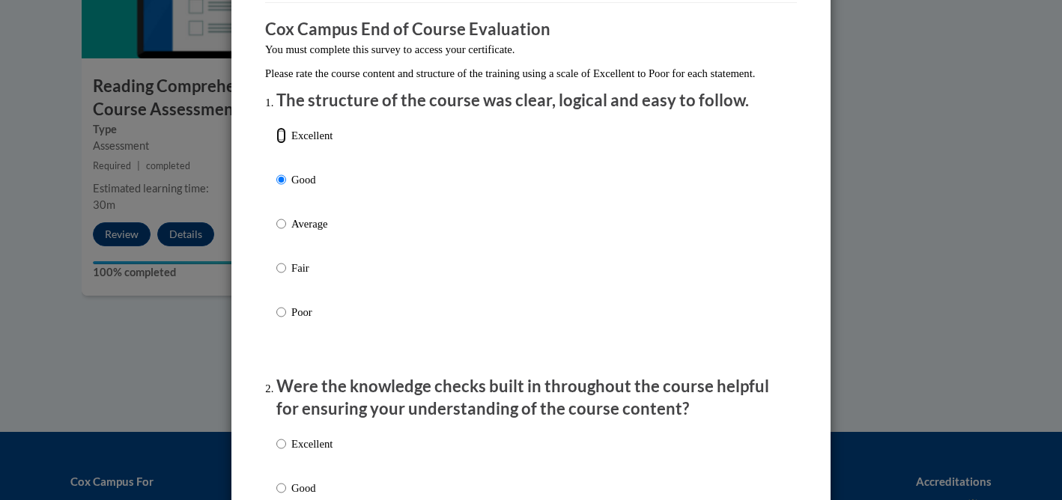
click at [277, 144] on input "Excellent" at bounding box center [281, 135] width 10 height 16
radio input "true"
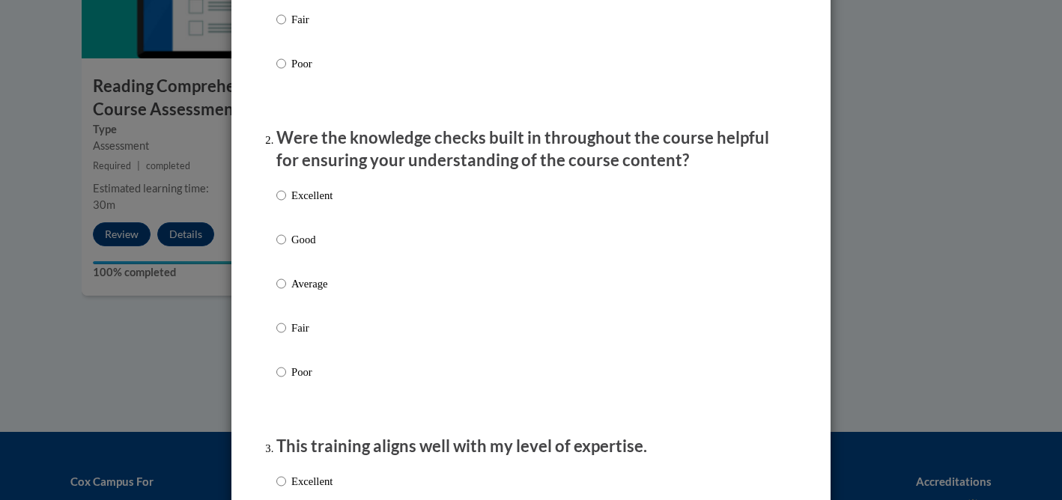
scroll to position [389, 0]
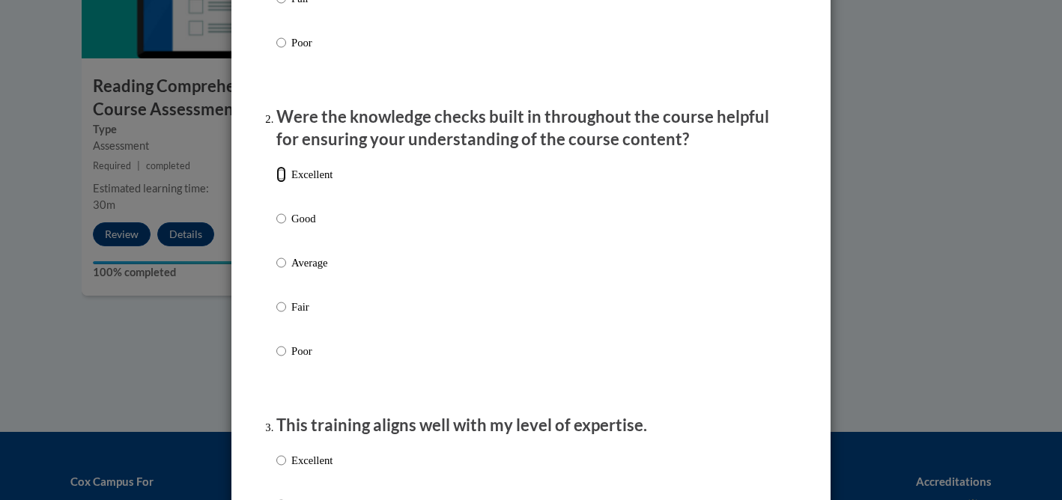
click at [282, 183] on input "Excellent" at bounding box center [281, 174] width 10 height 16
radio input "true"
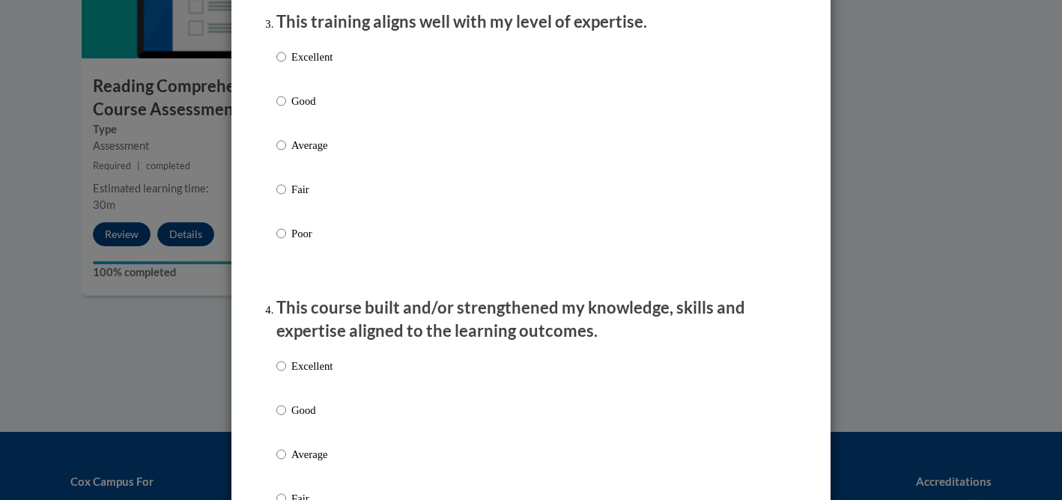
scroll to position [809, 0]
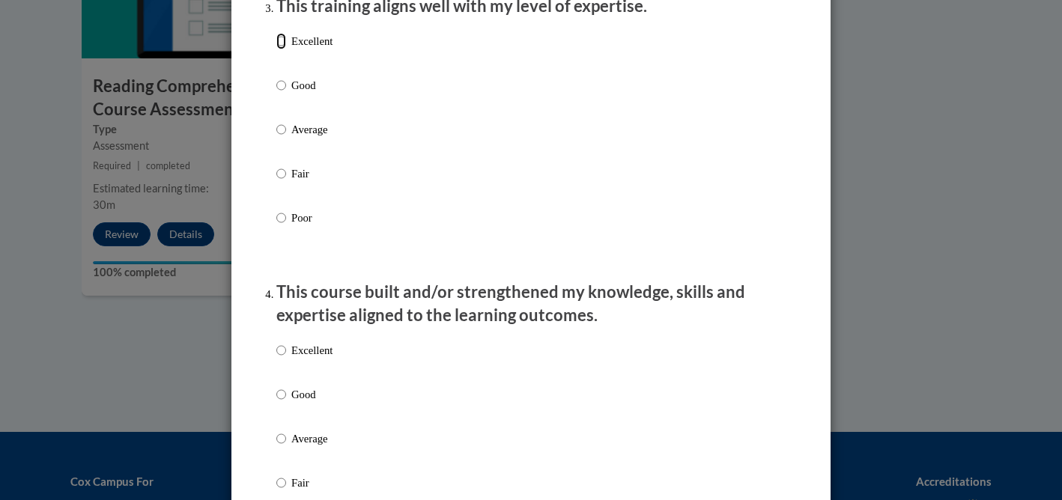
click at [285, 49] on input "Excellent" at bounding box center [281, 41] width 10 height 16
radio input "true"
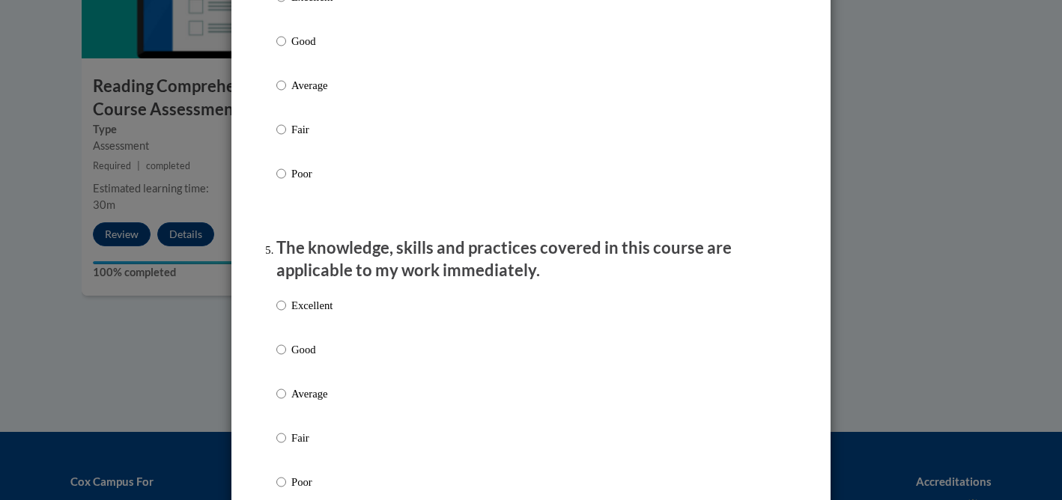
scroll to position [1168, 0]
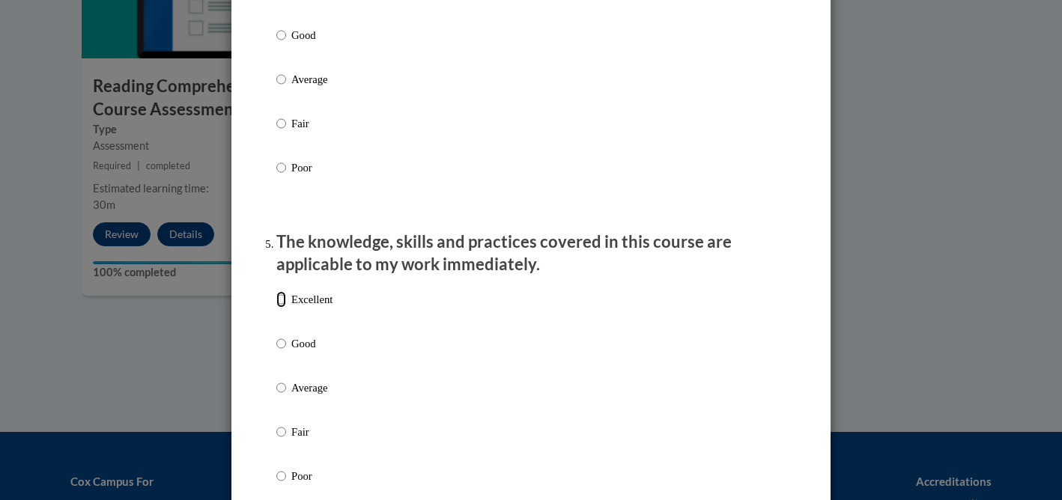
click at [279, 308] on input "Excellent" at bounding box center [281, 299] width 10 height 16
radio input "true"
click at [506, 298] on li "The knowledge, skills and practices covered in this course are applicable to my…" at bounding box center [530, 380] width 509 height 298
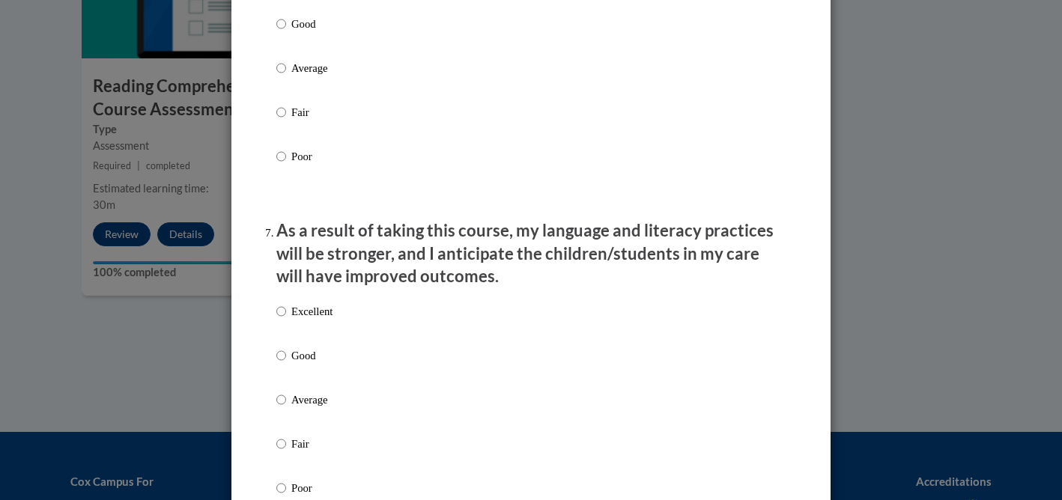
scroll to position [1768, 0]
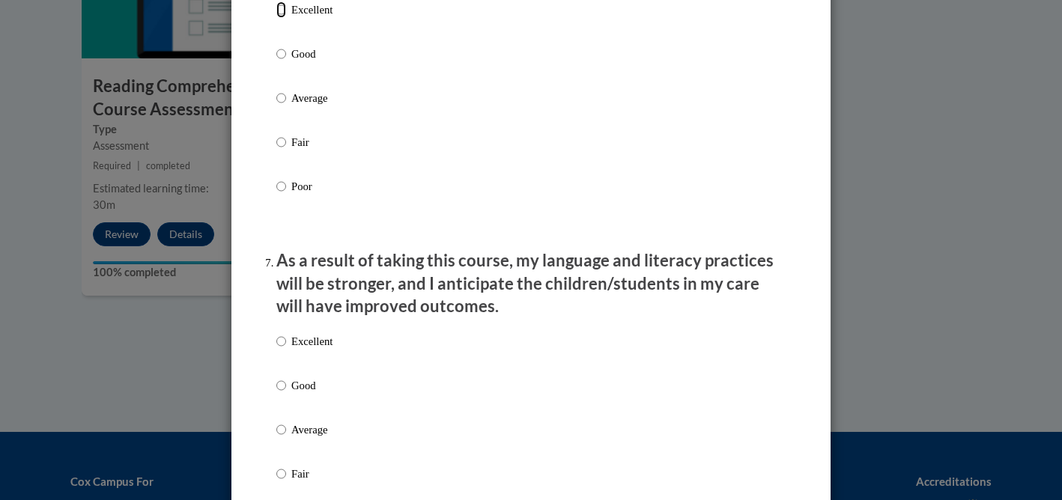
click at [279, 18] on input "Excellent" at bounding box center [281, 9] width 10 height 16
radio input "true"
click at [280, 350] on input "Excellent" at bounding box center [281, 341] width 10 height 16
radio input "true"
click at [468, 312] on p "As a result of taking this course, my language and literacy practices will be s…" at bounding box center [530, 283] width 509 height 69
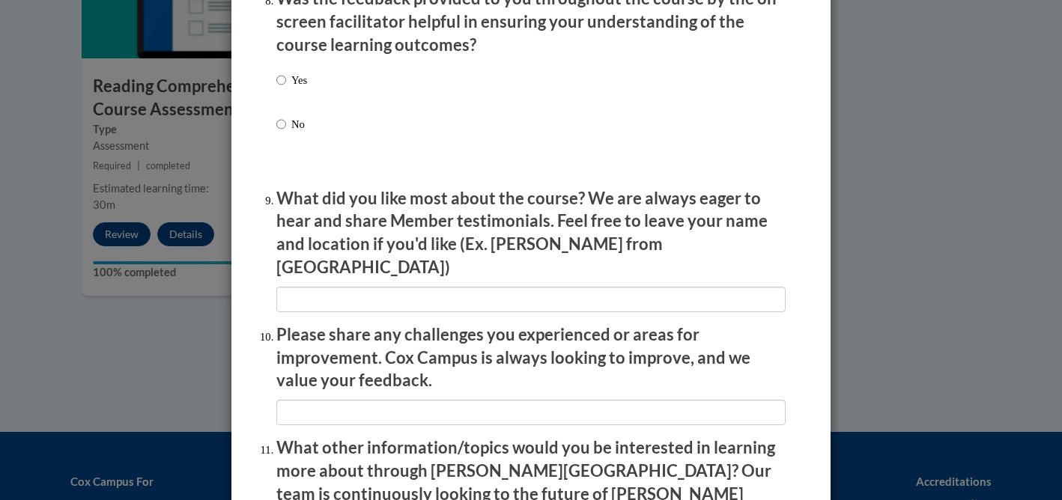
scroll to position [2397, 0]
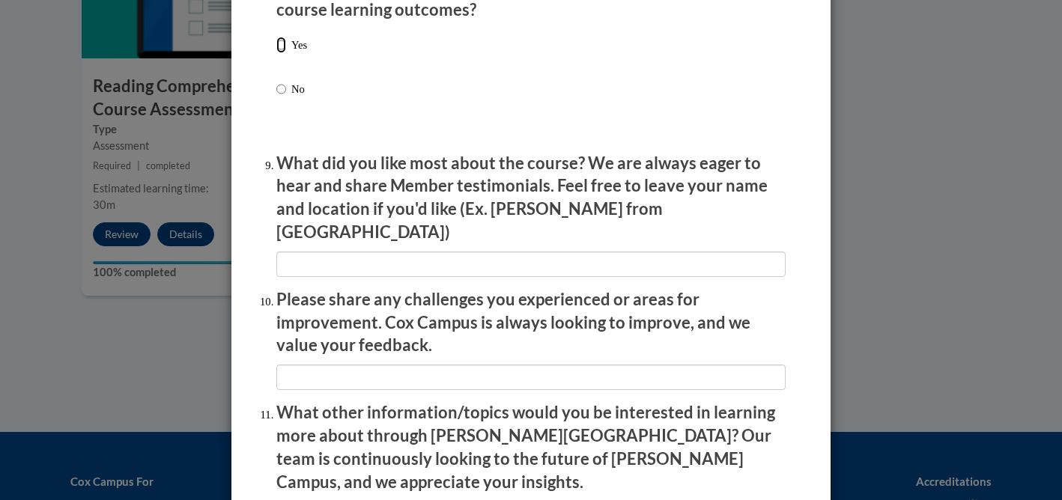
click at [281, 53] on input "Yes" at bounding box center [281, 45] width 10 height 16
radio input "true"
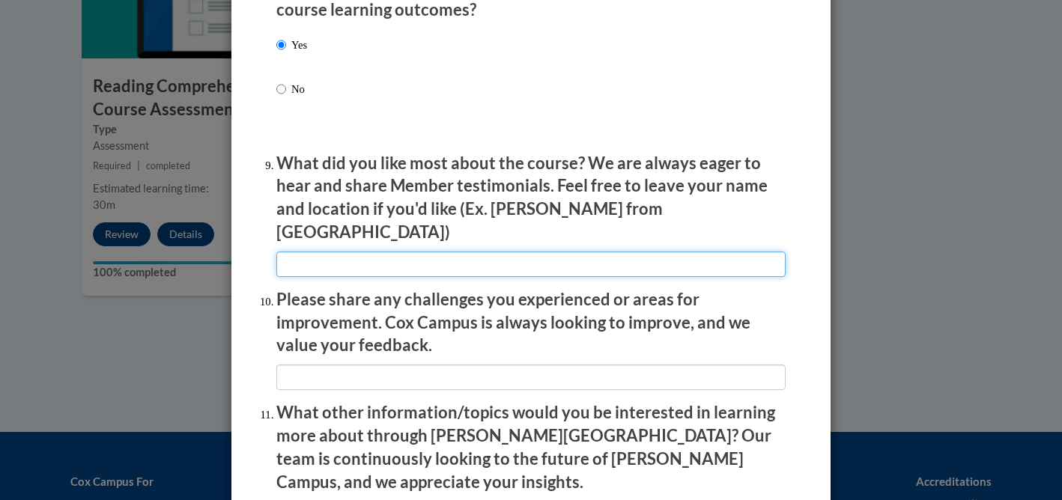
click at [395, 259] on input "textbox" at bounding box center [530, 264] width 509 height 25
type input "User friendly"
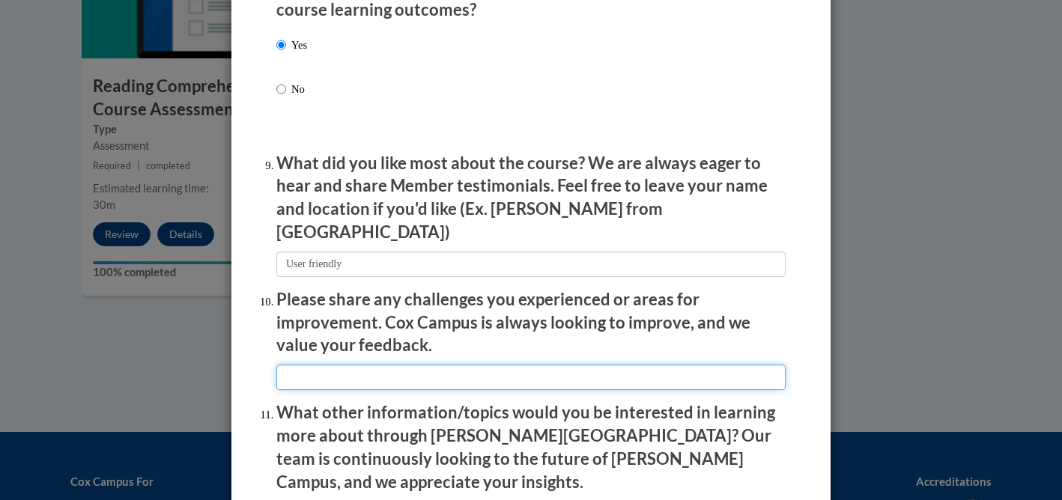
click at [378, 369] on input "textbox" at bounding box center [530, 377] width 509 height 25
type input "NA"
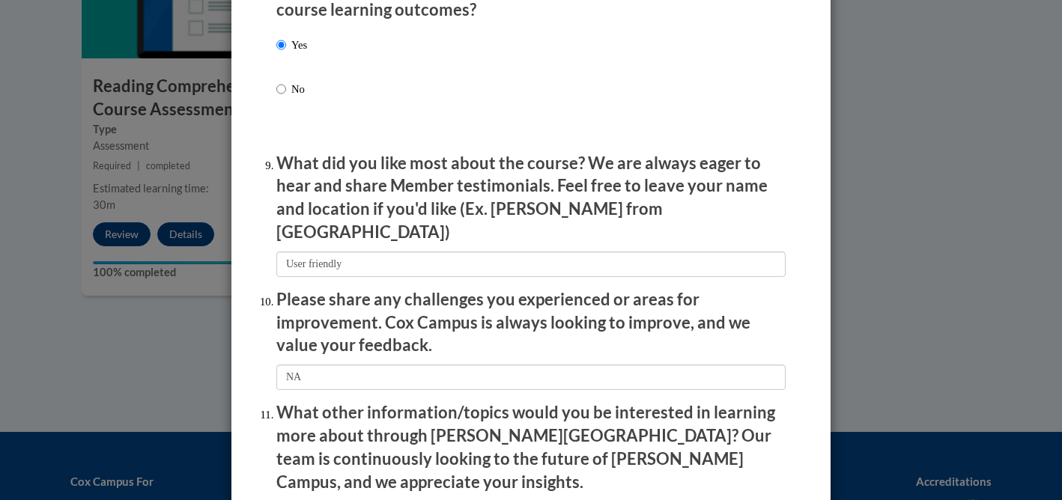
click at [672, 330] on p "Please share any challenges you experienced or areas for improvement. Cox Campu…" at bounding box center [530, 322] width 509 height 69
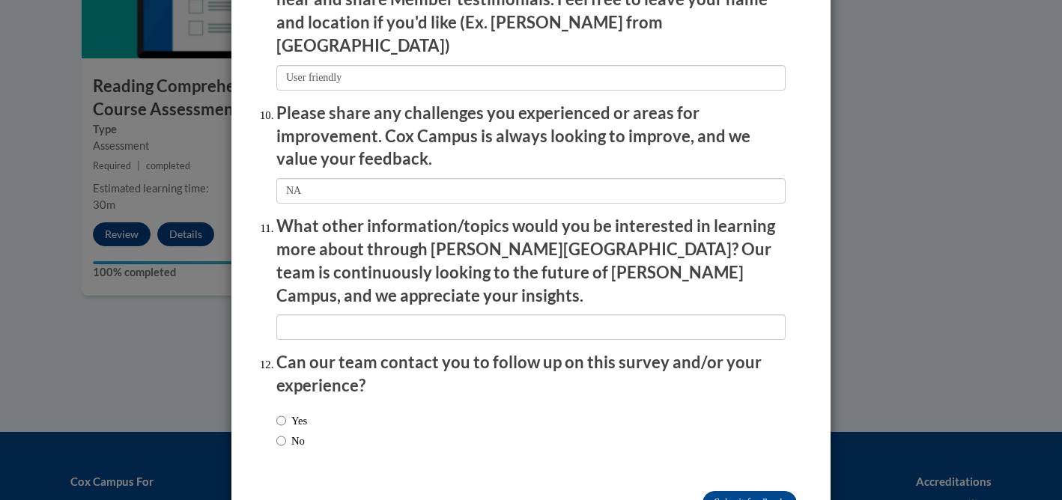
scroll to position [2615, 0]
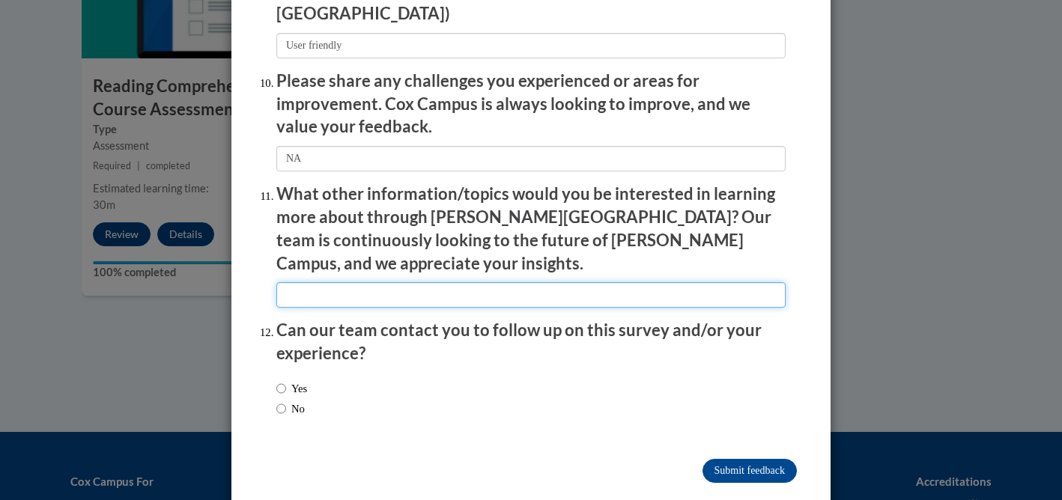
click at [432, 282] on input "textbox" at bounding box center [530, 294] width 509 height 25
type input "NA"
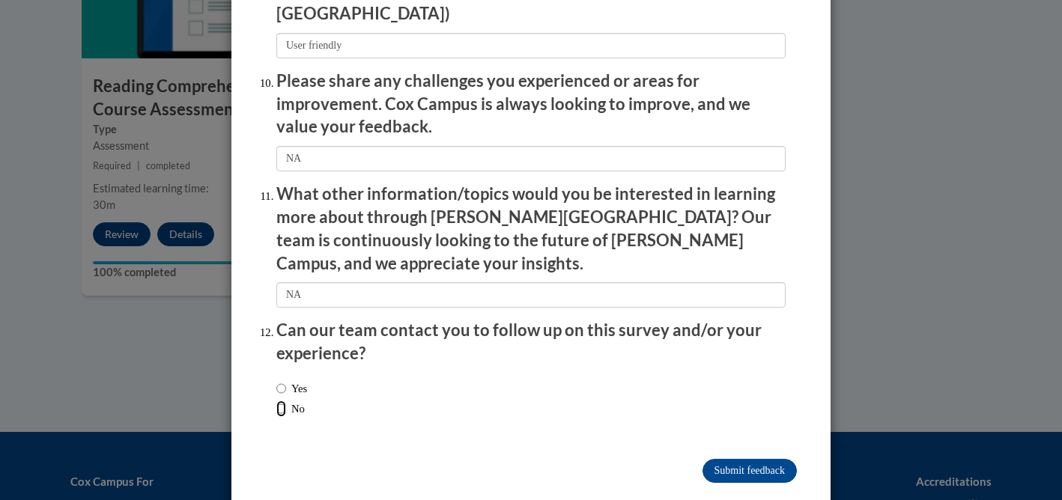
click at [282, 401] on input "No" at bounding box center [281, 409] width 10 height 16
radio input "true"
click at [735, 459] on input "Submit feedback" at bounding box center [750, 471] width 94 height 24
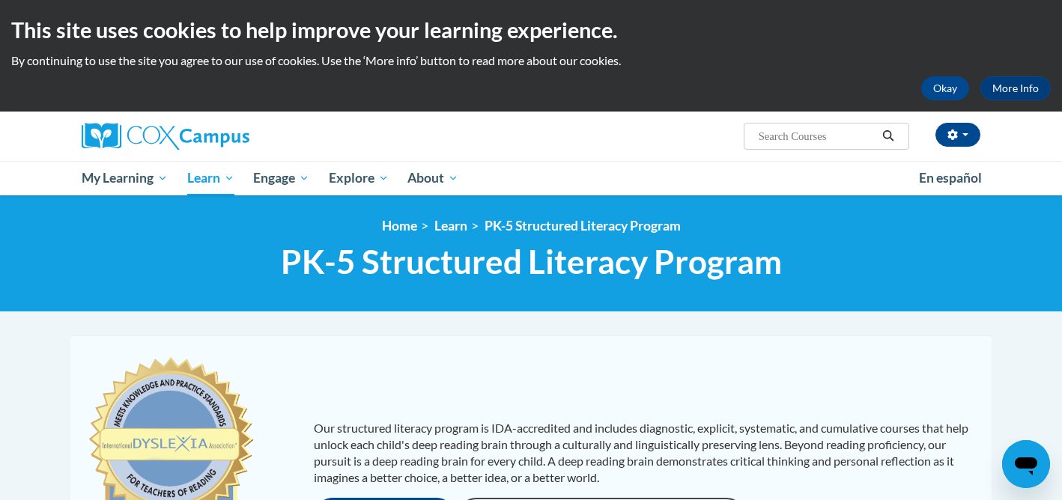
click at [620, 340] on div "Our structured literacy program is IDA-accredited and includes diagnostic, expl…" at bounding box center [530, 478] width 921 height 285
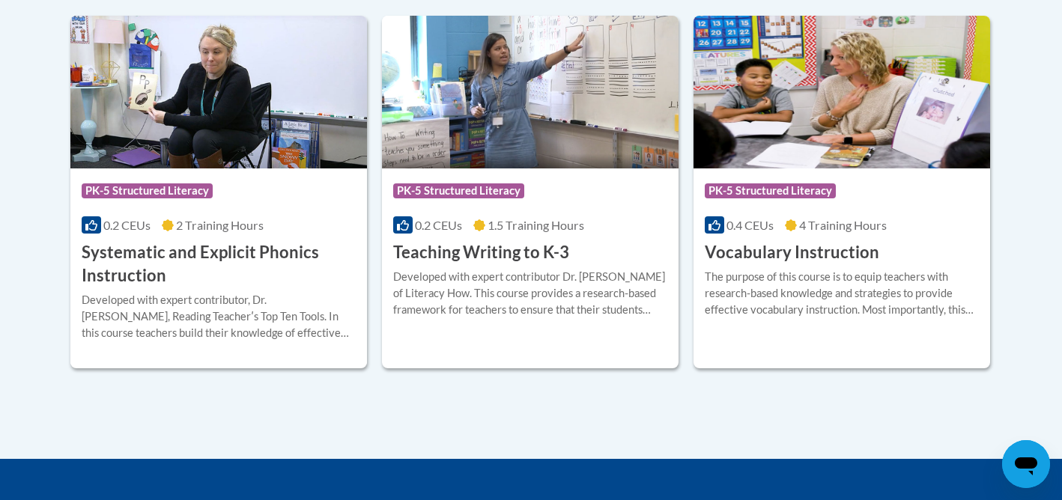
scroll to position [1827, 0]
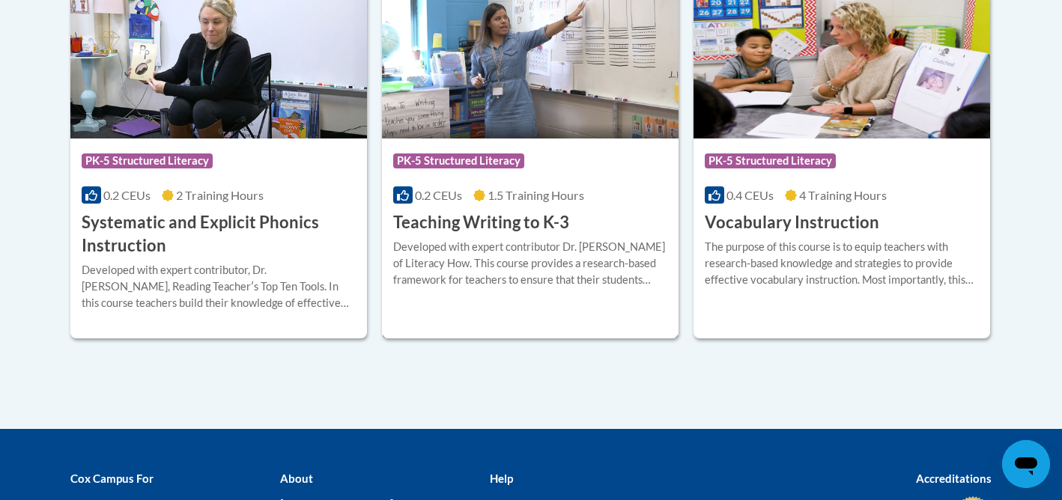
click at [490, 219] on h3 "Teaching Writing to K-3" at bounding box center [481, 222] width 176 height 23
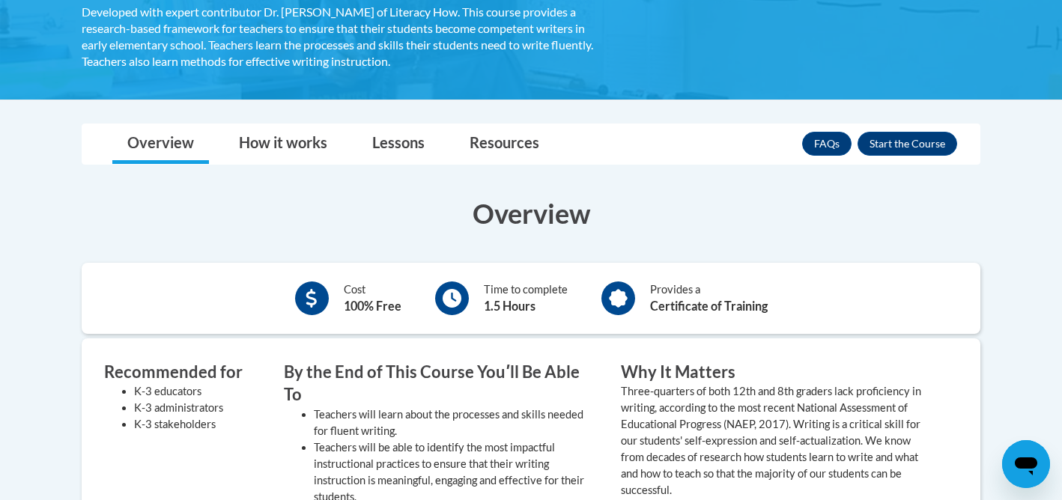
scroll to position [300, 0]
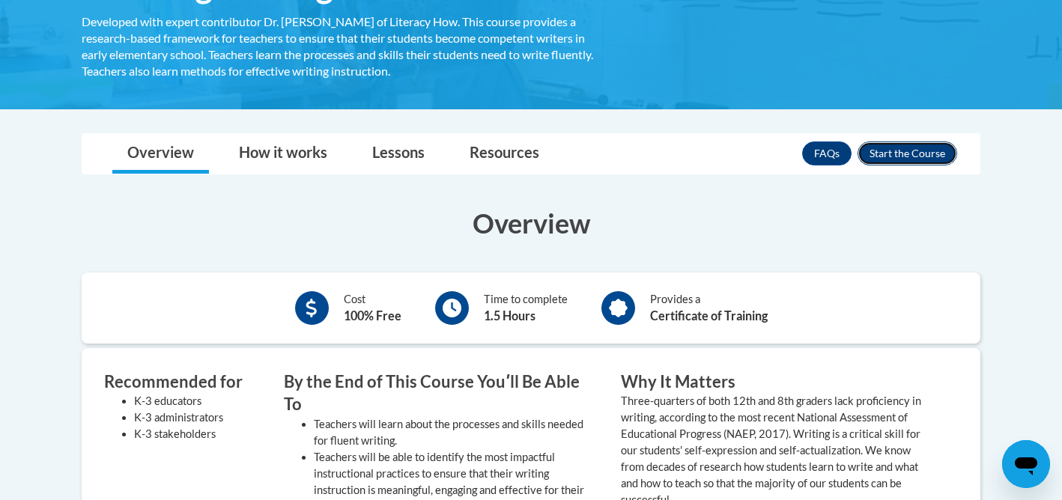
click at [906, 157] on button "Enroll" at bounding box center [908, 154] width 100 height 24
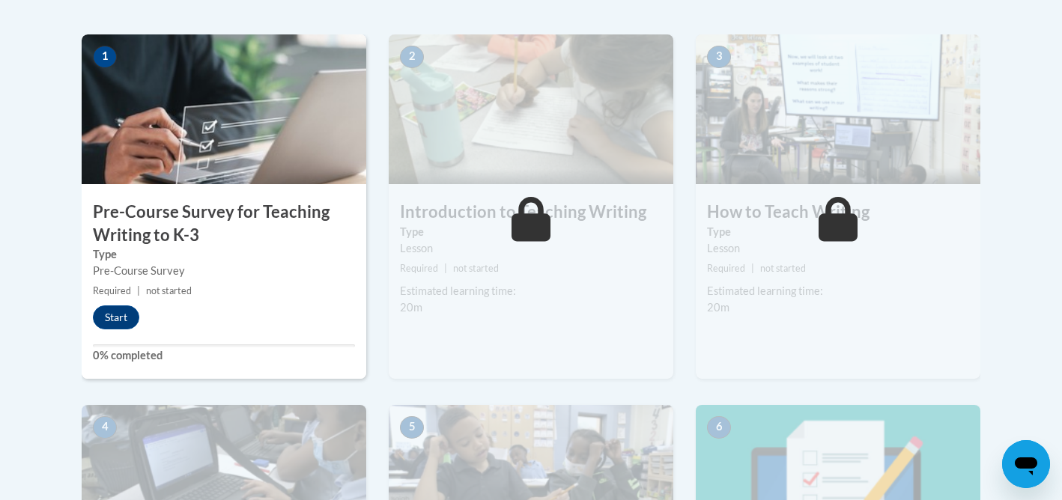
scroll to position [479, 0]
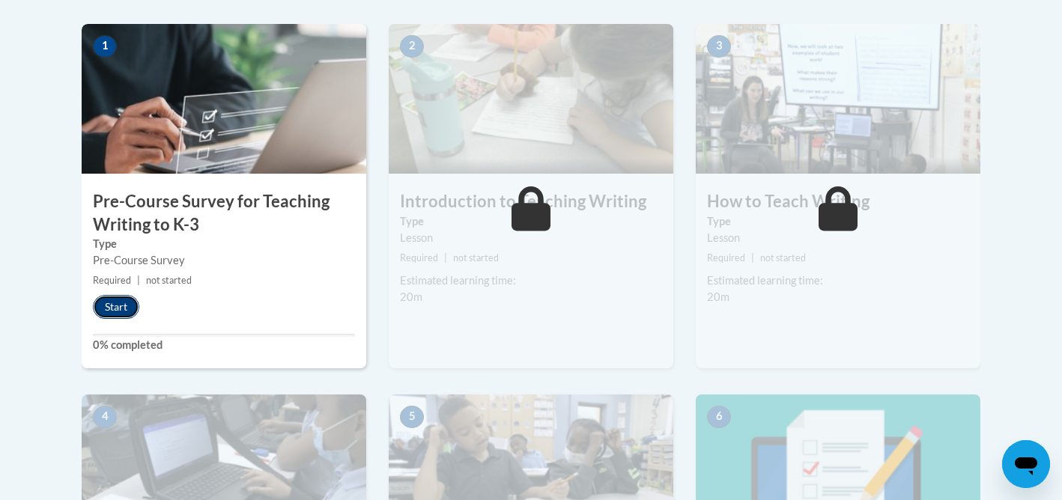
click at [110, 303] on button "Start" at bounding box center [116, 307] width 46 height 24
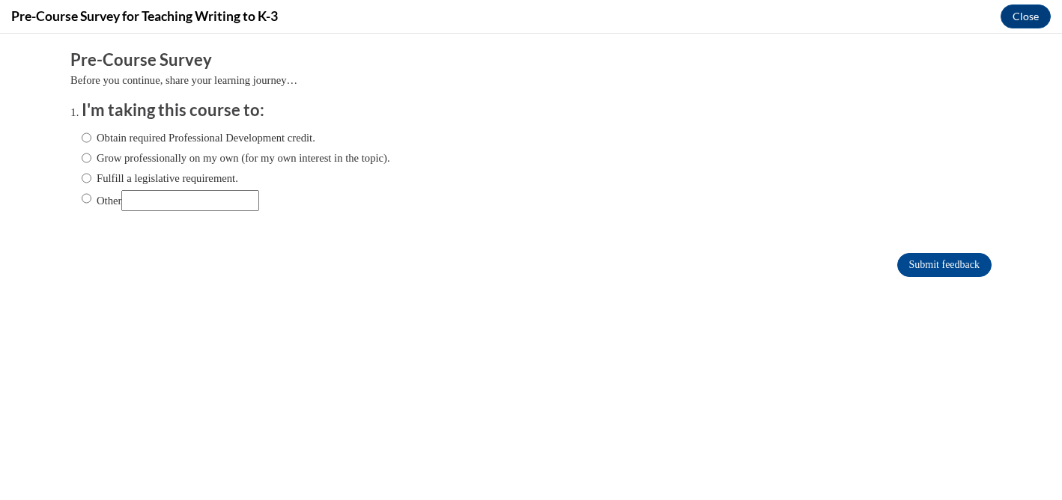
scroll to position [0, 0]
click at [82, 139] on input "Obtain required Professional Development credit." at bounding box center [87, 138] width 10 height 16
radio input "true"
click at [923, 263] on input "Submit feedback" at bounding box center [944, 265] width 94 height 24
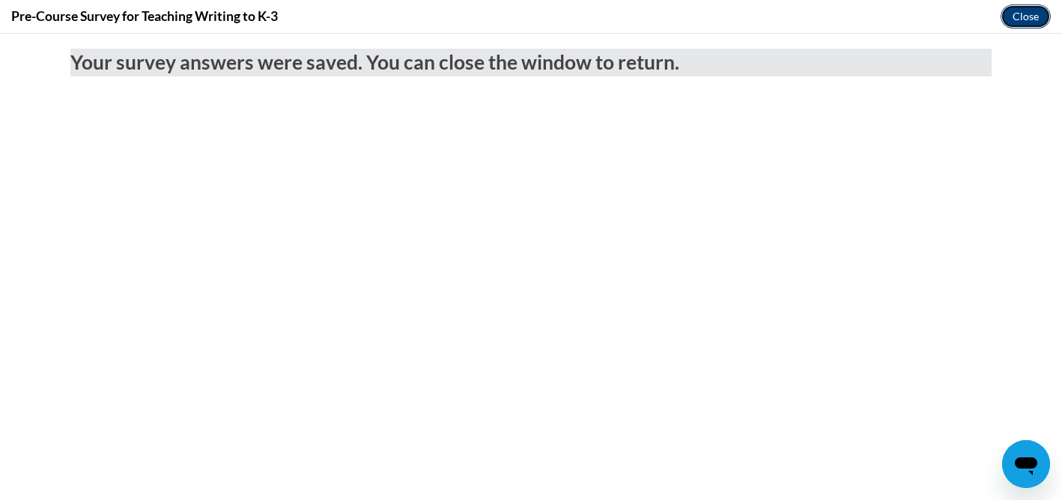
click at [1016, 23] on button "Close" at bounding box center [1026, 16] width 50 height 24
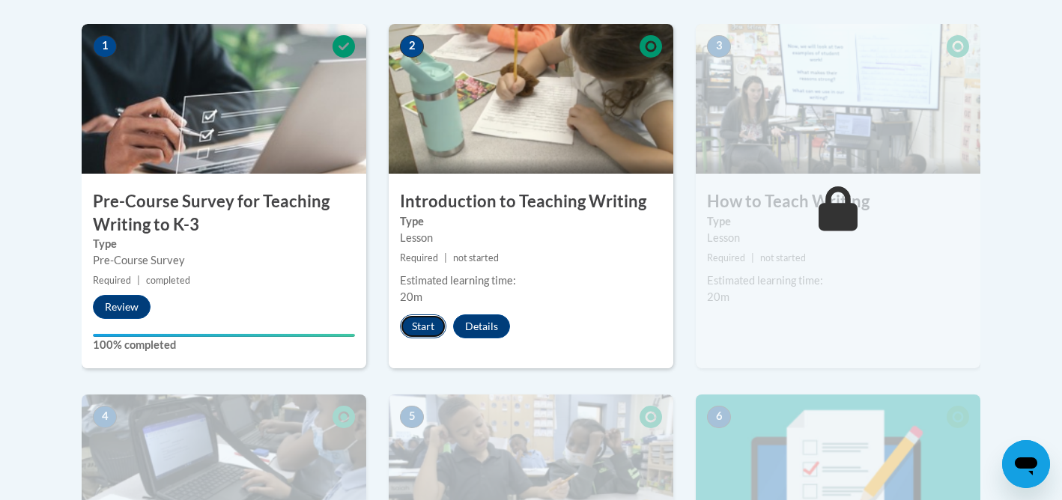
click at [413, 325] on button "Start" at bounding box center [423, 327] width 46 height 24
